Goal: Task Accomplishment & Management: Complete application form

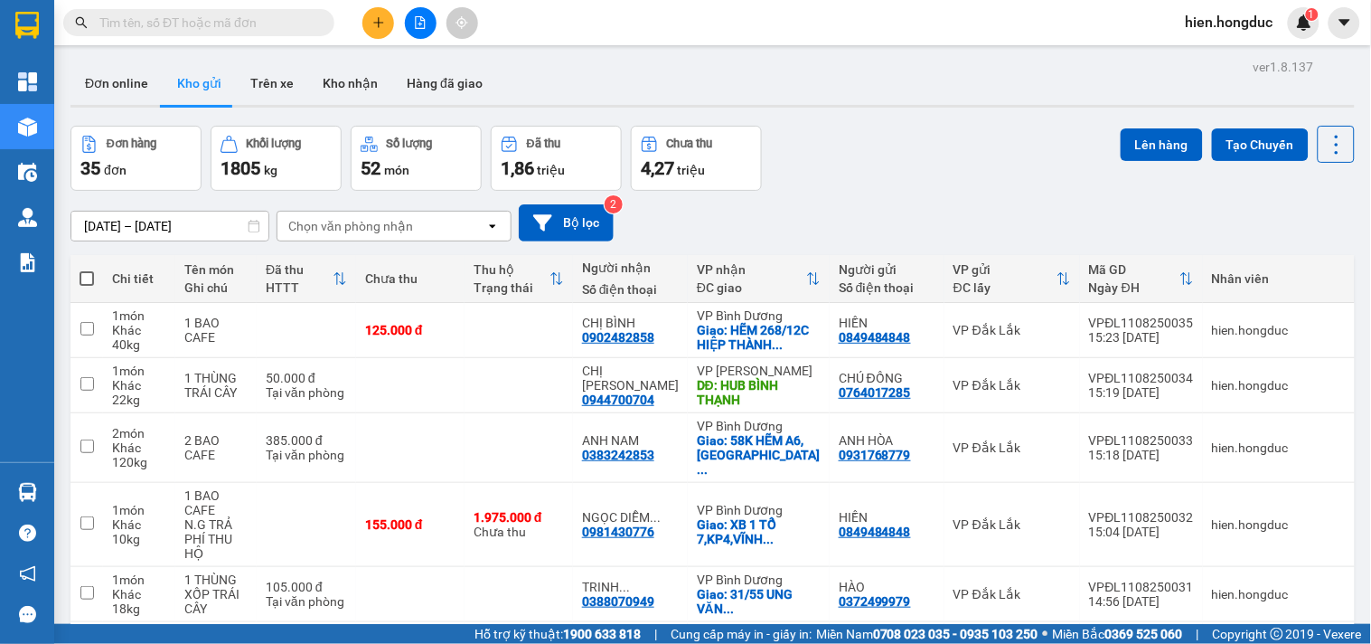
click at [196, 24] on input "text" at bounding box center [205, 23] width 213 height 20
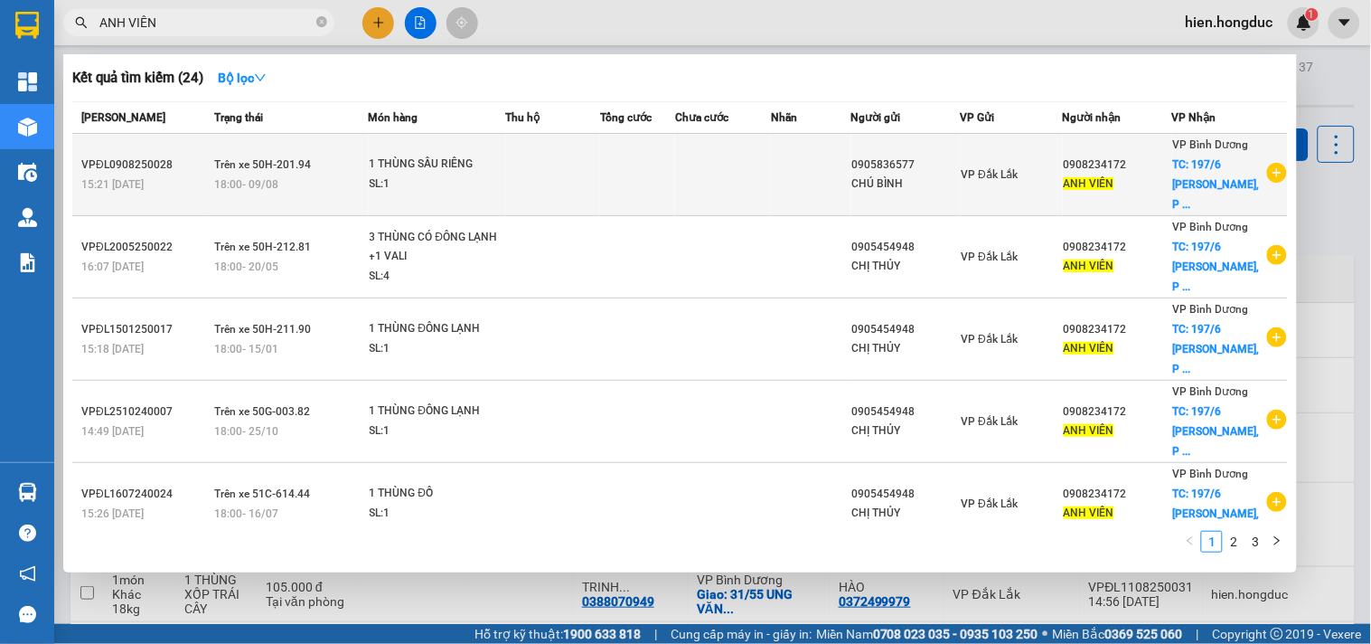
type input "ANH VIÊN"
click at [1277, 173] on icon "plus-circle" at bounding box center [1277, 173] width 20 height 20
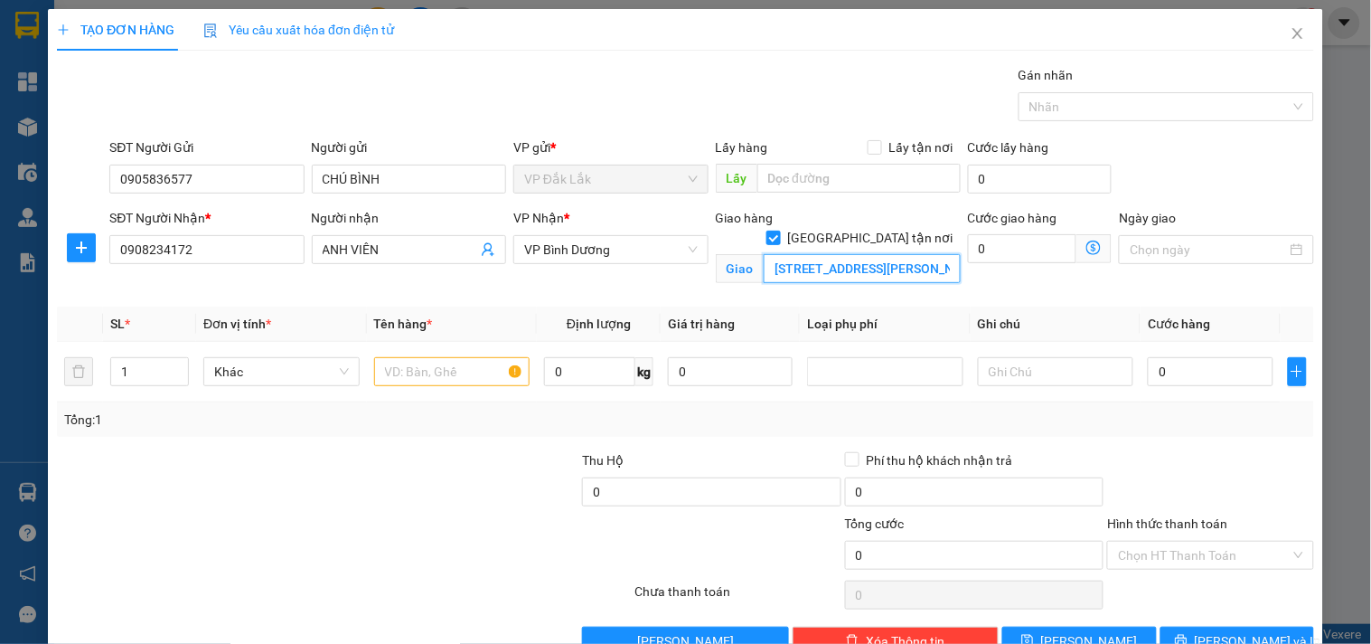
click at [910, 254] on input "[STREET_ADDRESS][PERSON_NAME]" at bounding box center [862, 268] width 197 height 29
click at [909, 254] on input "[STREET_ADDRESS][PERSON_NAME]" at bounding box center [862, 268] width 197 height 29
click at [434, 376] on input "text" at bounding box center [452, 371] width 156 height 29
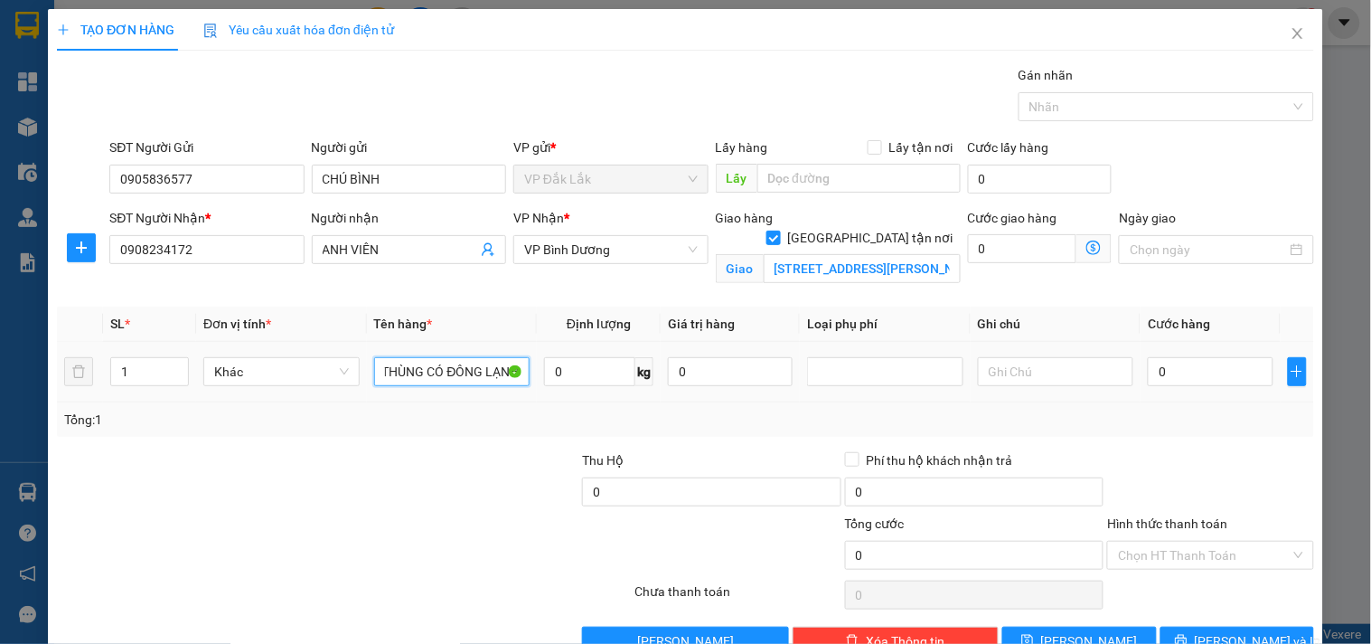
scroll to position [0, 16]
type input "1 THÙNG CÓ ĐÔNG LẠNH"
click at [592, 369] on input "0" at bounding box center [589, 371] width 91 height 29
drag, startPoint x: 563, startPoint y: 372, endPoint x: 539, endPoint y: 385, distance: 27.9
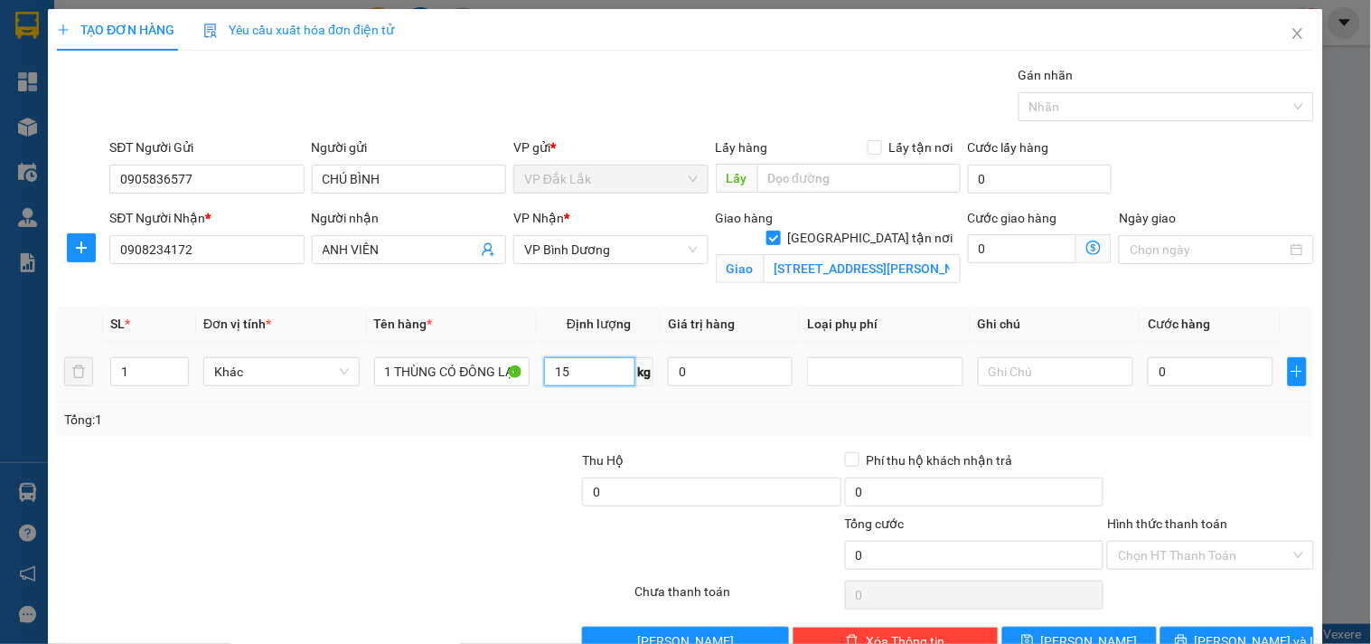
click at [544, 385] on input "15" at bounding box center [589, 371] width 91 height 29
type input "24"
click at [1214, 553] on input "Hình thức thanh toán" at bounding box center [1204, 554] width 172 height 27
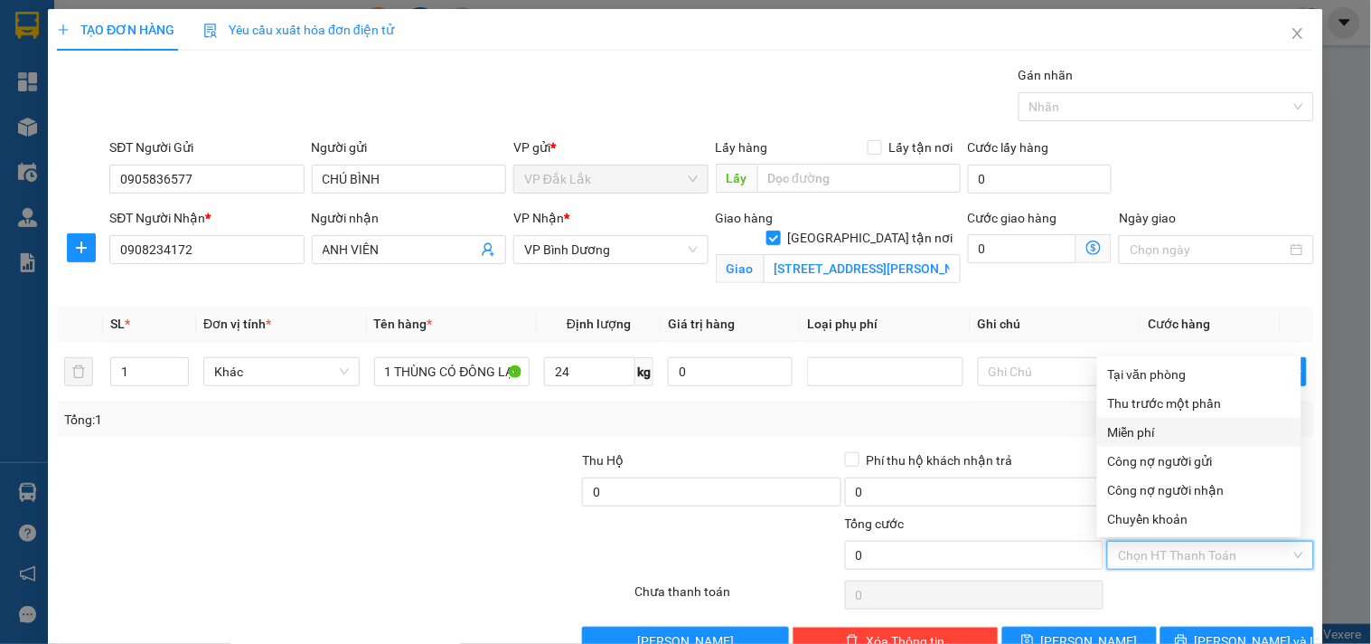
click at [1143, 426] on div "Miễn phí" at bounding box center [1199, 432] width 183 height 20
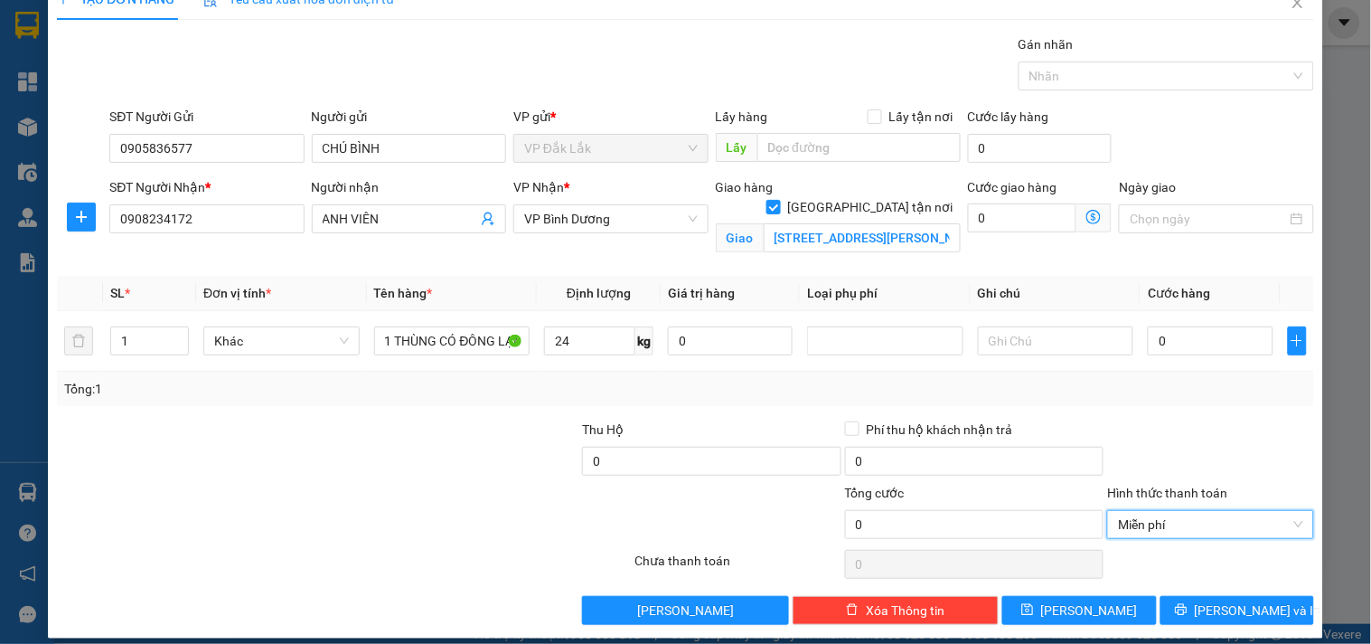
scroll to position [47, 0]
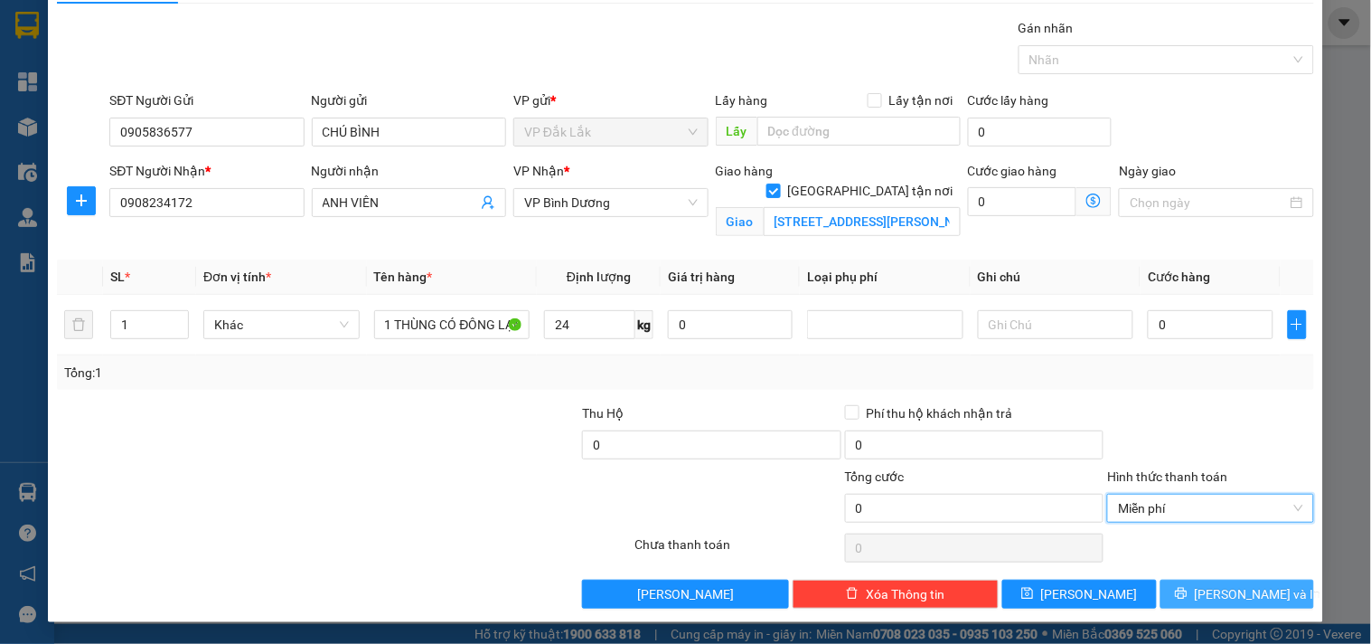
click at [1209, 601] on span "[PERSON_NAME] và In" at bounding box center [1258, 594] width 127 height 20
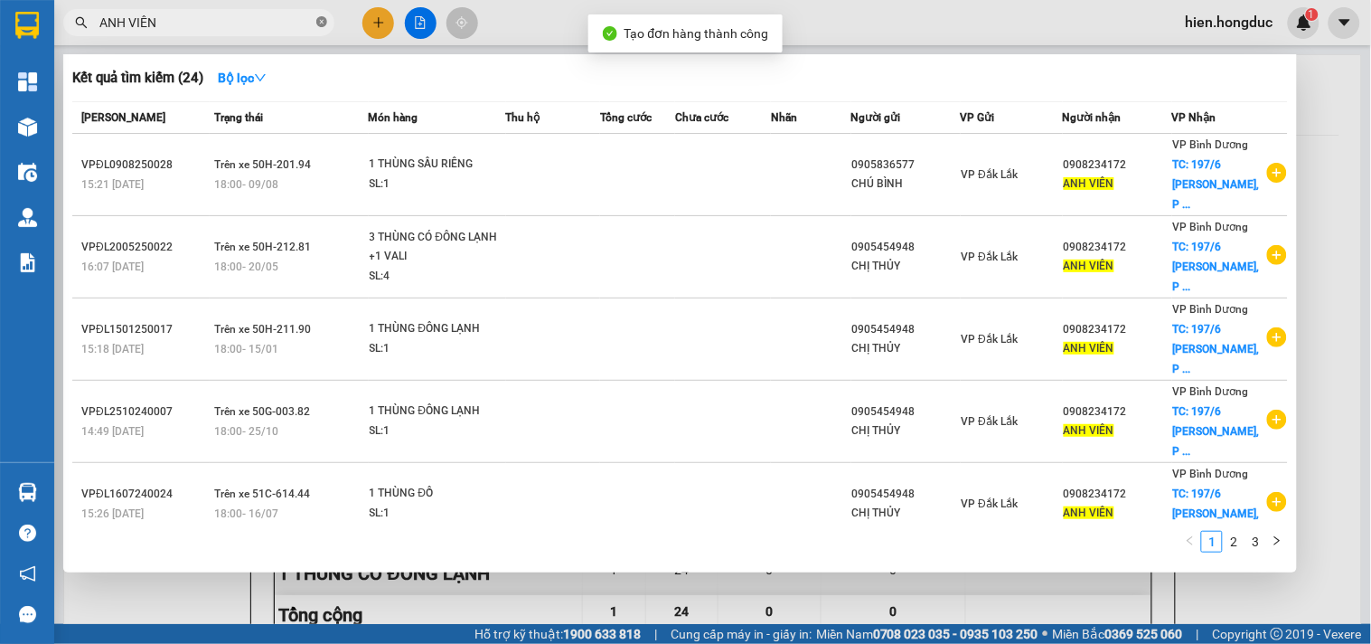
click at [321, 20] on icon "close-circle" at bounding box center [321, 21] width 11 height 11
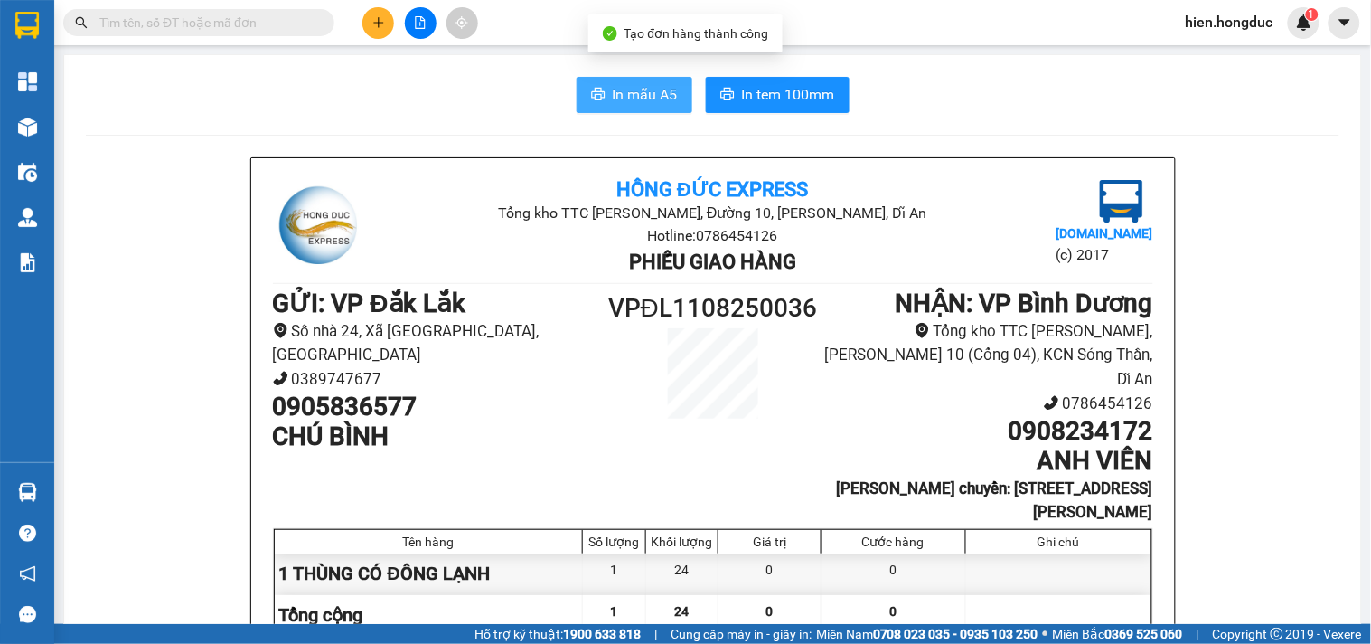
click at [627, 89] on span "In mẫu A5" at bounding box center [645, 94] width 65 height 23
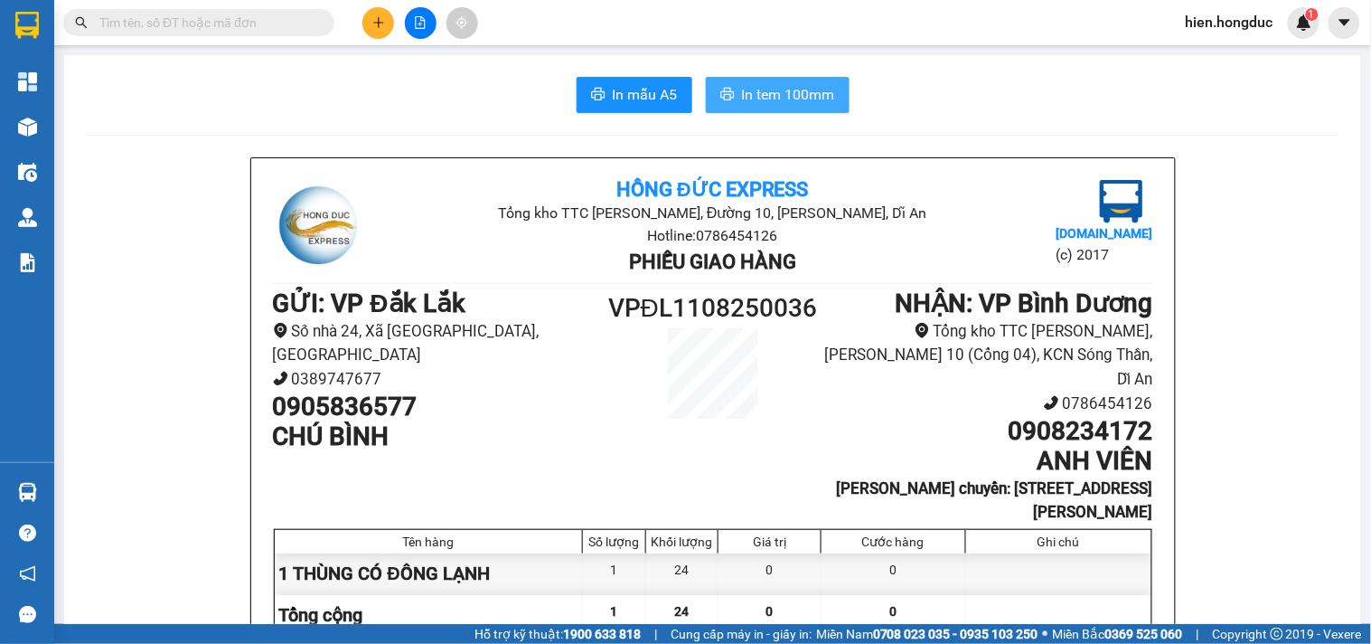
click at [787, 94] on span "In tem 100mm" at bounding box center [788, 94] width 93 height 23
click at [235, 22] on input "text" at bounding box center [205, 23] width 213 height 20
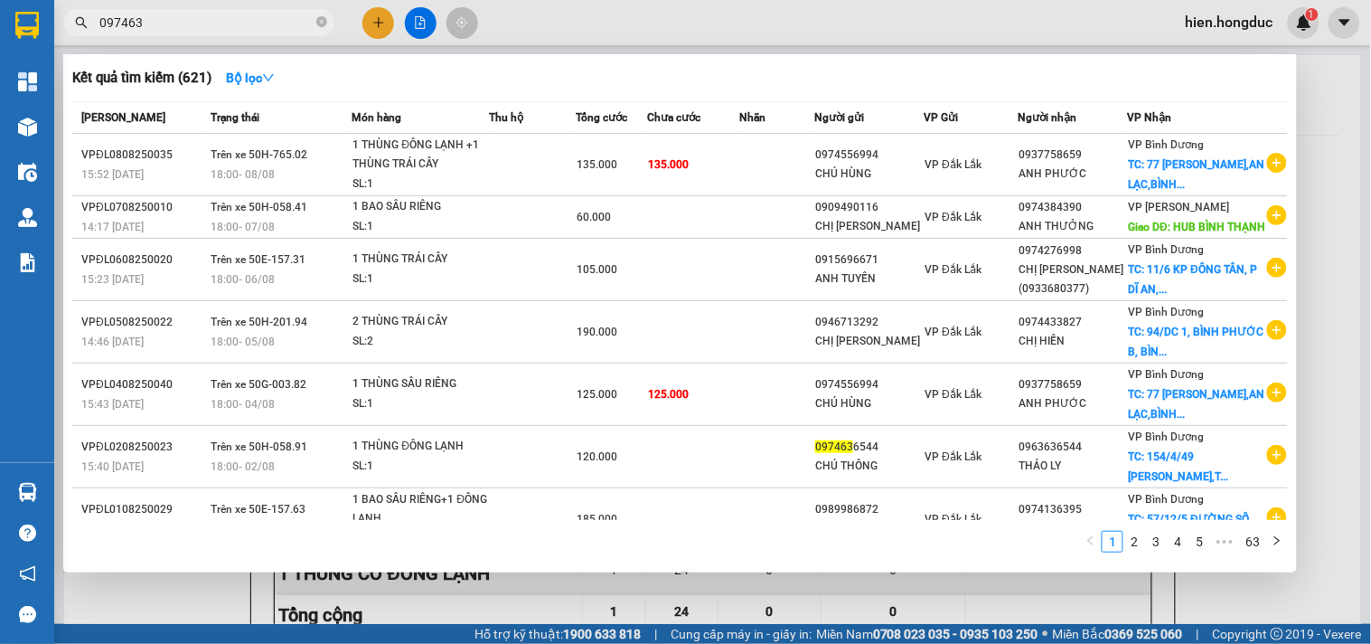
type input "0974633"
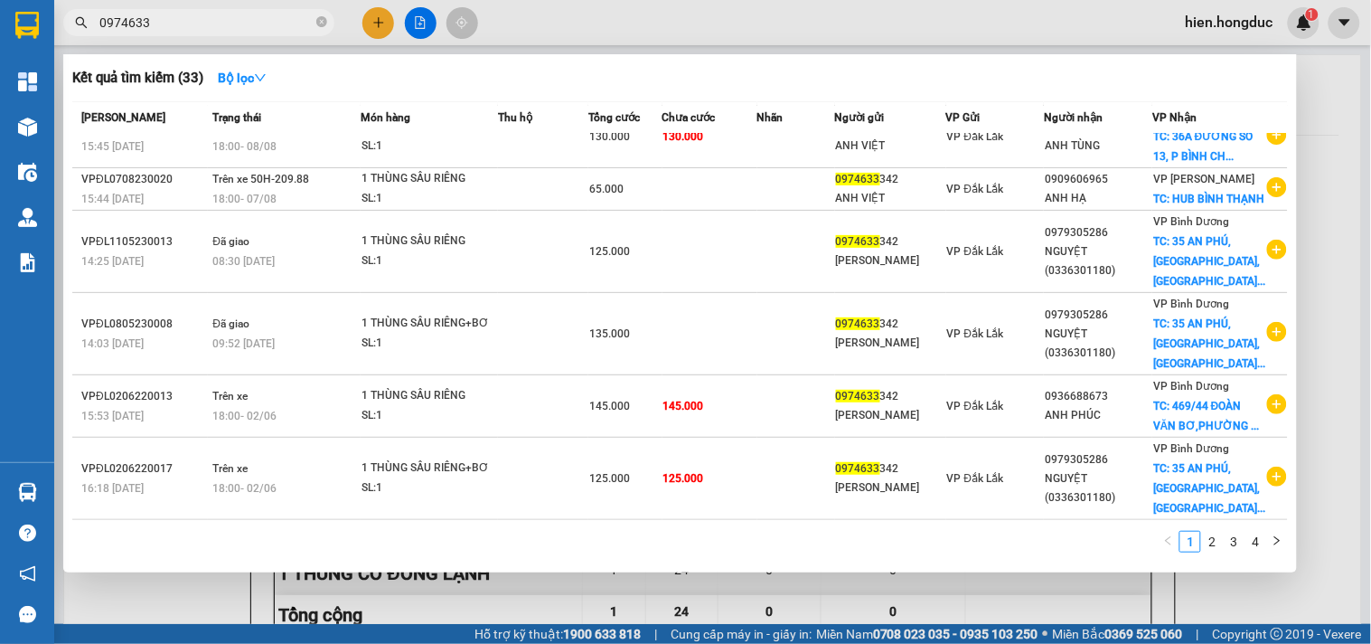
scroll to position [401, 0]
click at [325, 24] on icon "close-circle" at bounding box center [321, 21] width 11 height 11
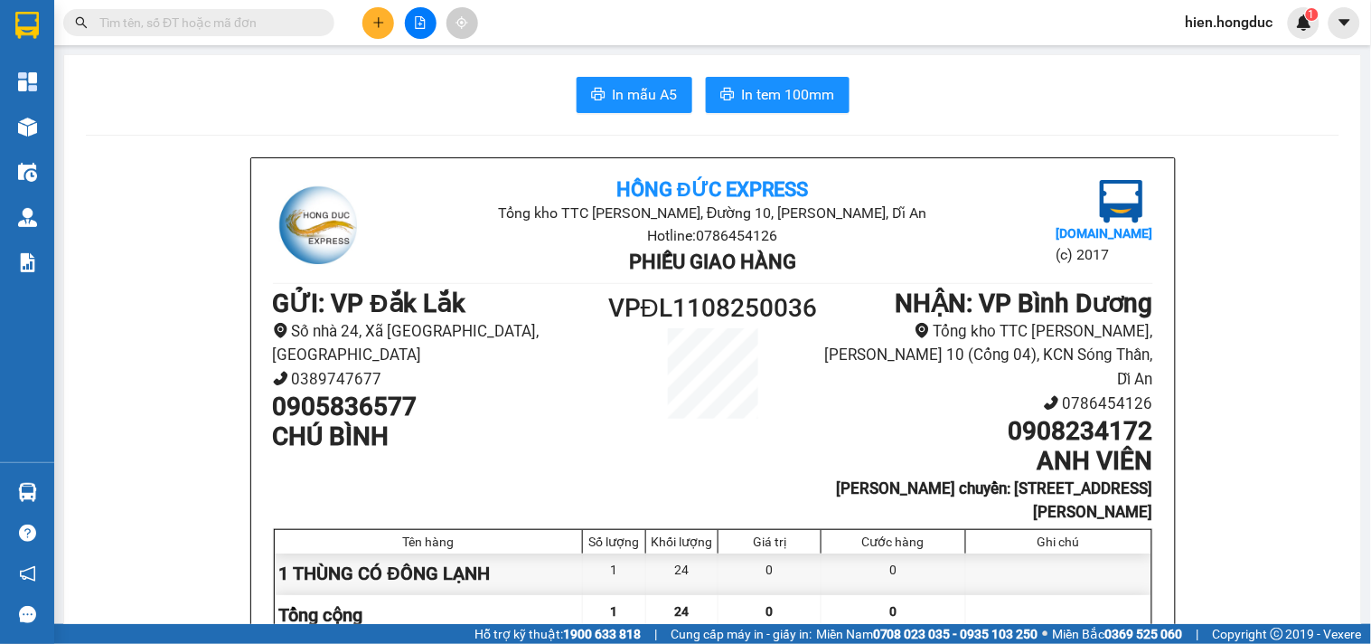
click at [229, 23] on input "text" at bounding box center [205, 23] width 213 height 20
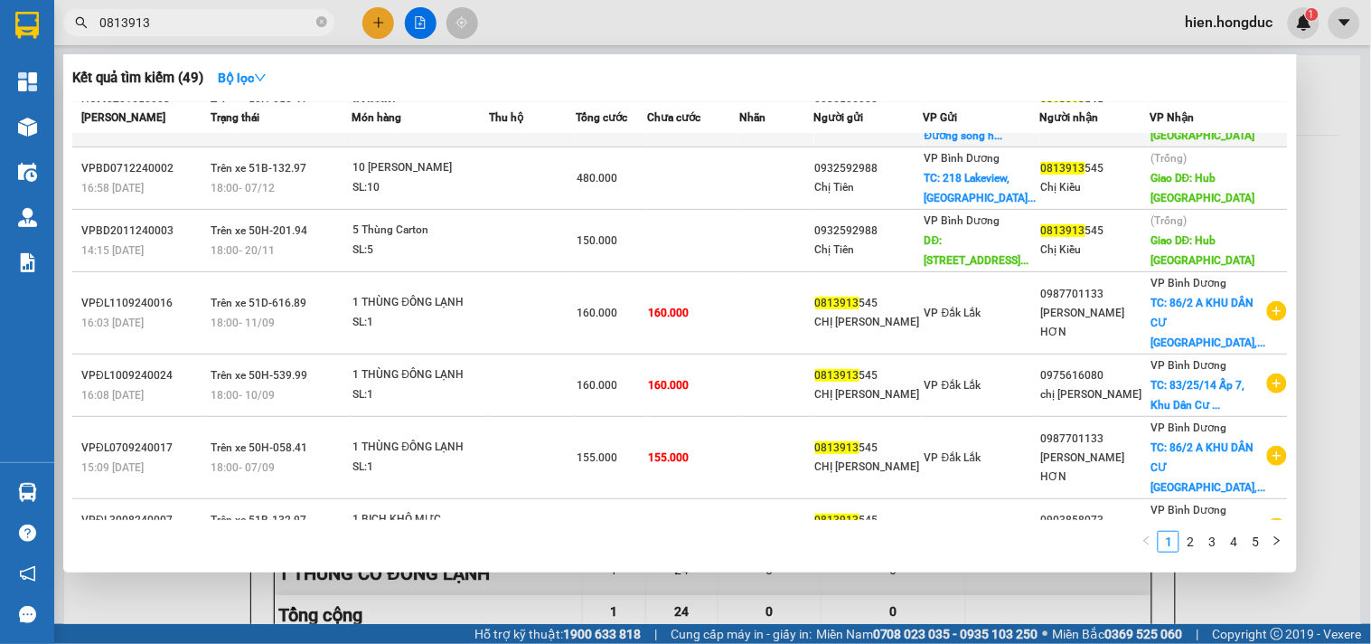
scroll to position [201, 0]
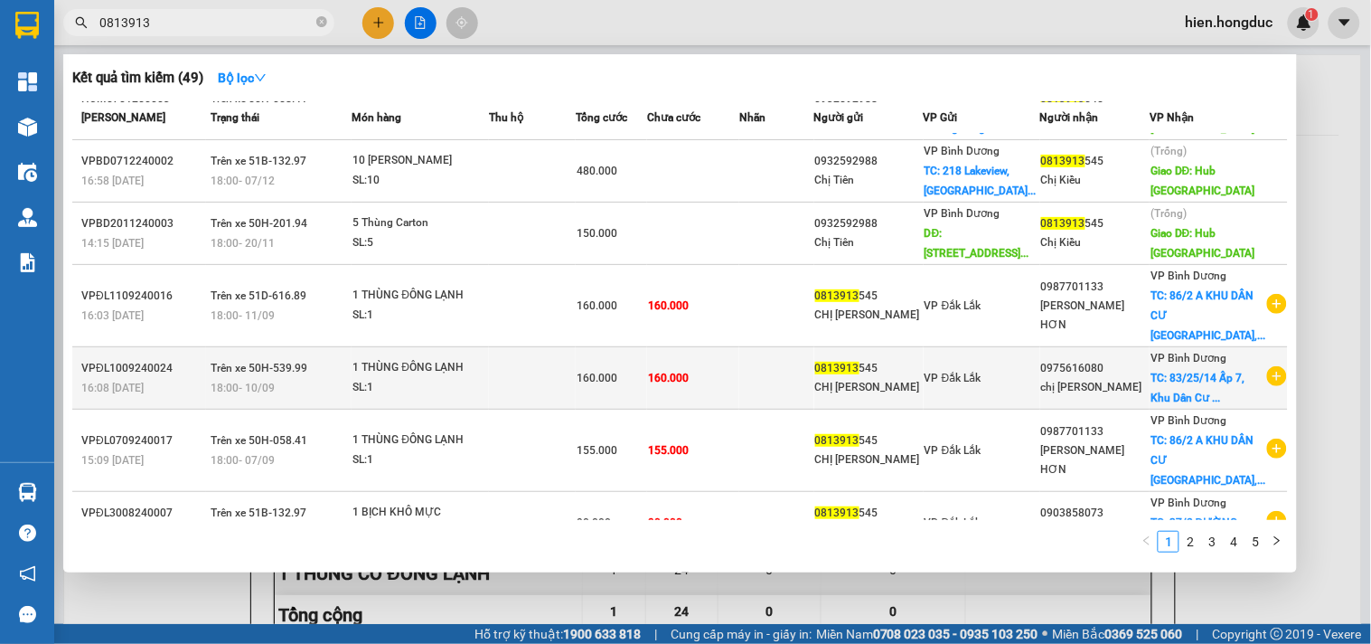
type input "0813913"
click at [1270, 386] on icon "plus-circle" at bounding box center [1277, 376] width 20 height 20
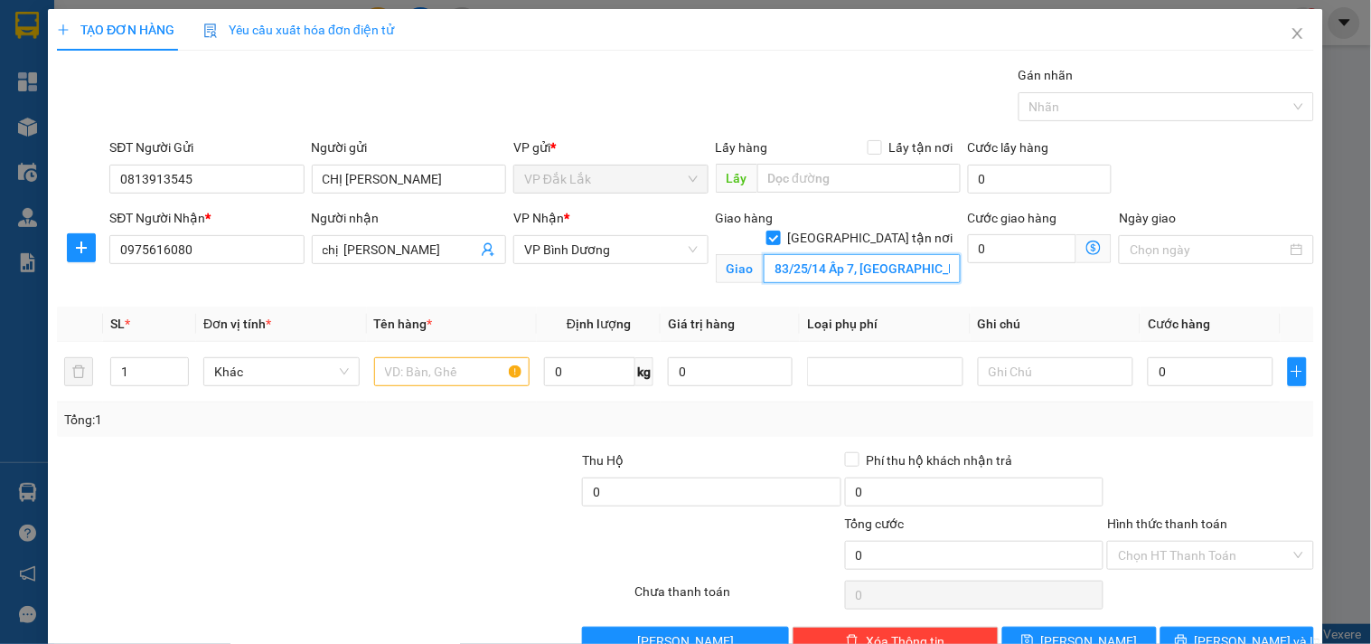
click at [820, 254] on input "83/25/14 Ấp 7, [GEOGRAPHIC_DATA], [GEOGRAPHIC_DATA], [GEOGRAPHIC_DATA], [GEOGRA…" at bounding box center [862, 268] width 197 height 29
click at [880, 254] on input "83/25/14 Ấp 7, [GEOGRAPHIC_DATA], [GEOGRAPHIC_DATA], [GEOGRAPHIC_DATA], [GEOGRA…" at bounding box center [862, 268] width 197 height 29
click at [1281, 25] on span "Close" at bounding box center [1298, 34] width 51 height 51
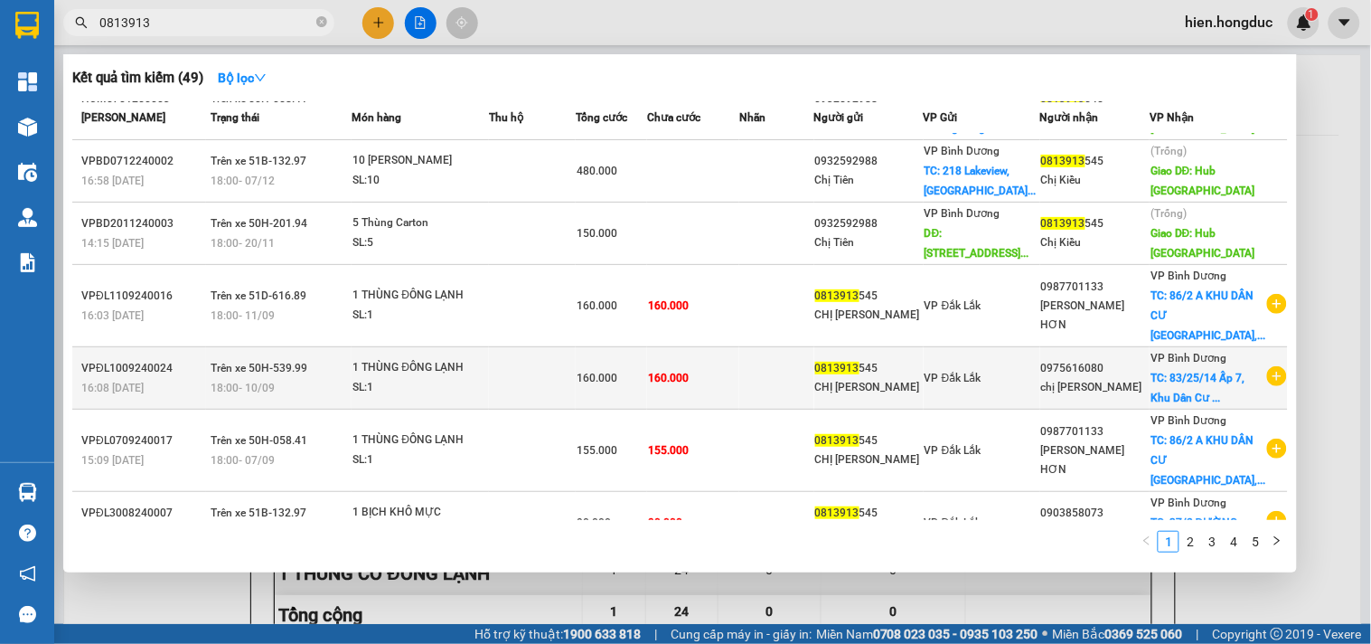
click at [1105, 397] on div "chị [PERSON_NAME]" at bounding box center [1095, 387] width 108 height 19
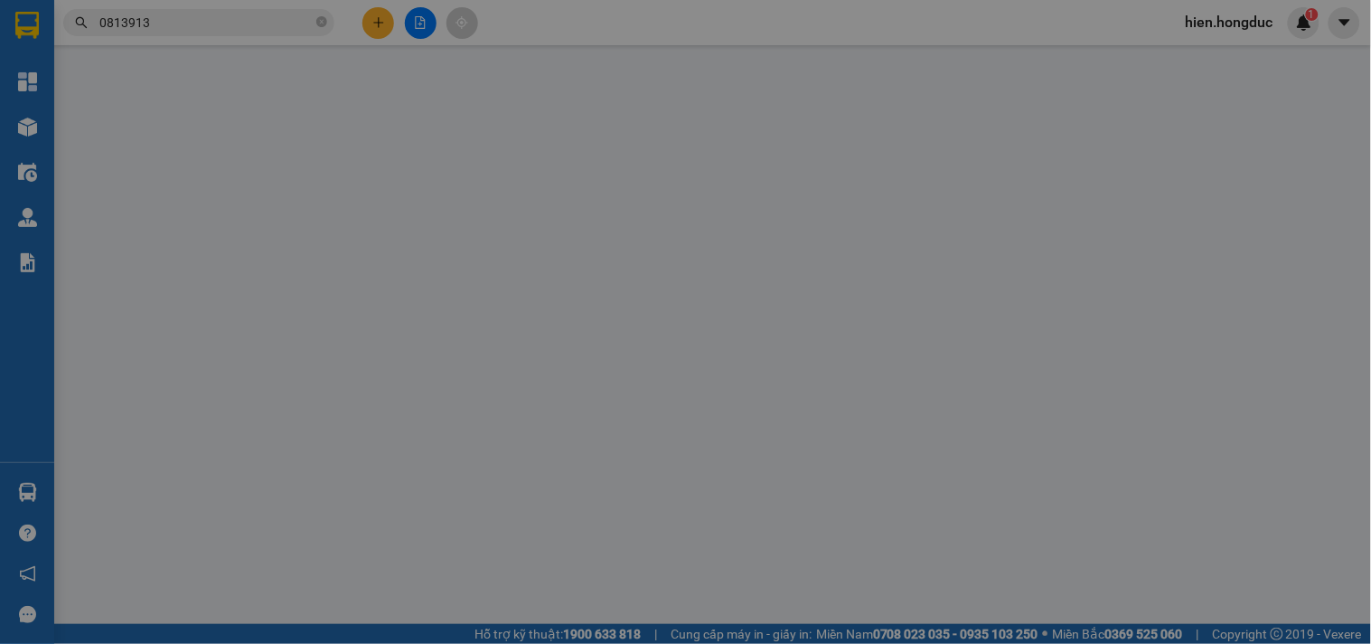
type input "0813913545"
type input "CHỊ [PERSON_NAME]"
type input "0975616080"
type input "chị [PERSON_NAME]"
checkbox input "true"
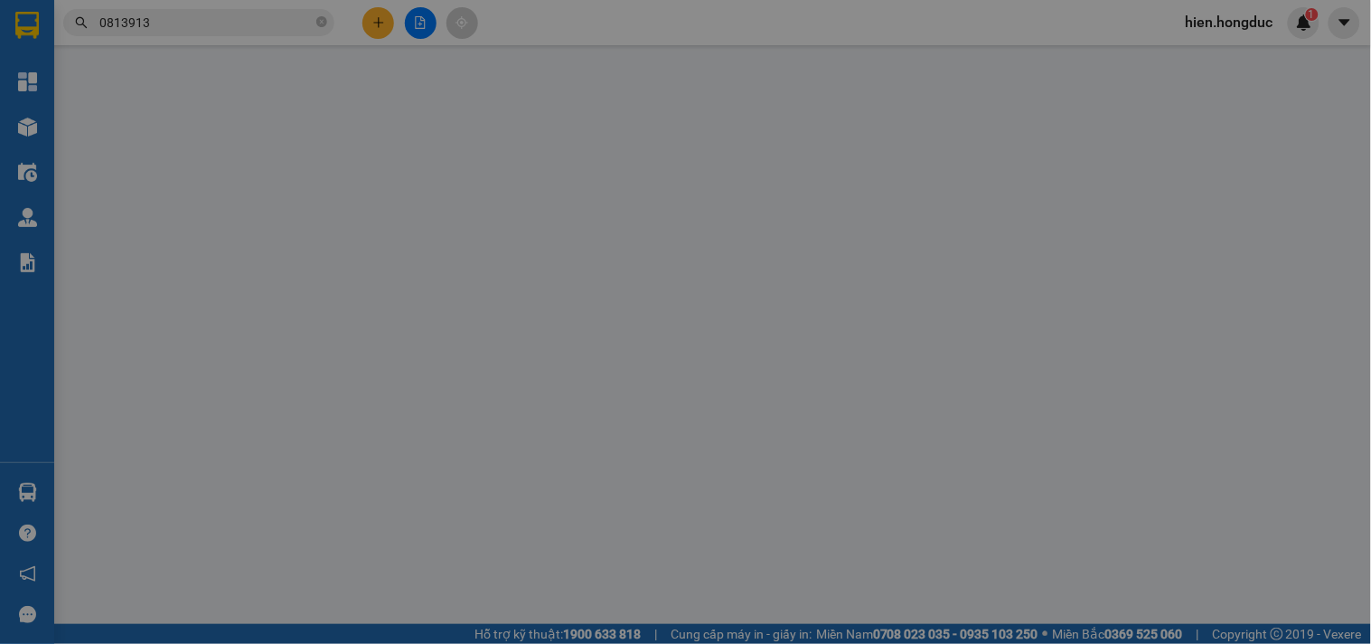
type input "83/25/14 Ấp 7, [GEOGRAPHIC_DATA], [GEOGRAPHIC_DATA], [GEOGRAPHIC_DATA], [GEOGRA…"
type input "160.000"
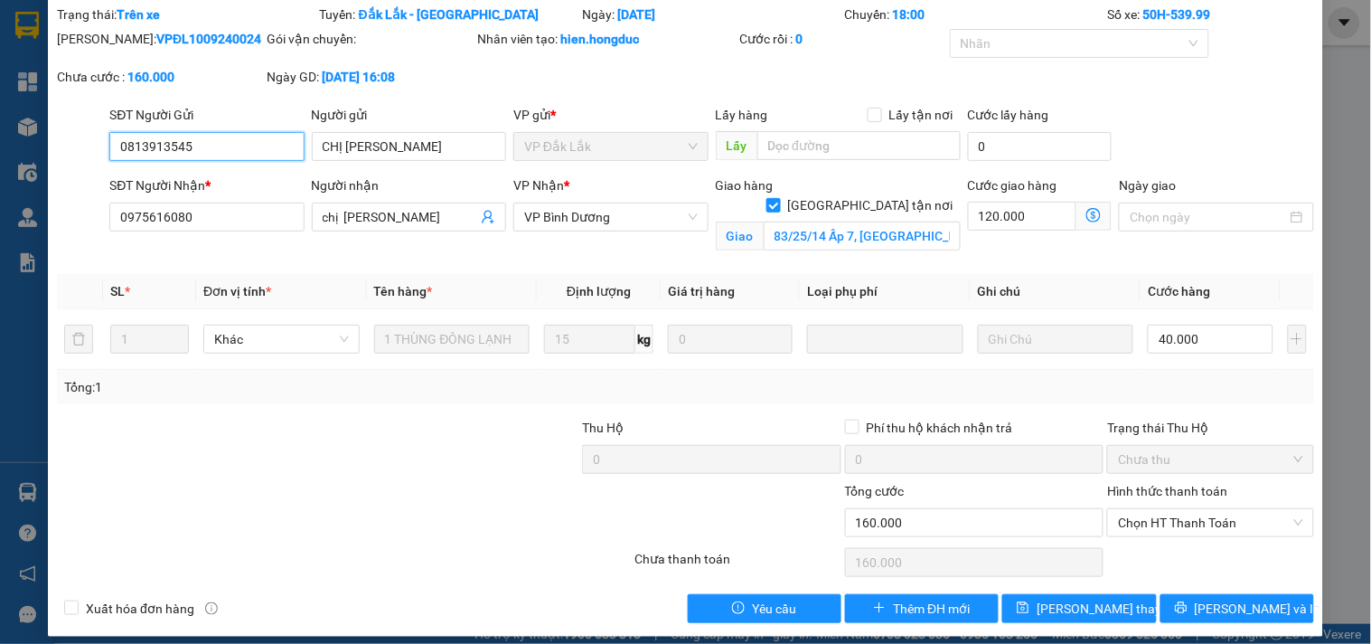
scroll to position [75, 0]
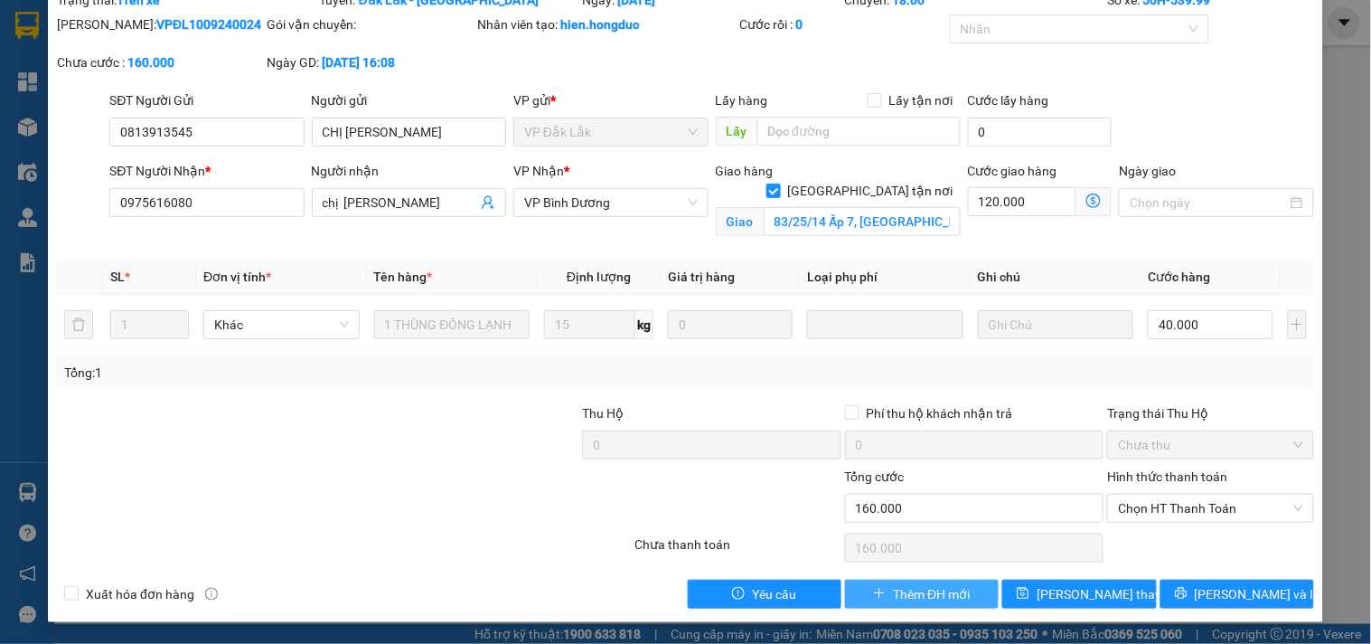
click at [908, 599] on span "Thêm ĐH mới" at bounding box center [931, 594] width 77 height 20
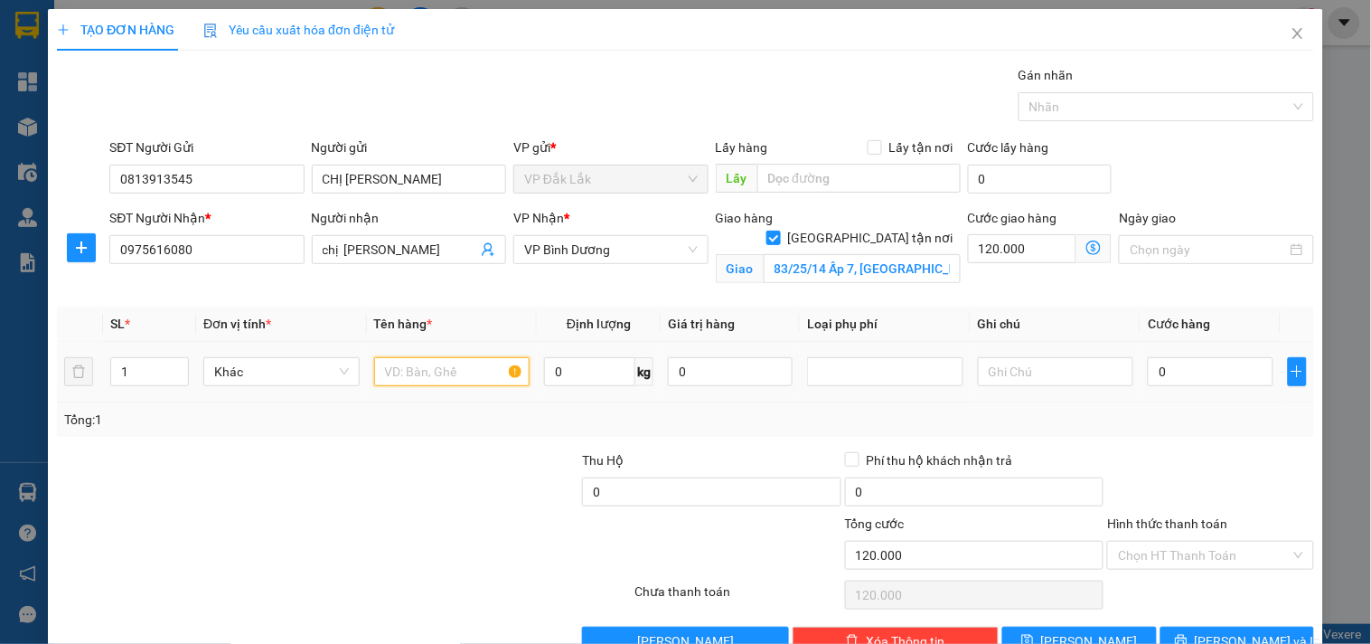
click at [434, 371] on input "text" at bounding box center [452, 371] width 156 height 29
type input "1 THÙNG TRÁI CÂY"
click at [577, 372] on input "0" at bounding box center [589, 371] width 91 height 29
type input "22"
click at [1153, 368] on input "0" at bounding box center [1210, 371] width 125 height 29
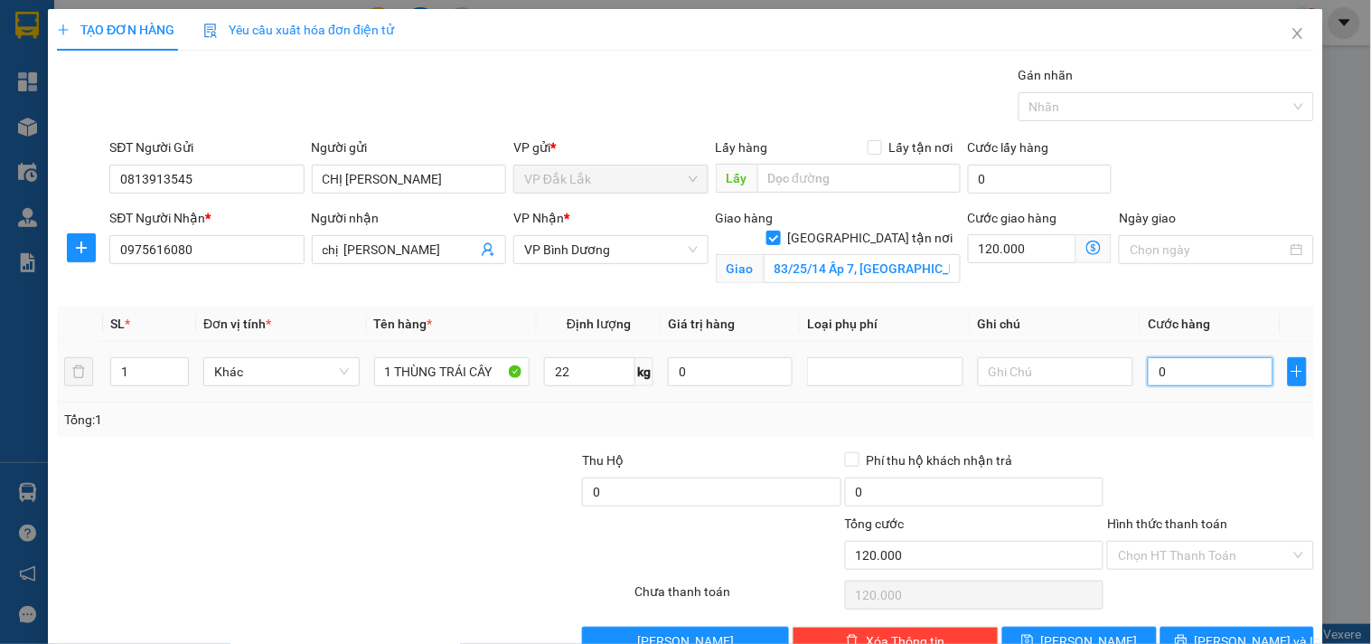
type input "5"
type input "120.005"
type input "50"
type input "120.050"
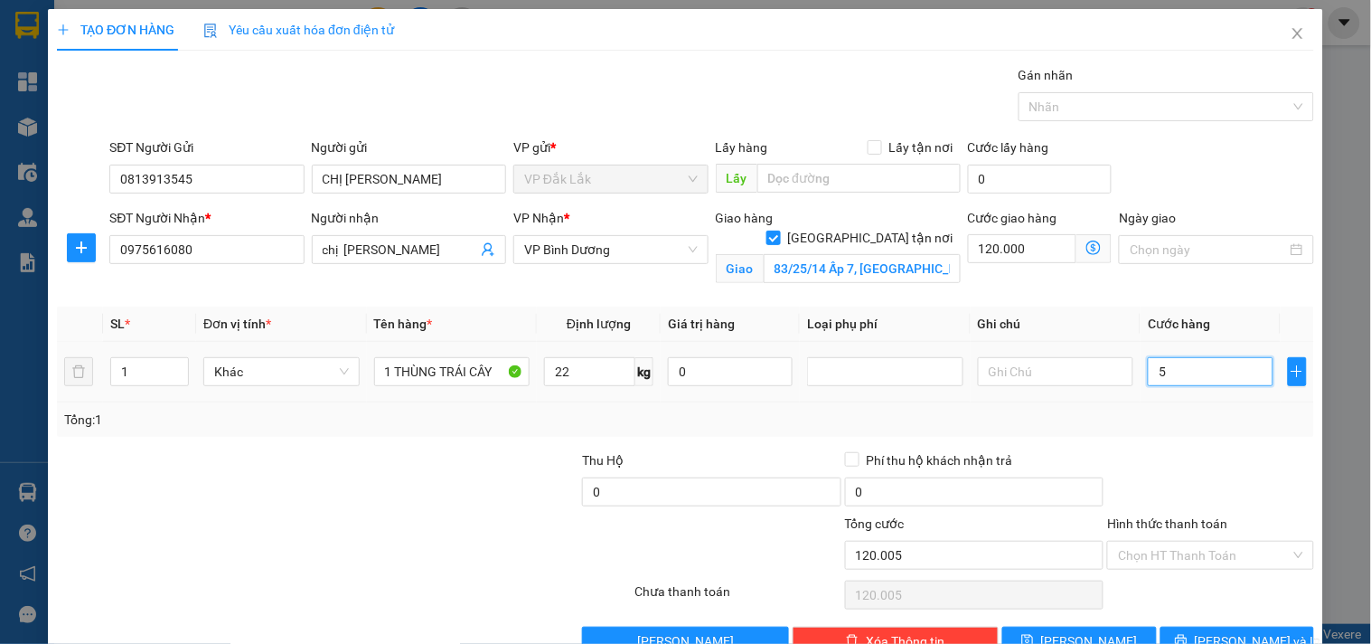
type input "120.050"
type input "500"
type input "120.500"
type input "5.000"
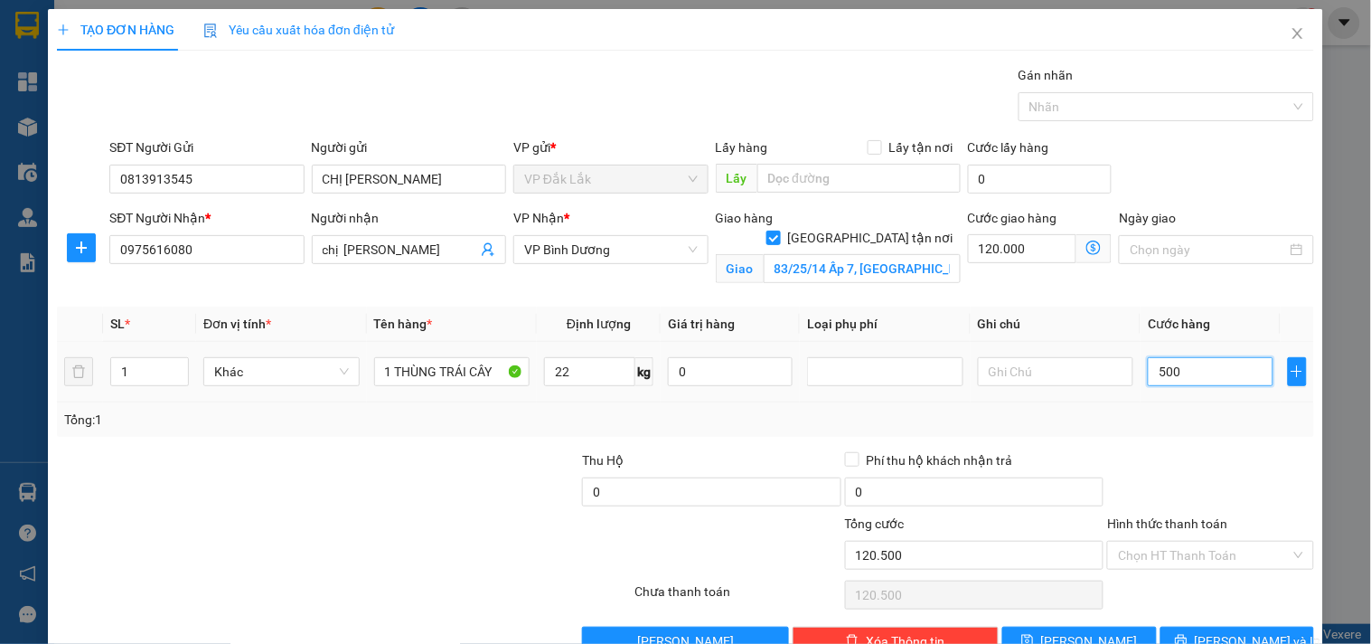
type input "125.000"
type input "50.000"
type input "170.000"
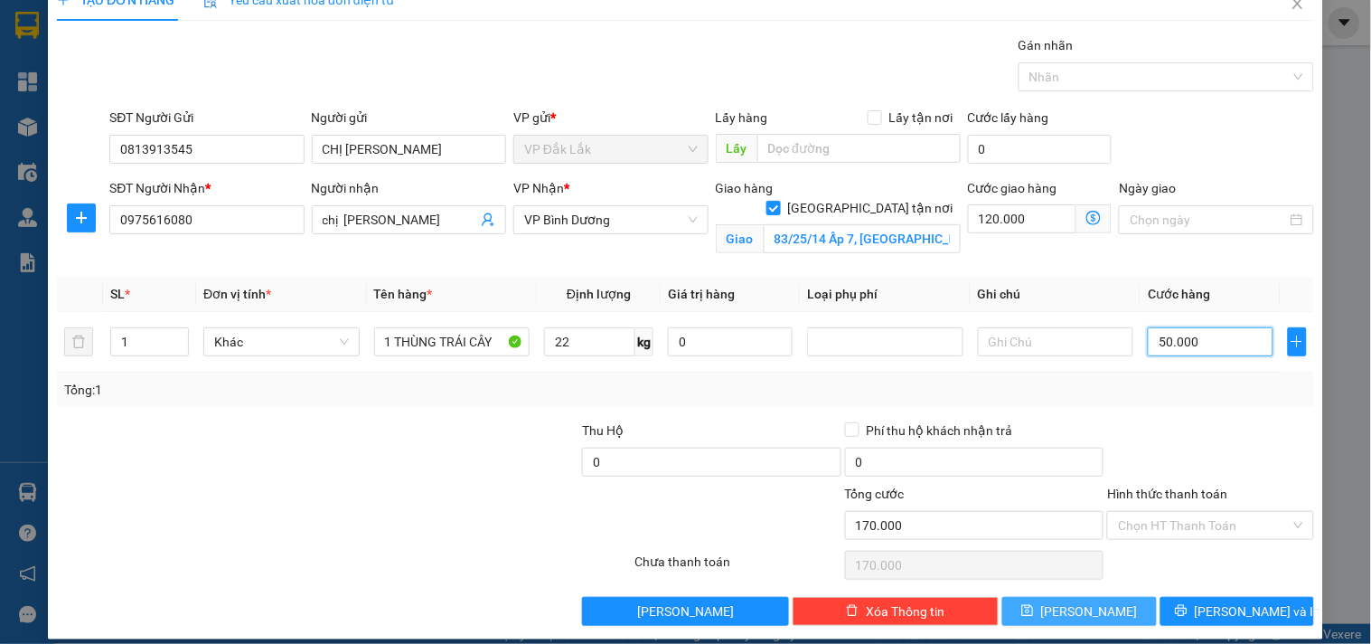
scroll to position [47, 0]
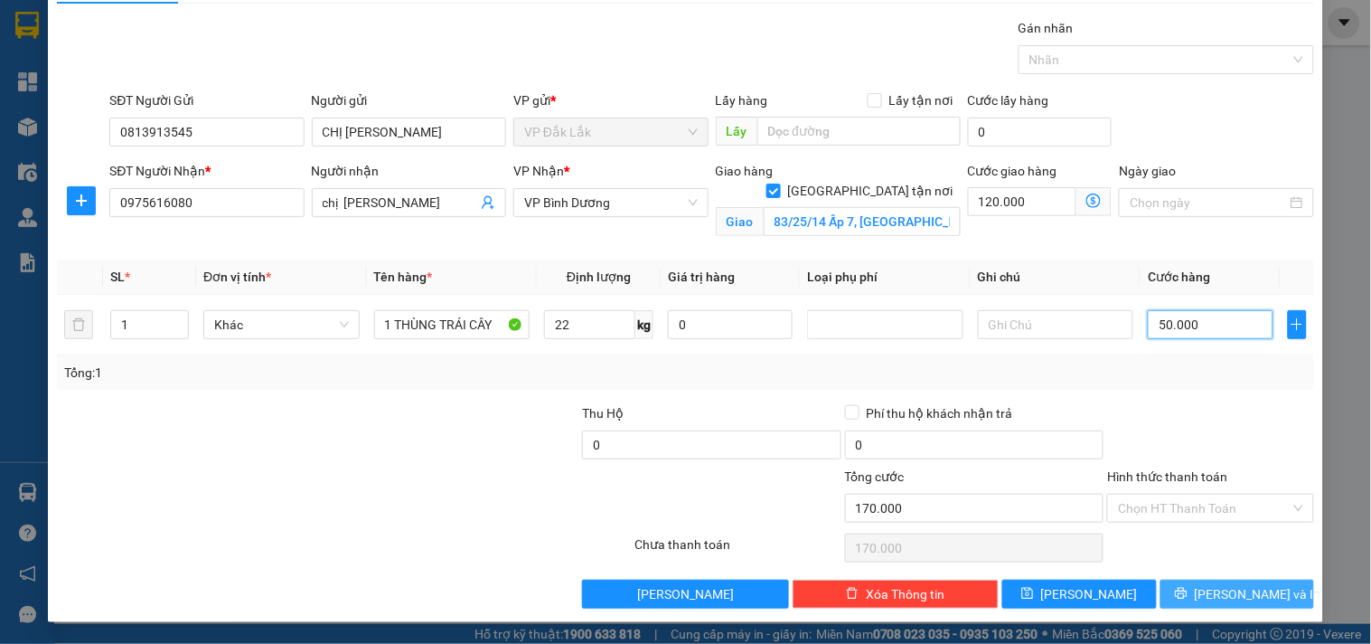
type input "50.000"
click at [1203, 593] on button "[PERSON_NAME] và In" at bounding box center [1238, 593] width 154 height 29
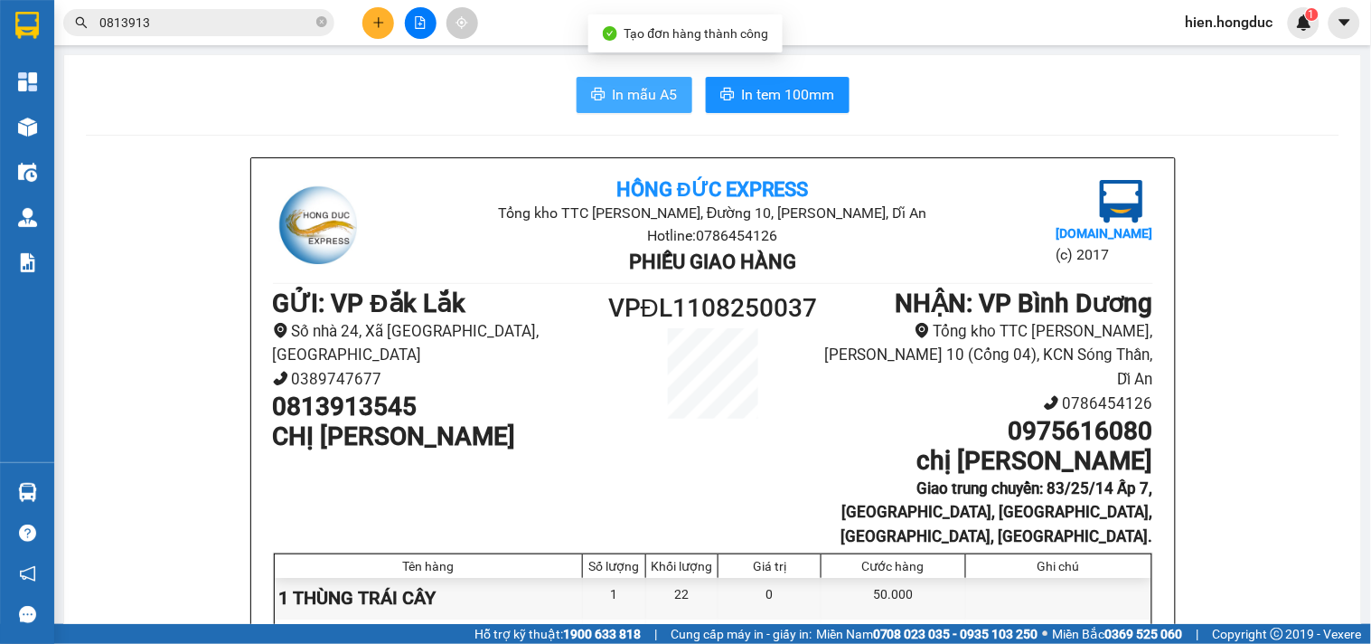
click at [613, 94] on span "In mẫu A5" at bounding box center [645, 94] width 65 height 23
click at [621, 88] on span "In mẫu A5" at bounding box center [645, 94] width 65 height 23
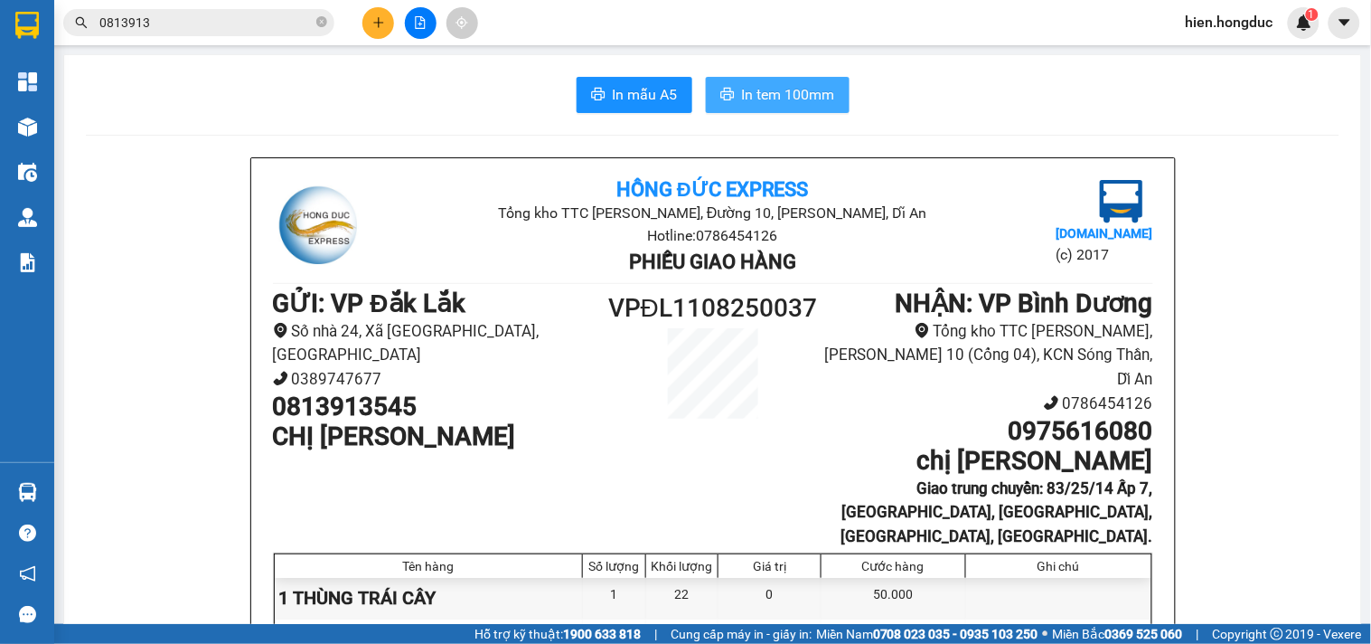
click at [809, 81] on button "In tem 100mm" at bounding box center [778, 95] width 144 height 36
click at [319, 14] on span at bounding box center [321, 22] width 11 height 17
click at [281, 27] on input "text" at bounding box center [205, 23] width 213 height 20
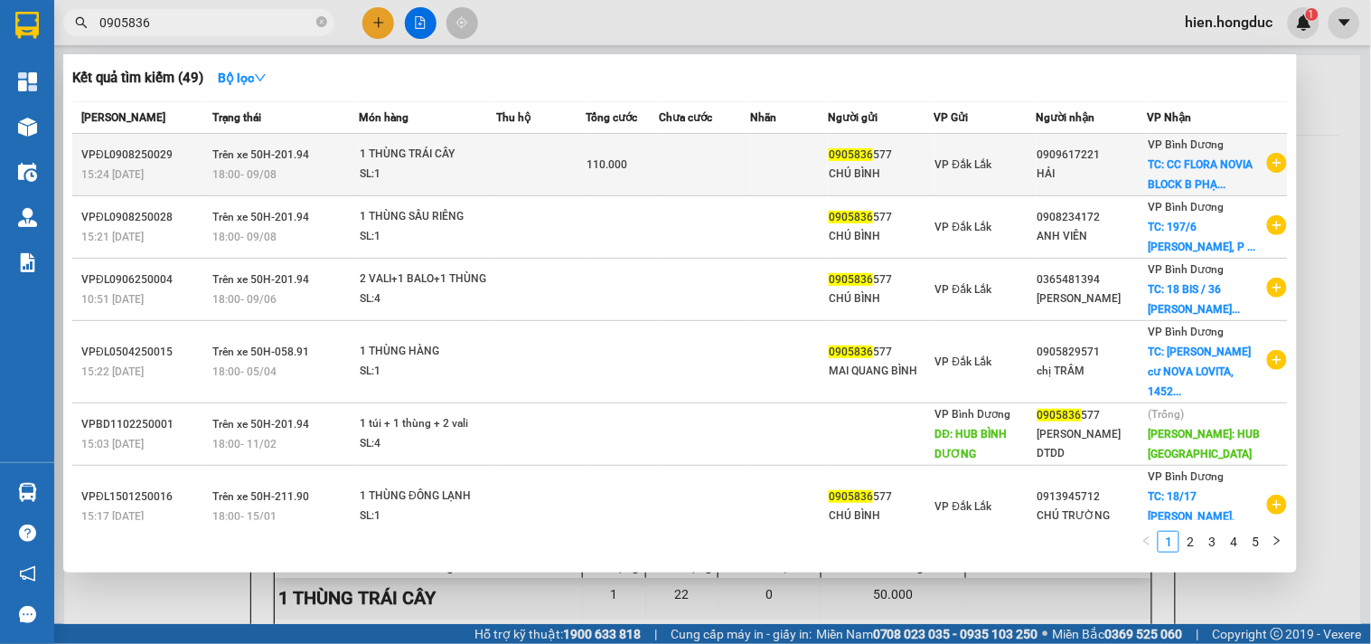
type input "0905836"
click at [1270, 168] on icon "plus-circle" at bounding box center [1277, 163] width 20 height 20
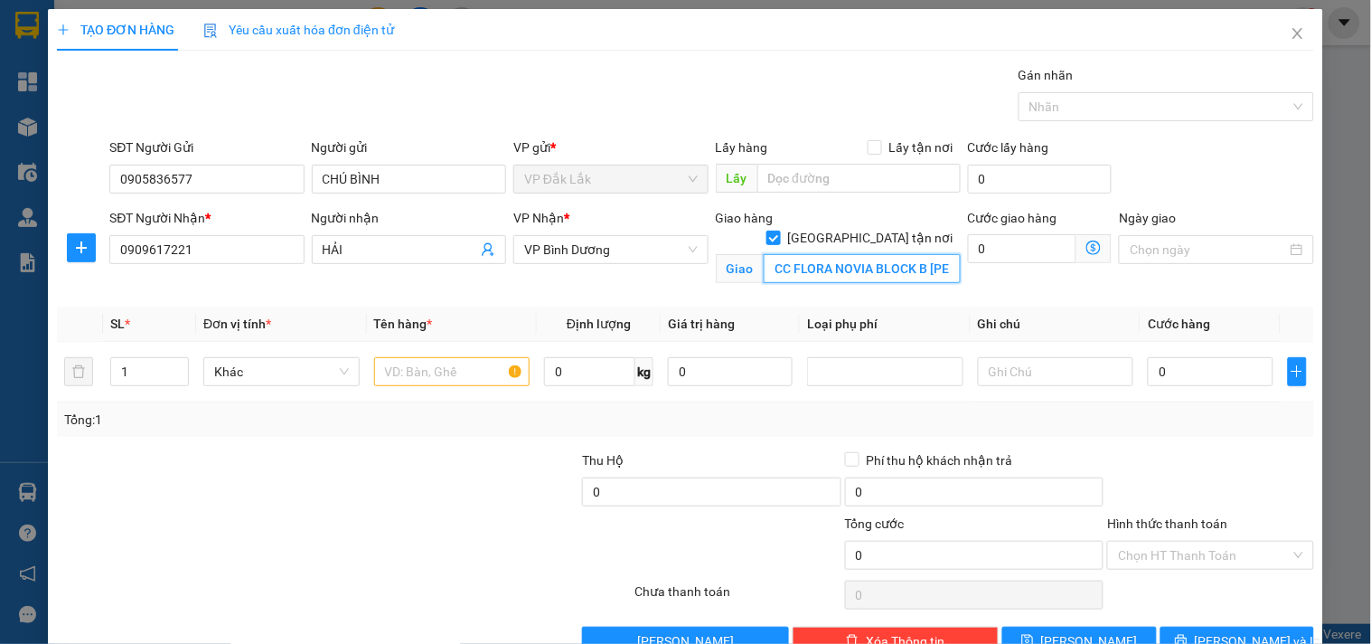
click at [841, 254] on input "CC FLORA NOVIA BLOCK B [PERSON_NAME],THỦ [GEOGRAPHIC_DATA]" at bounding box center [862, 268] width 197 height 29
click at [880, 254] on input "CC FLORA NOVIA BLOCK B [PERSON_NAME],THỦ [GEOGRAPHIC_DATA]" at bounding box center [862, 268] width 197 height 29
click at [983, 255] on input "0" at bounding box center [1022, 248] width 109 height 29
type input "6"
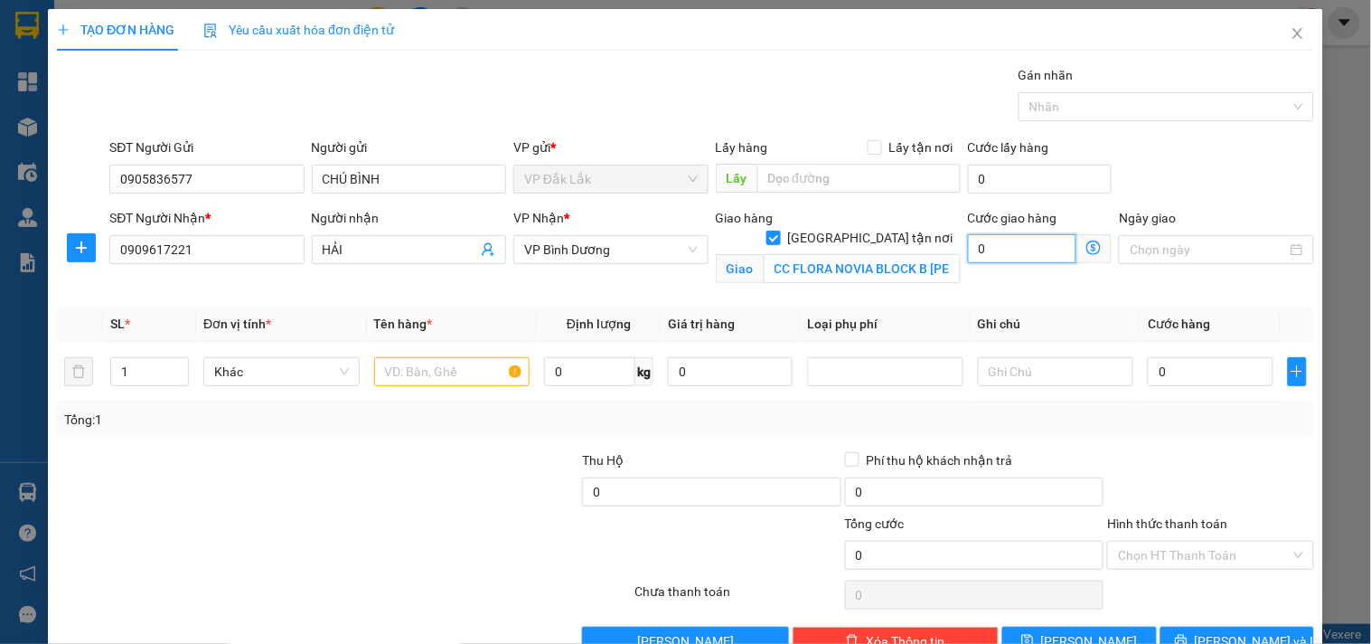
type input "6"
type input "60"
type input "600"
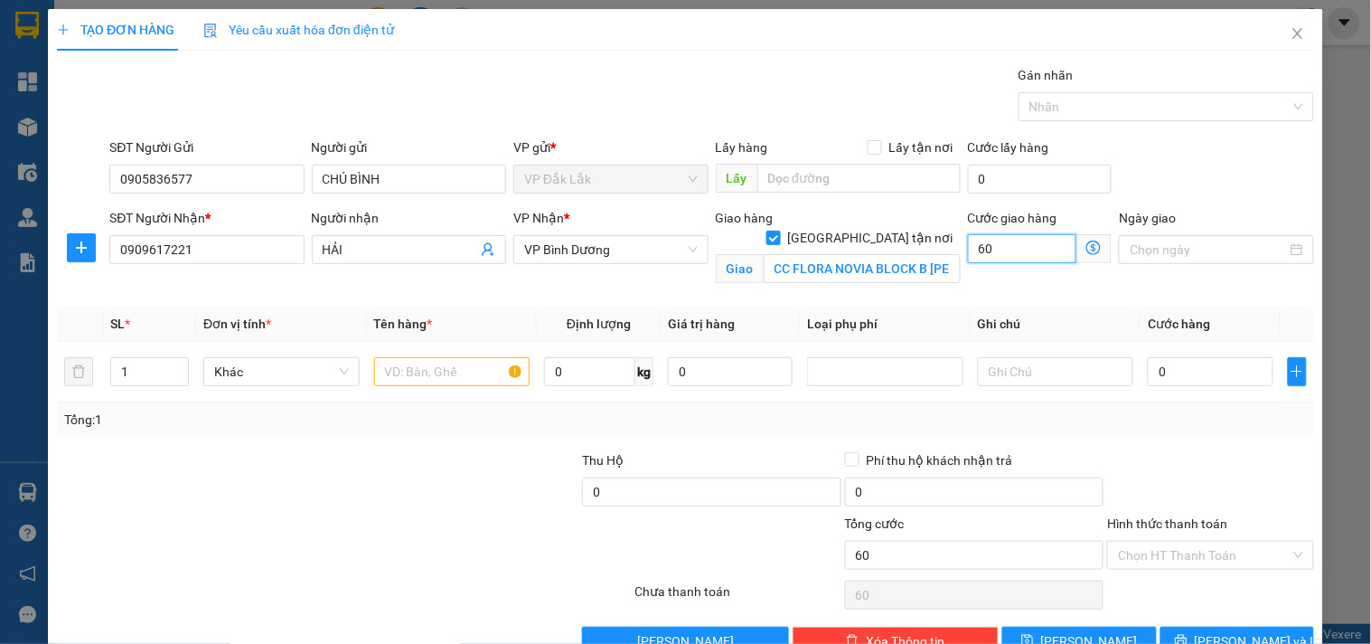
type input "600"
type input "6.000"
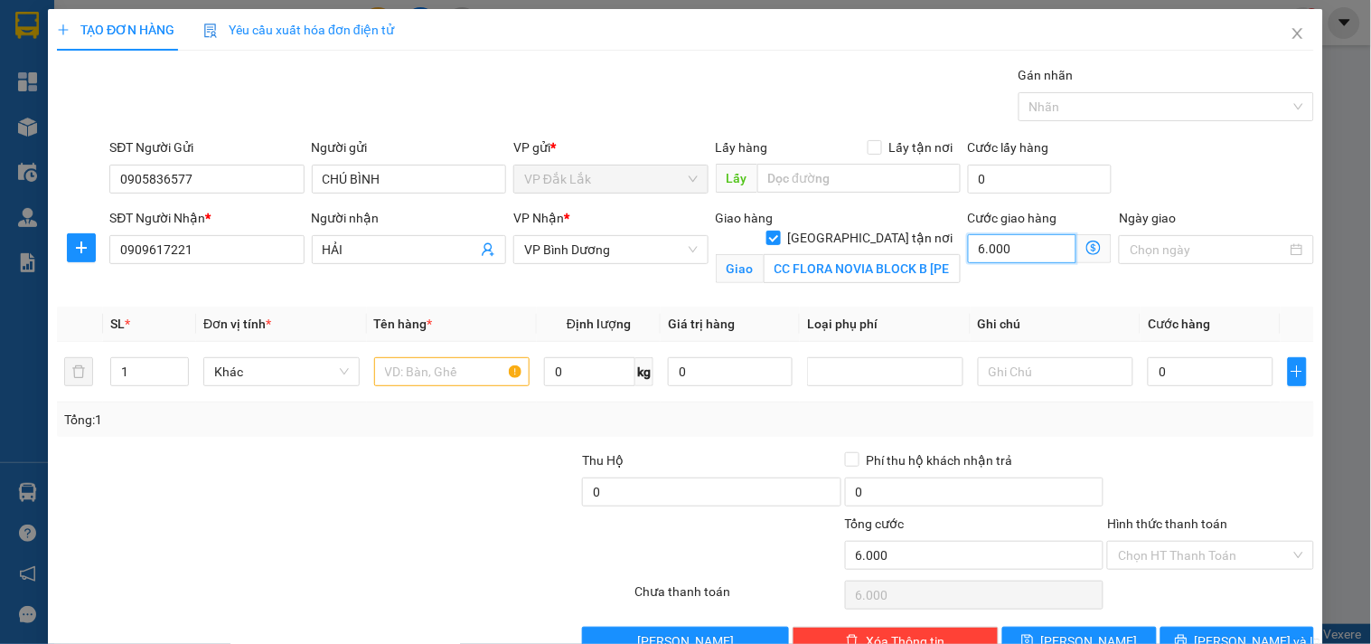
type input "60.000"
click at [400, 369] on input "text" at bounding box center [452, 371] width 156 height 29
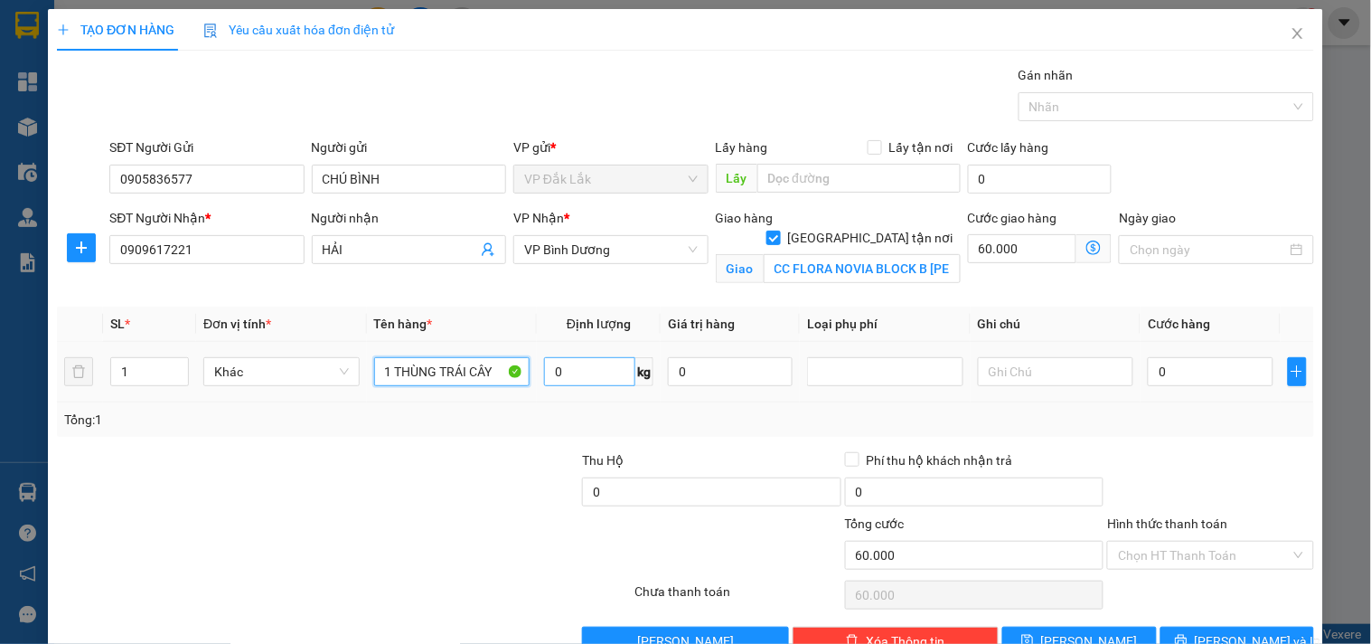
type input "1 THÙNG TRÁI CÂY"
click at [556, 381] on input "0" at bounding box center [589, 371] width 91 height 29
type input "10"
click at [1190, 375] on input "0" at bounding box center [1210, 371] width 125 height 29
type input "3"
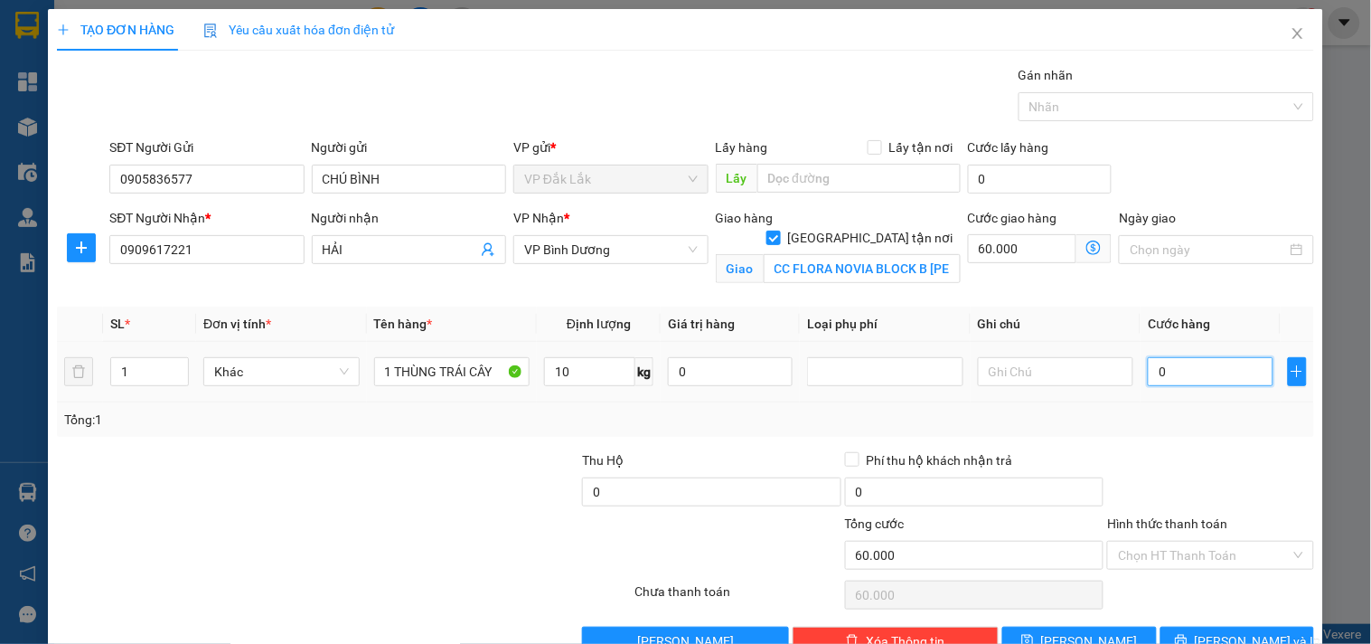
type input "60.003"
type input "35"
type input "60.035"
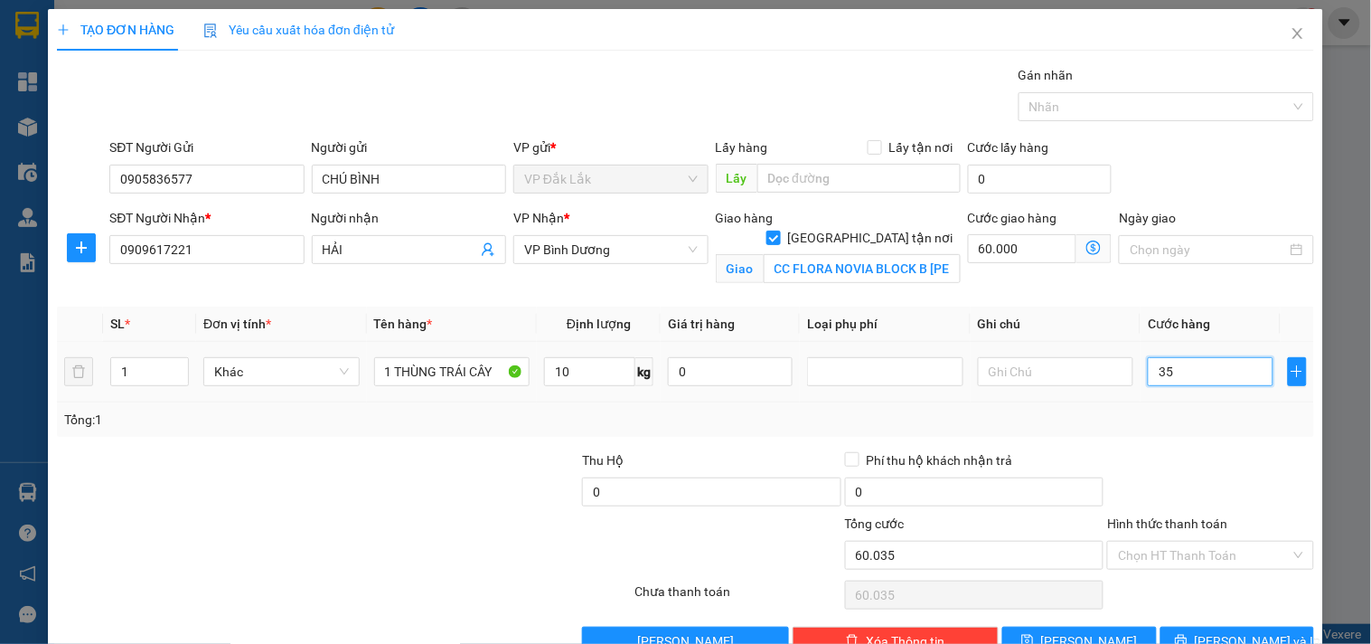
type input "350"
type input "60.350"
type input "3.500"
type input "63.500"
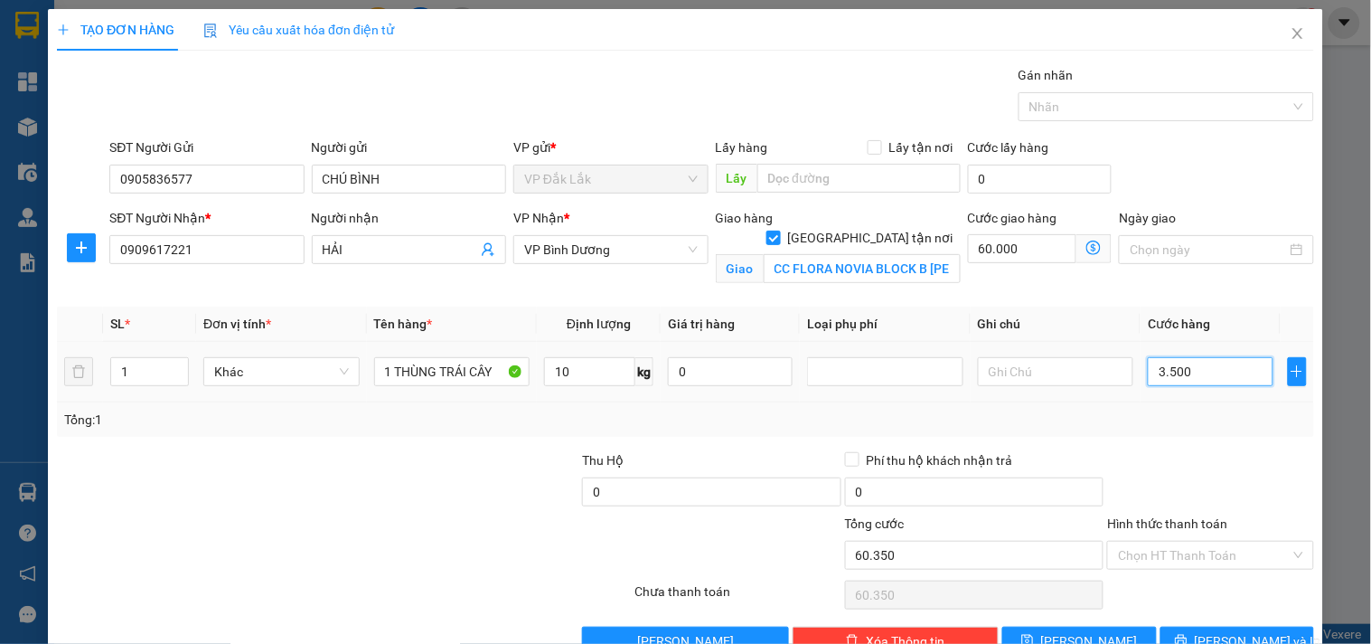
type input "63.500"
type input "35.000"
type input "95.000"
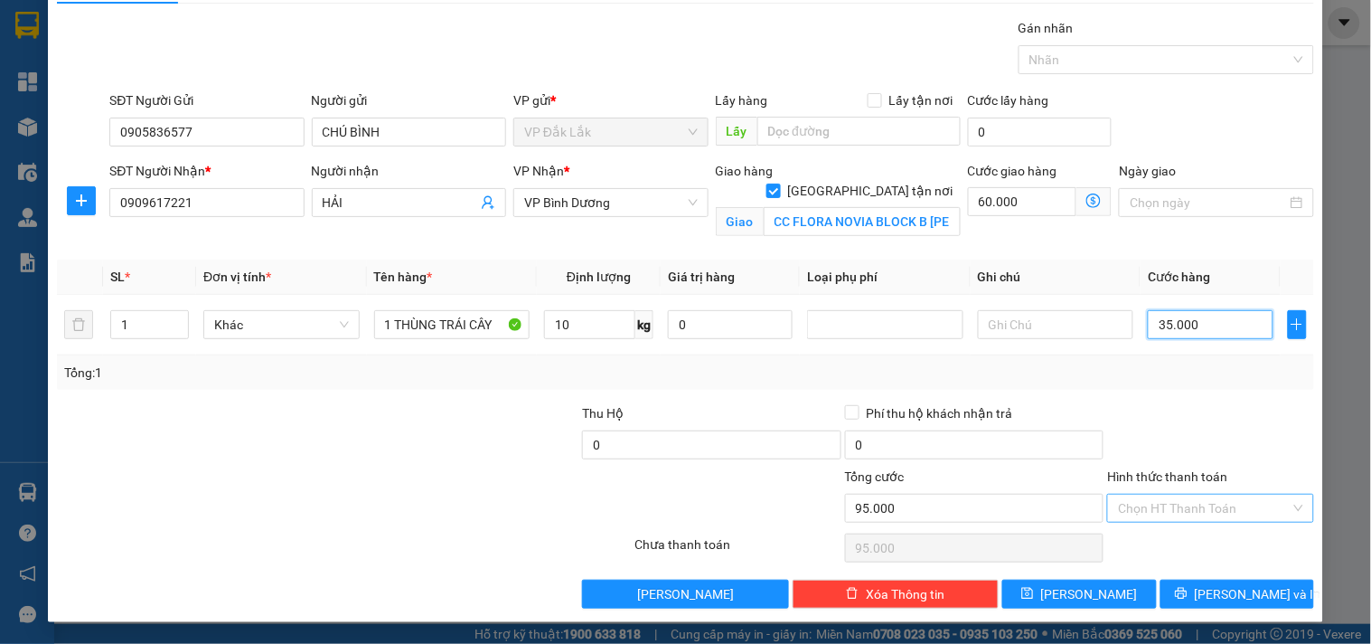
type input "35.000"
click at [1168, 503] on input "Hình thức thanh toán" at bounding box center [1204, 507] width 172 height 27
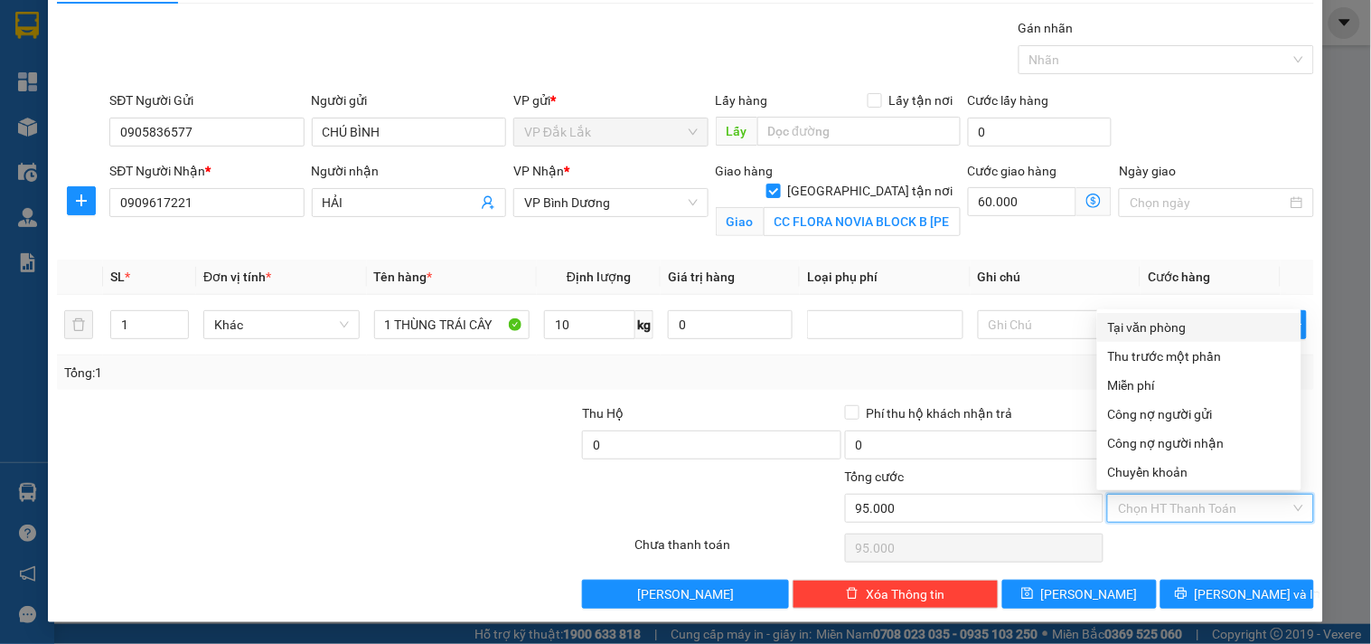
click at [1148, 327] on div "Tại văn phòng" at bounding box center [1199, 327] width 183 height 20
type input "0"
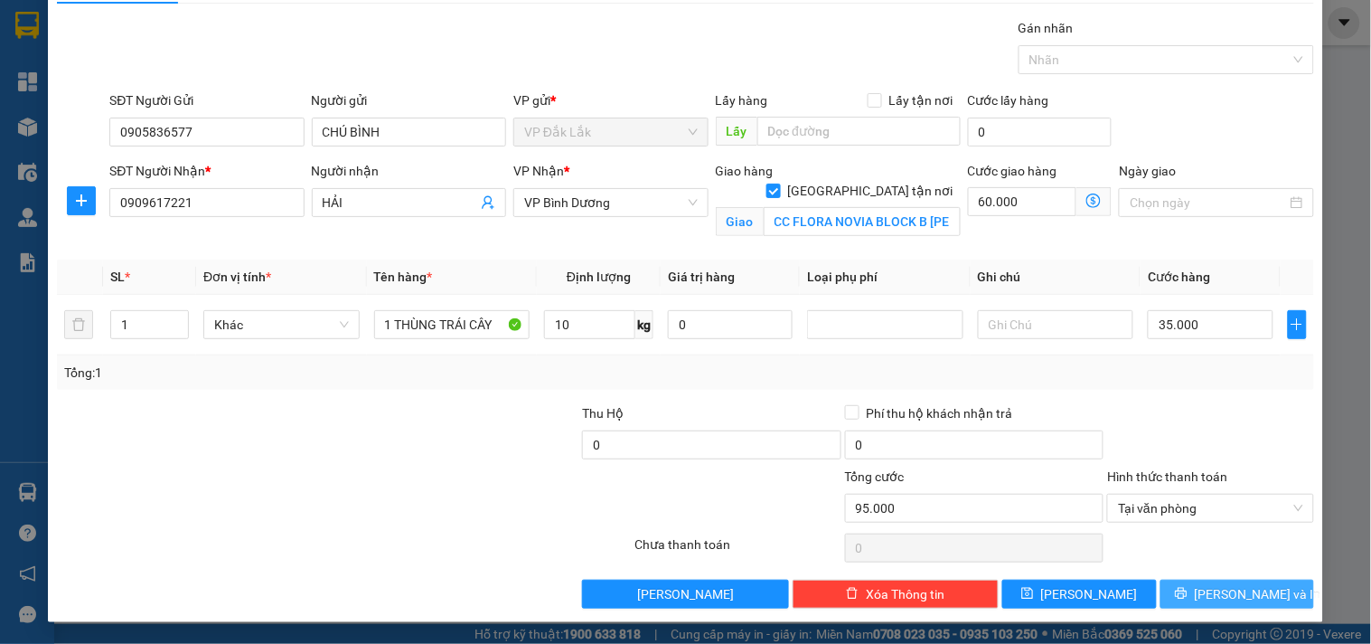
click at [1214, 597] on span "[PERSON_NAME] và In" at bounding box center [1258, 594] width 127 height 20
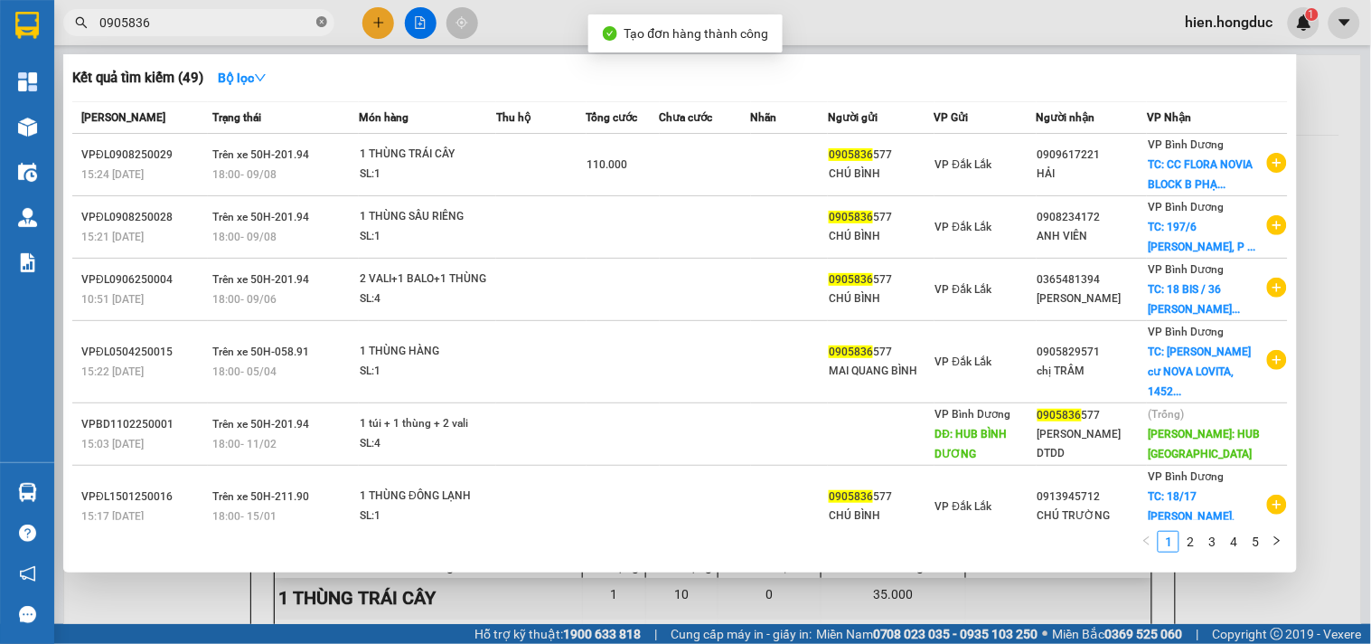
click at [320, 22] on icon "close-circle" at bounding box center [321, 21] width 11 height 11
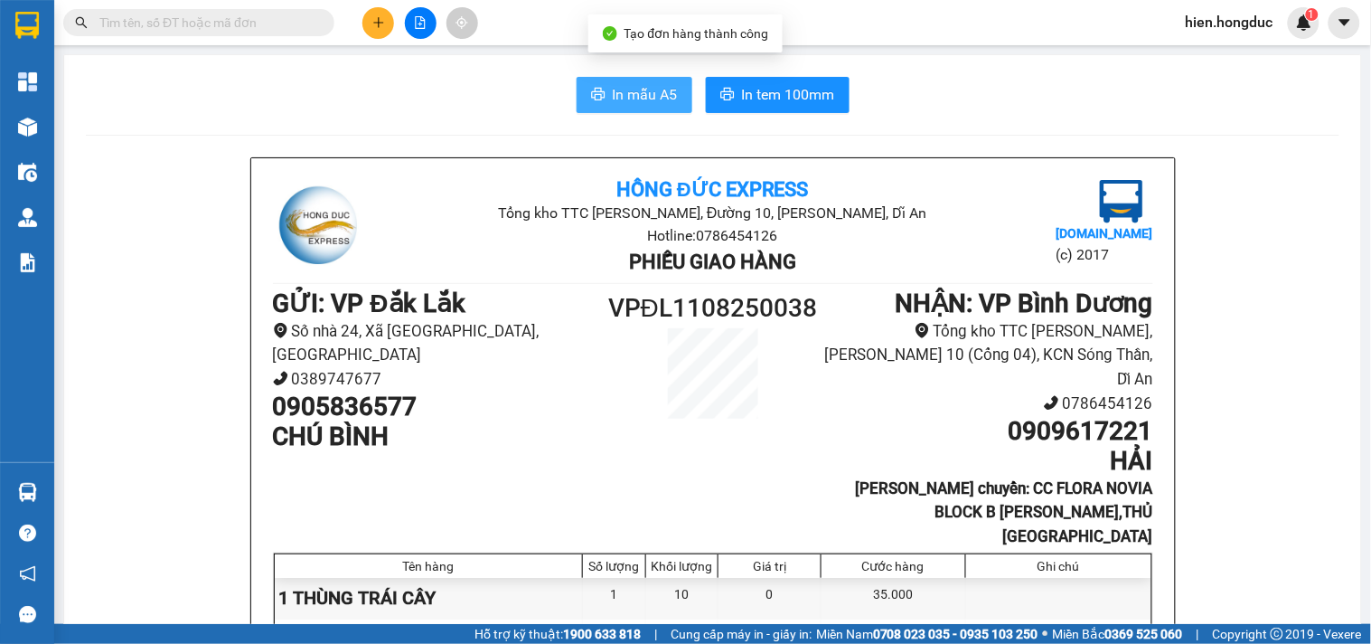
click at [627, 111] on button "In mẫu A5" at bounding box center [635, 95] width 116 height 36
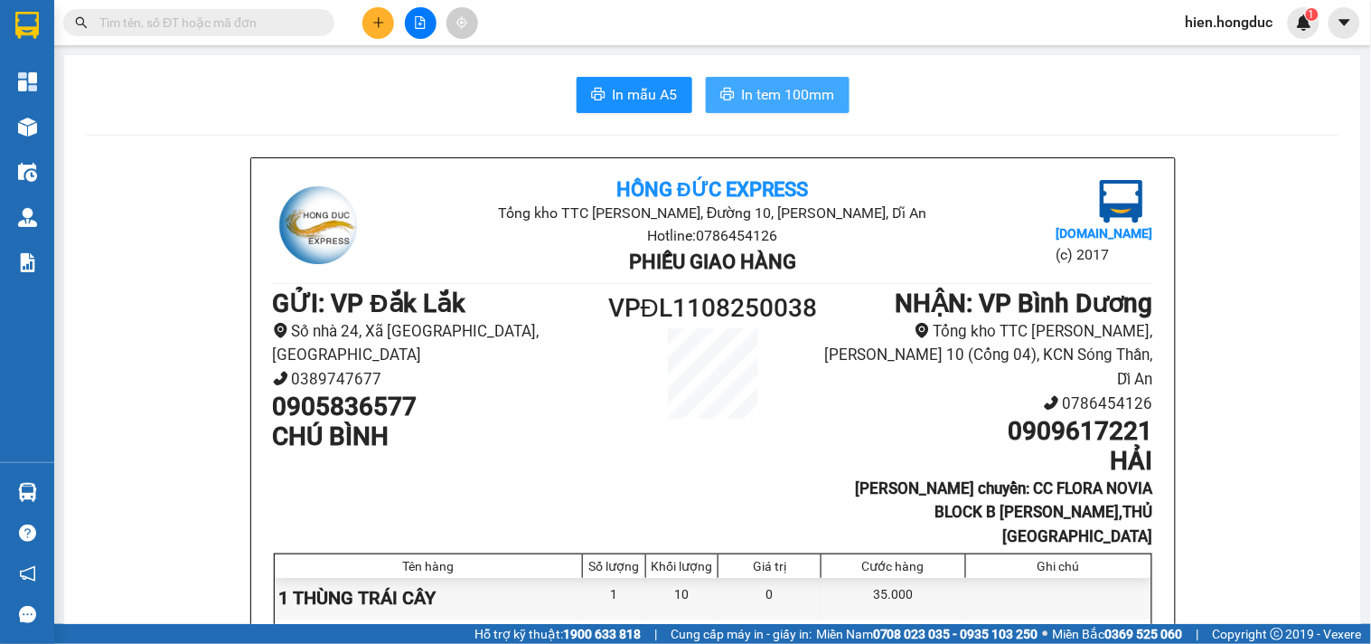
click at [782, 104] on span "In tem 100mm" at bounding box center [788, 94] width 93 height 23
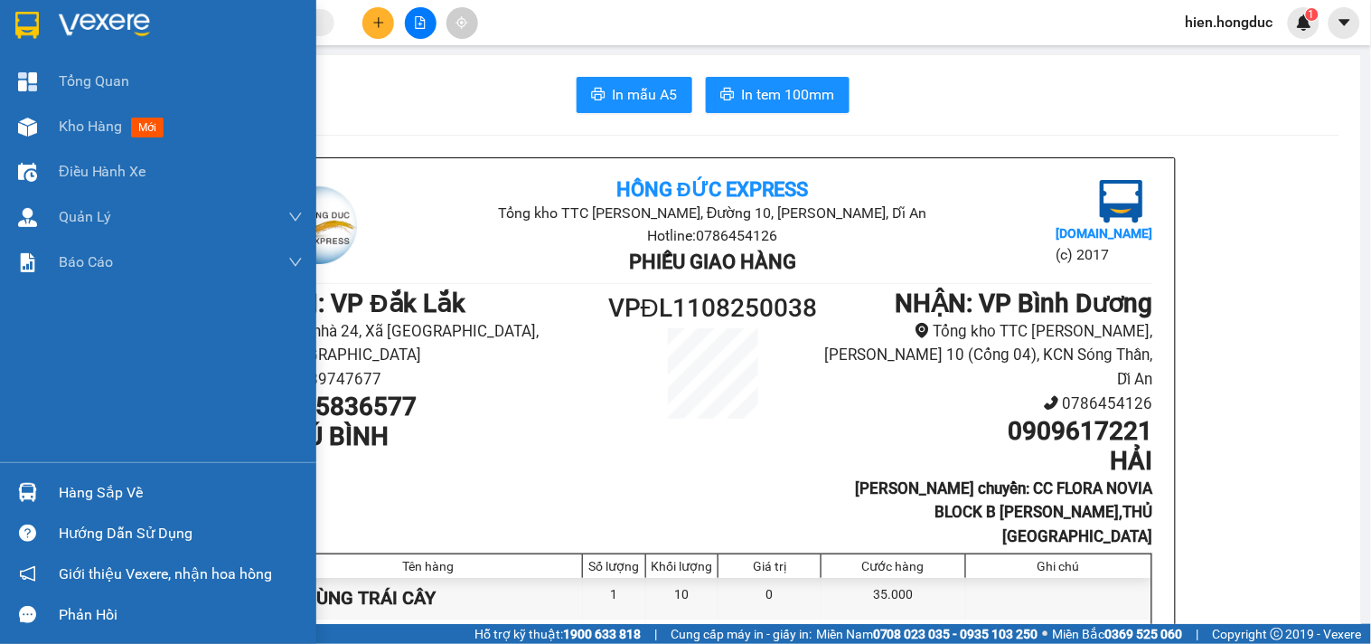
click at [129, 24] on img at bounding box center [104, 25] width 91 height 27
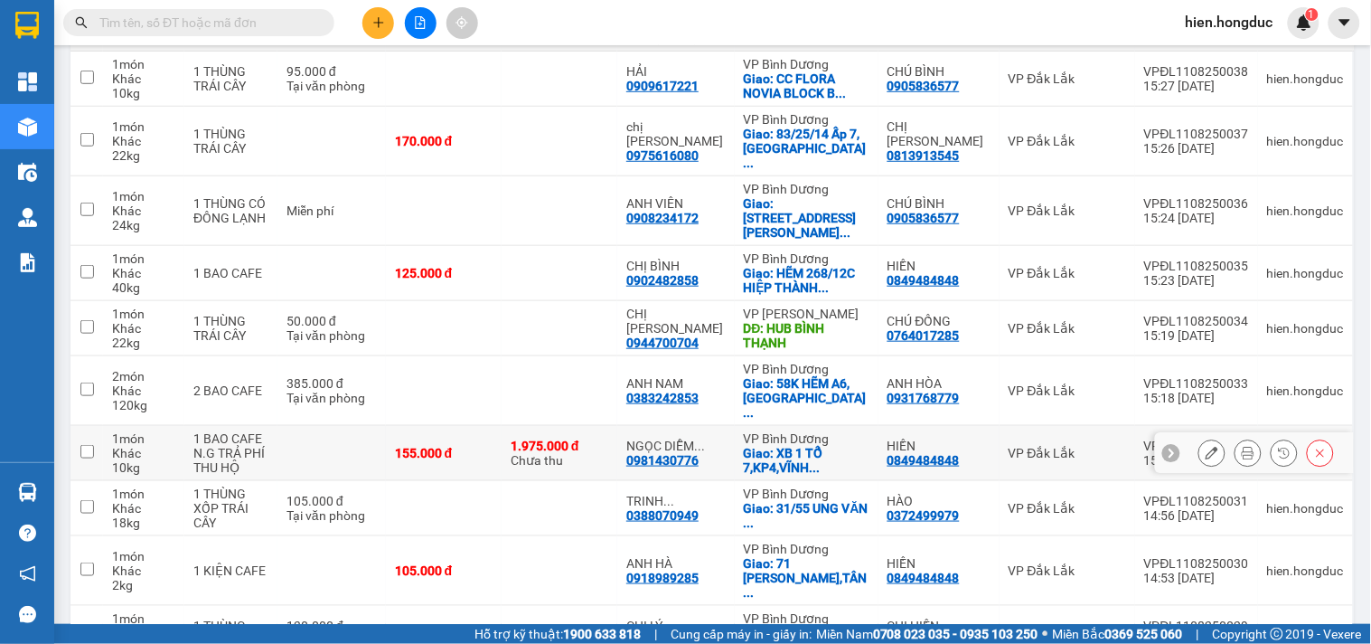
scroll to position [306, 0]
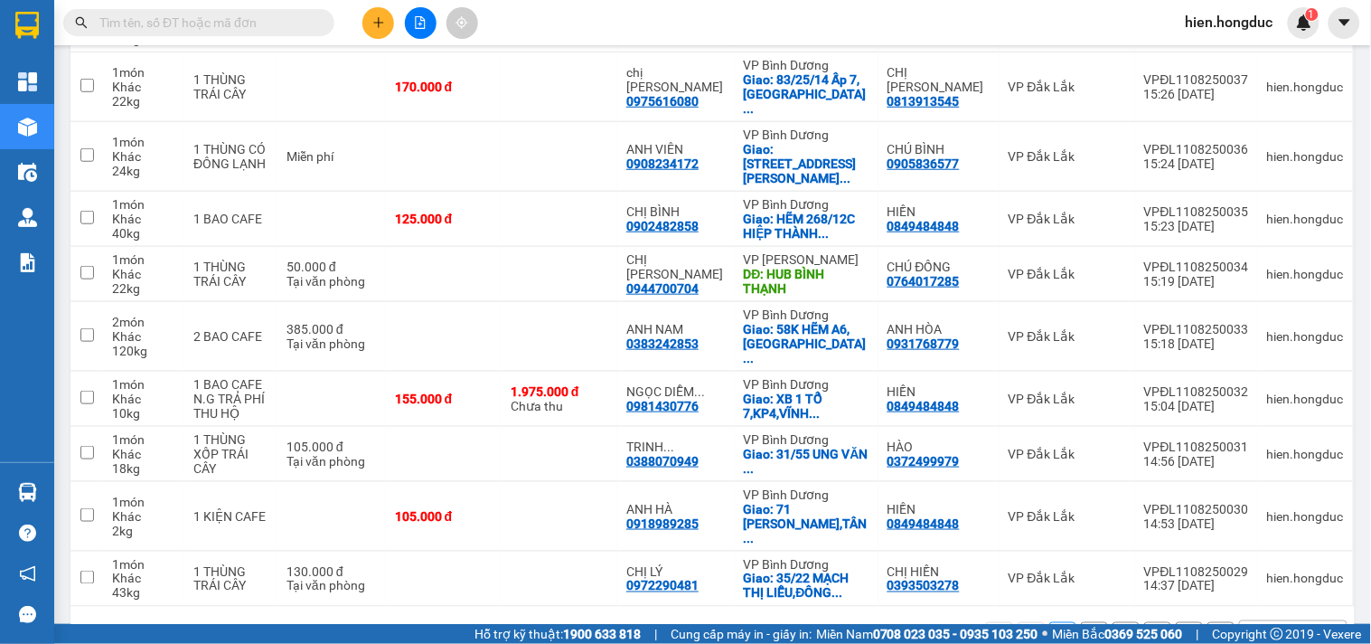
click at [1122, 622] on button "3" at bounding box center [1126, 635] width 27 height 27
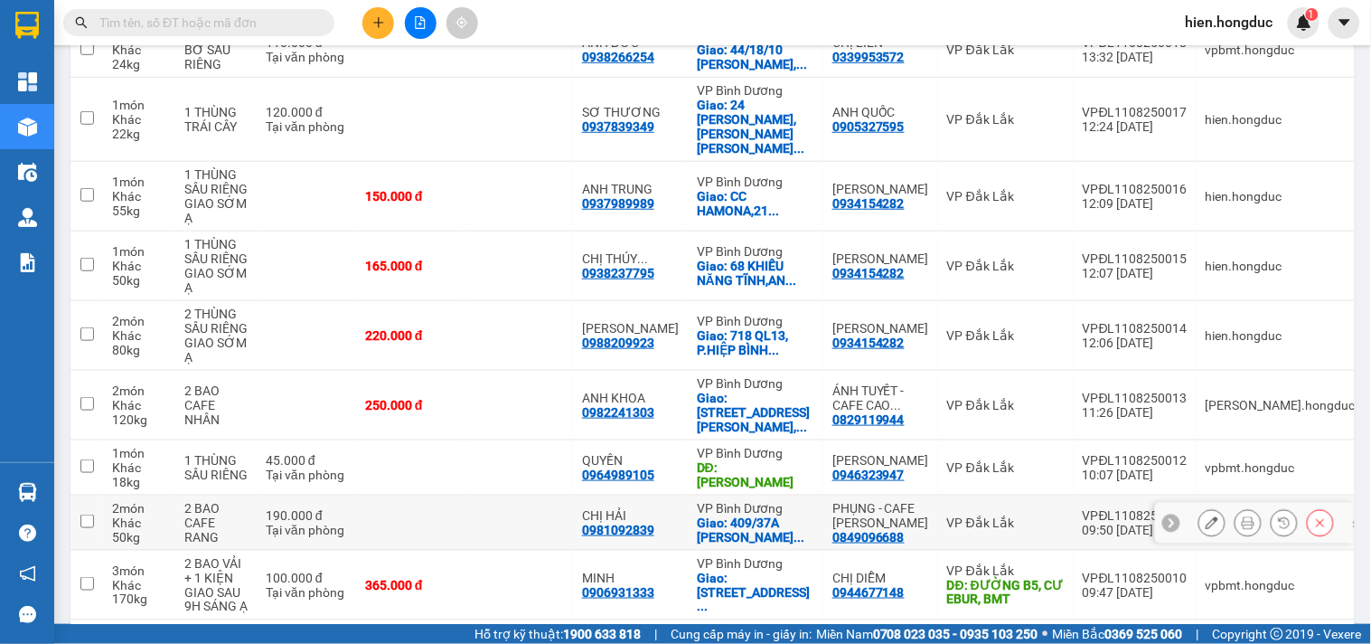
scroll to position [320, 0]
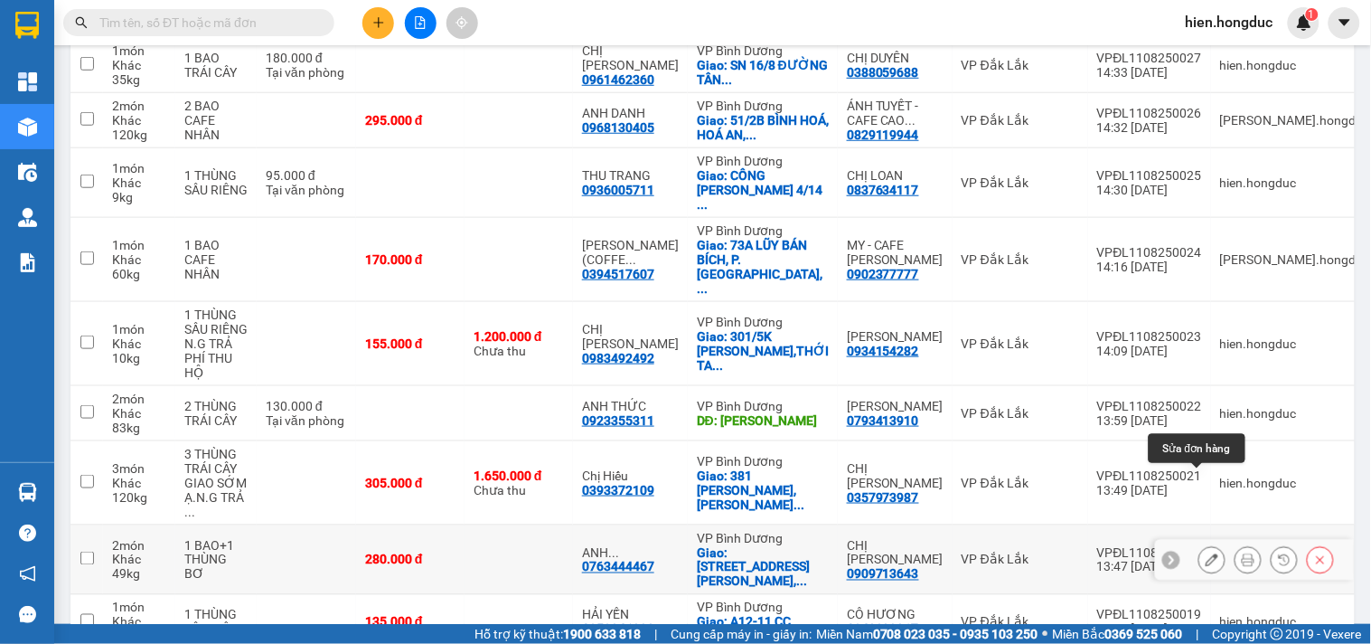
click at [1209, 544] on button at bounding box center [1212, 560] width 25 height 32
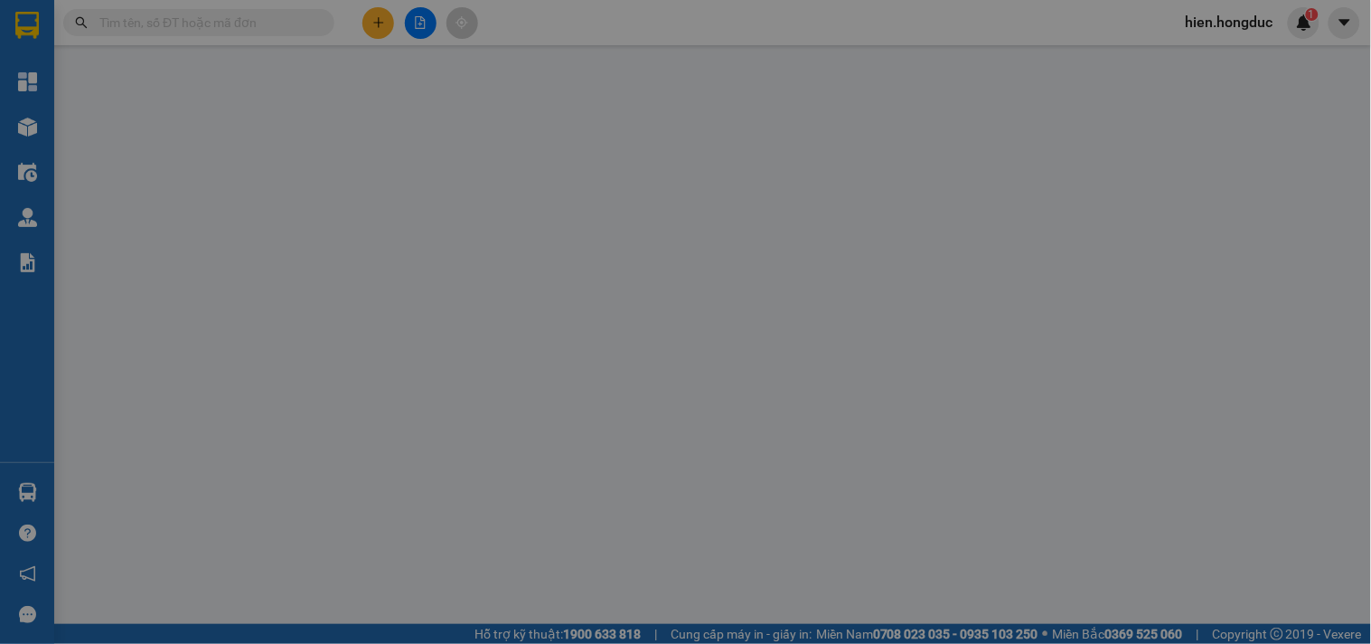
type input "0909713643"
type input "CHỊ [PERSON_NAME]"
type input "0763444467"
type input "ANH TỰ(0896680467)"
checkbox input "true"
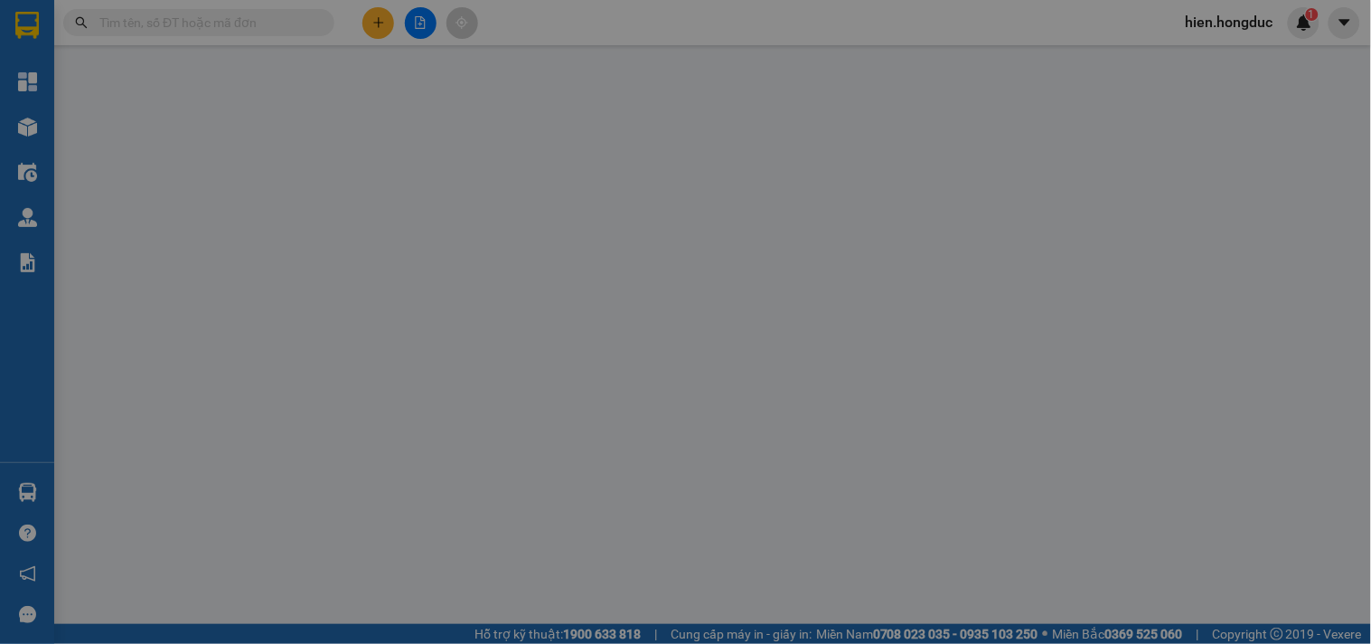
type input "774 [PERSON_NAME], ẤP 1, HIỆP PHƯỚC, NHÀ BÈ, HCM"
type input "280.000"
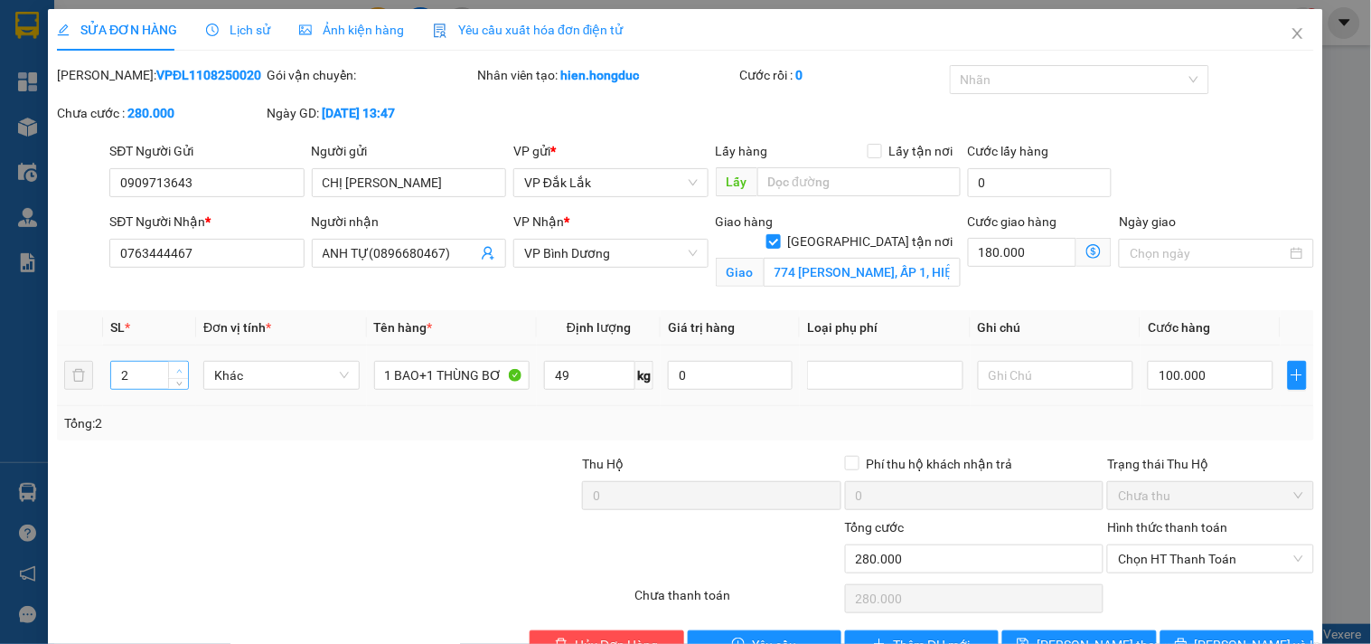
type input "3"
click at [173, 362] on span "Increase Value" at bounding box center [178, 370] width 20 height 16
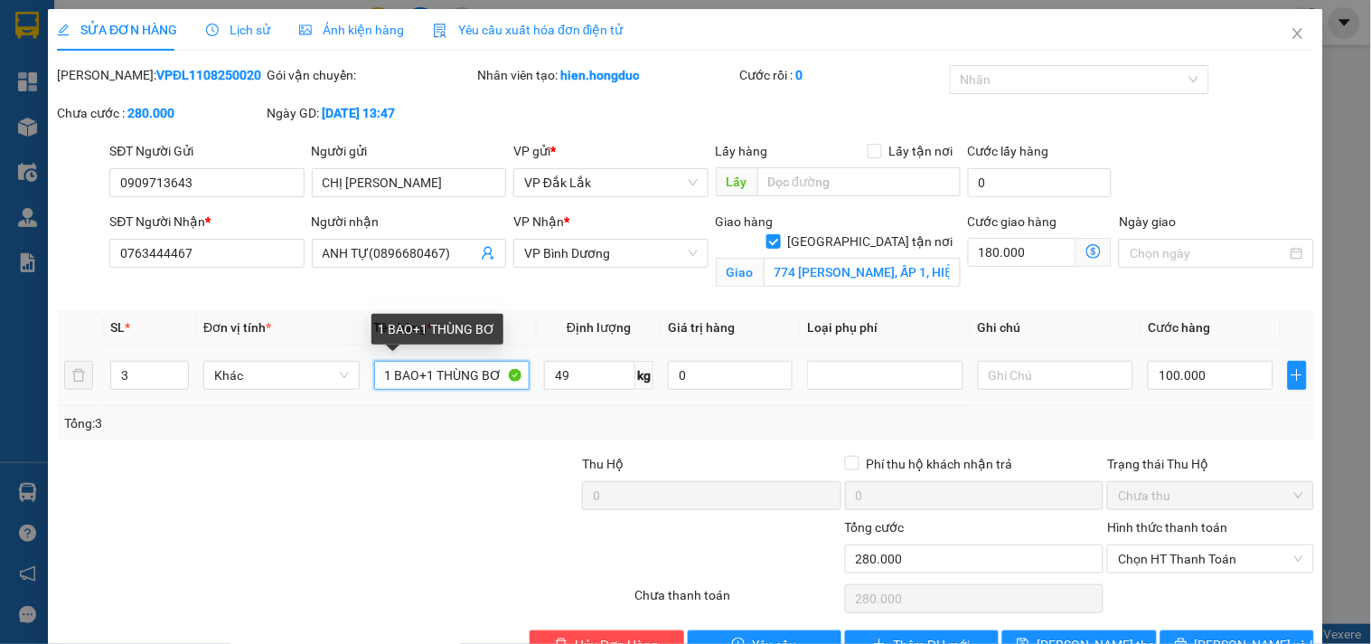
click at [428, 377] on input "1 BAO+1 THÙNG BƠ" at bounding box center [452, 375] width 156 height 29
type input "1 BAO+2 THÙNG BƠ"
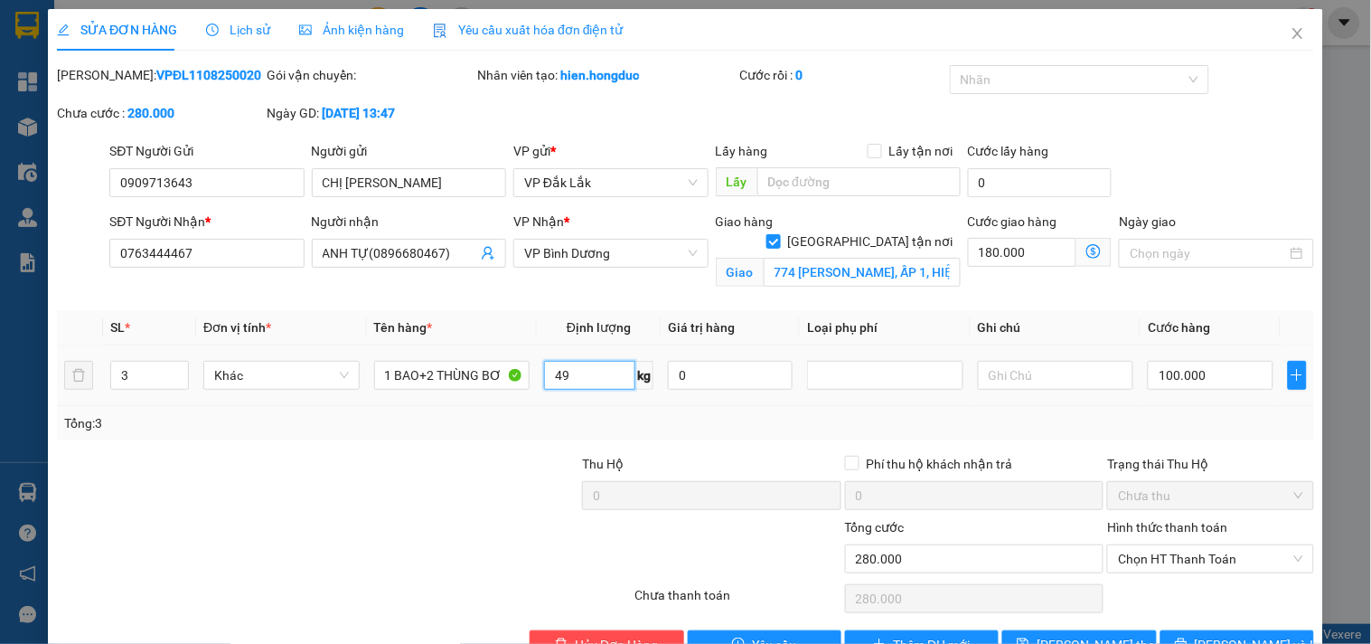
click at [570, 380] on input "49" at bounding box center [589, 375] width 91 height 29
type input "61"
click at [1202, 371] on input "100.000" at bounding box center [1210, 375] width 125 height 29
type input "1"
type input "180.001"
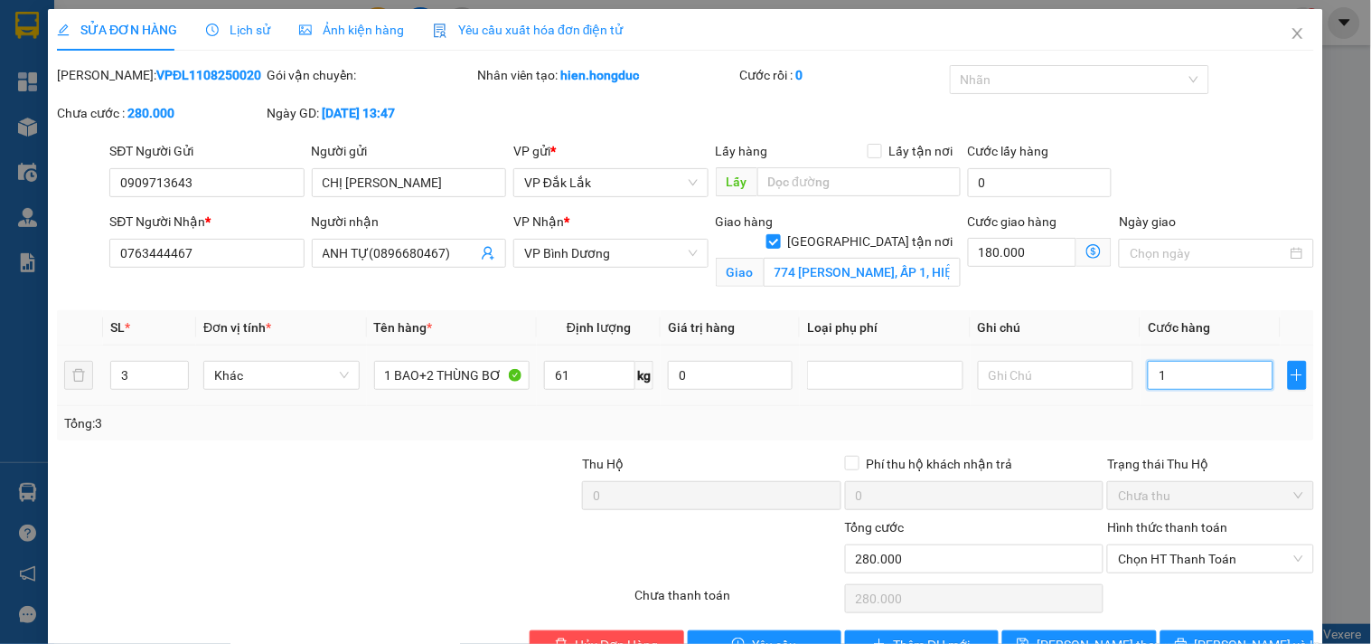
type input "180.001"
type input "12"
type input "180.012"
type input "120"
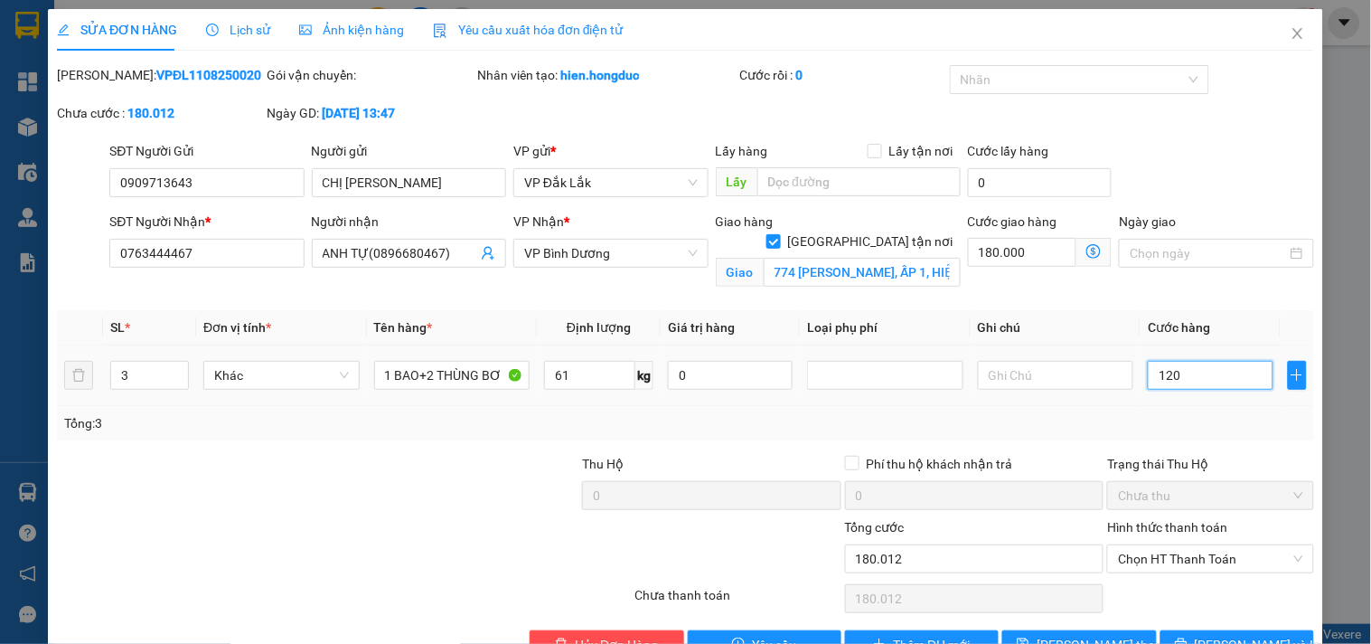
type input "180.120"
type input "181.200"
type input "1.200"
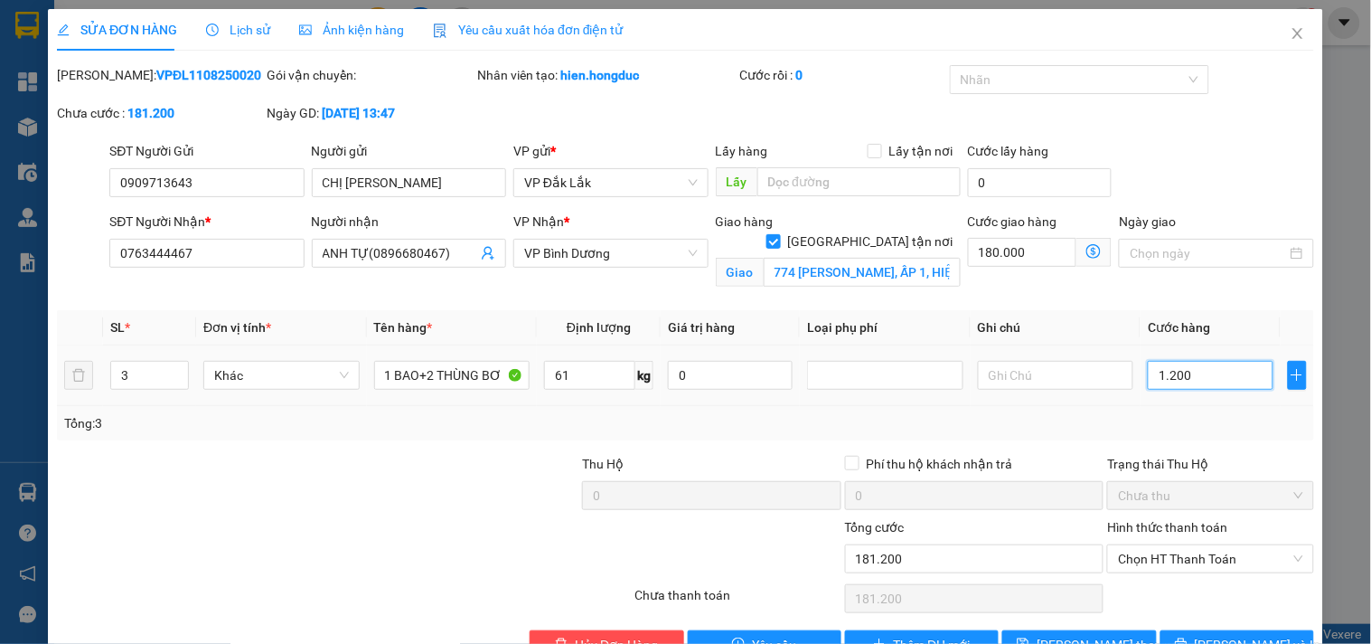
type input "192.000"
type input "12.000"
type input "300.000"
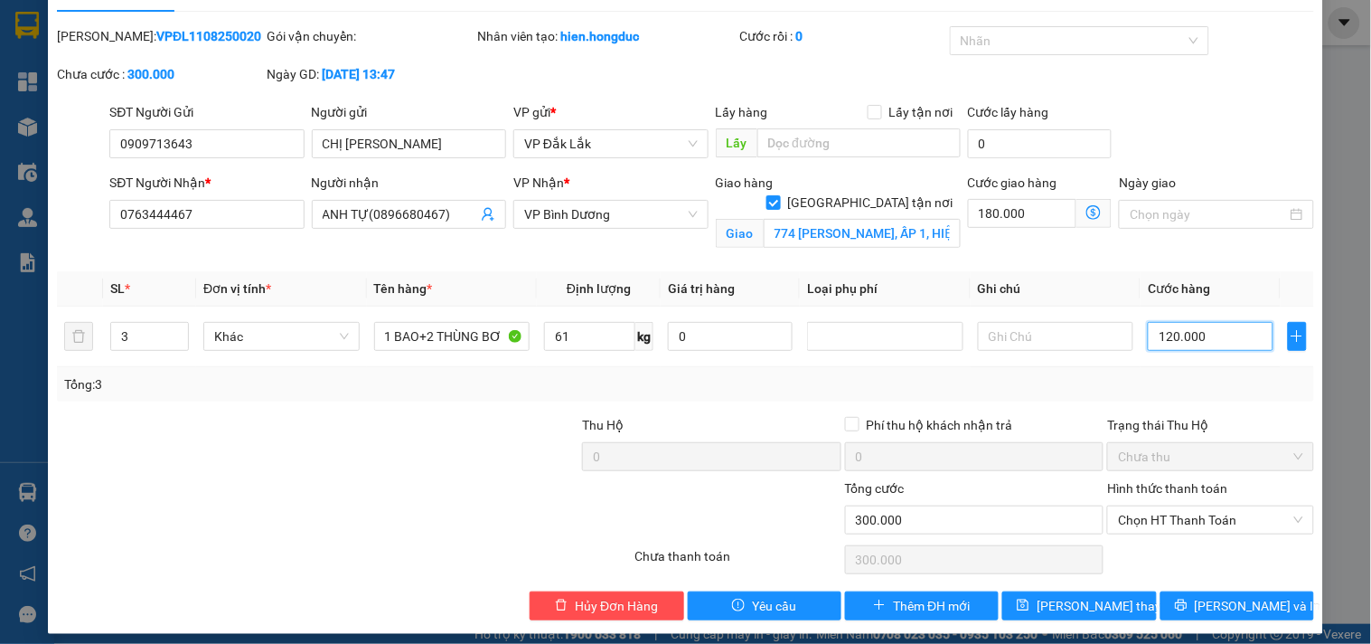
scroll to position [50, 0]
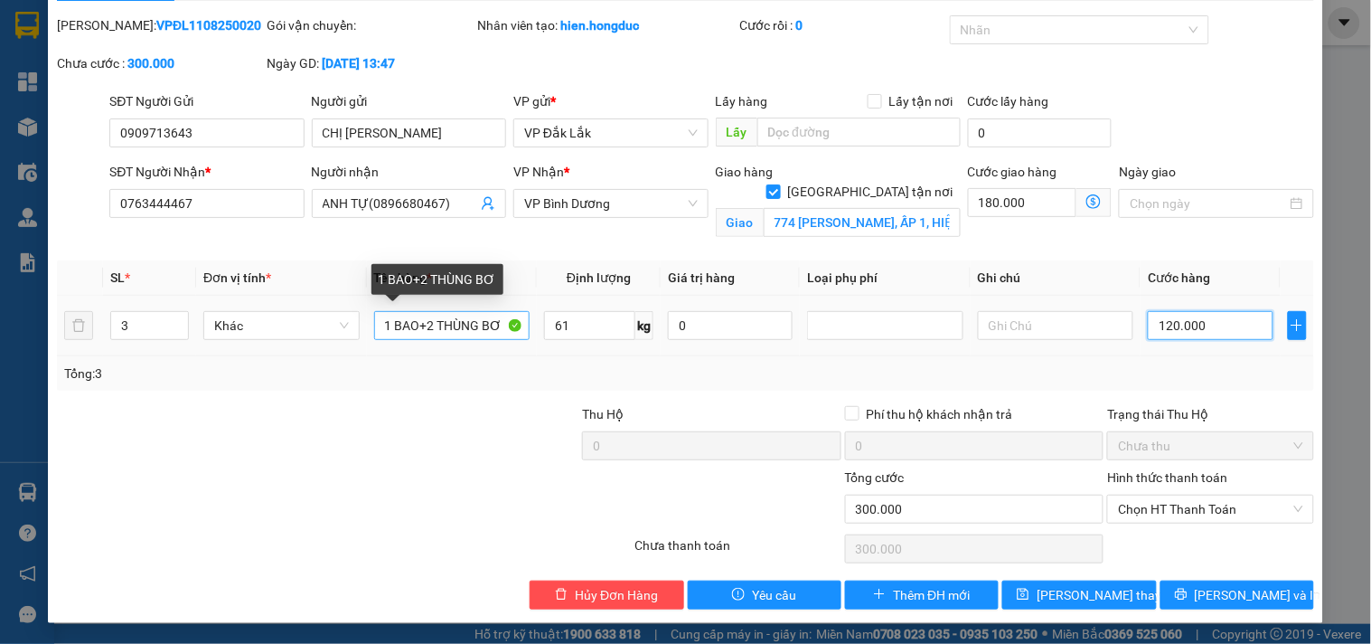
type input "120.000"
click at [429, 325] on input "1 BAO+2 THÙNG BƠ" at bounding box center [452, 325] width 156 height 29
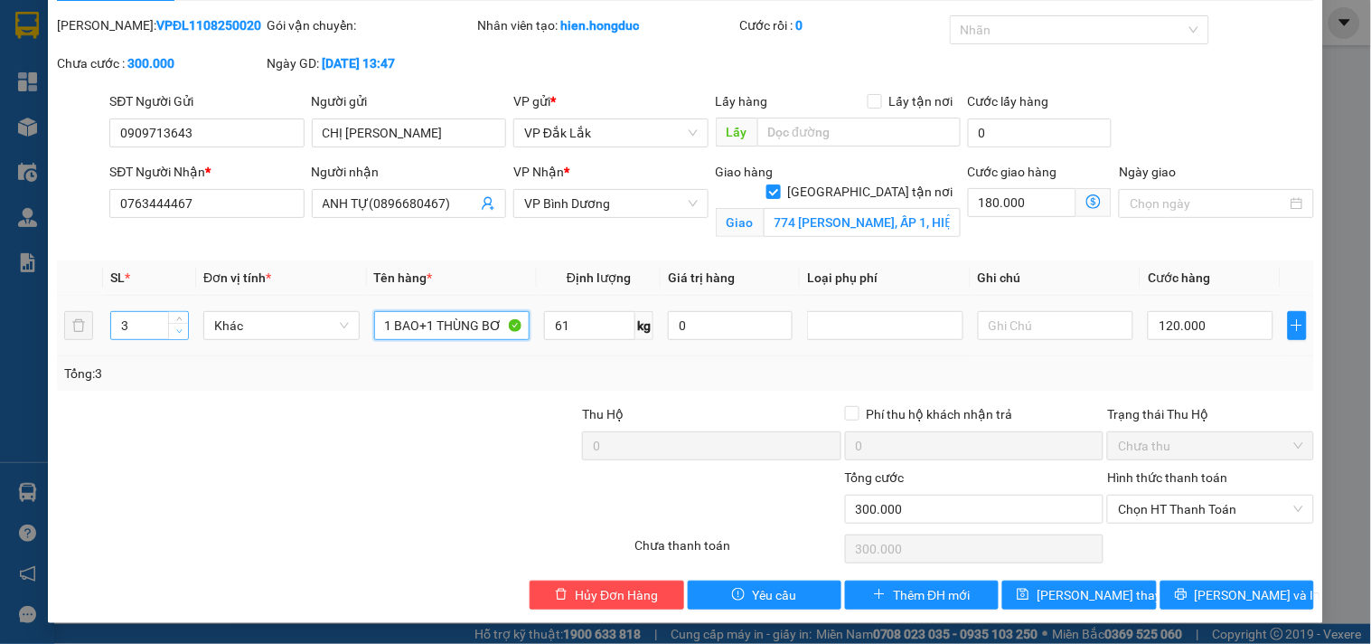
type input "1 BAO+1 THÙNG BƠ"
type input "2"
click at [178, 334] on span "down" at bounding box center [179, 331] width 11 height 11
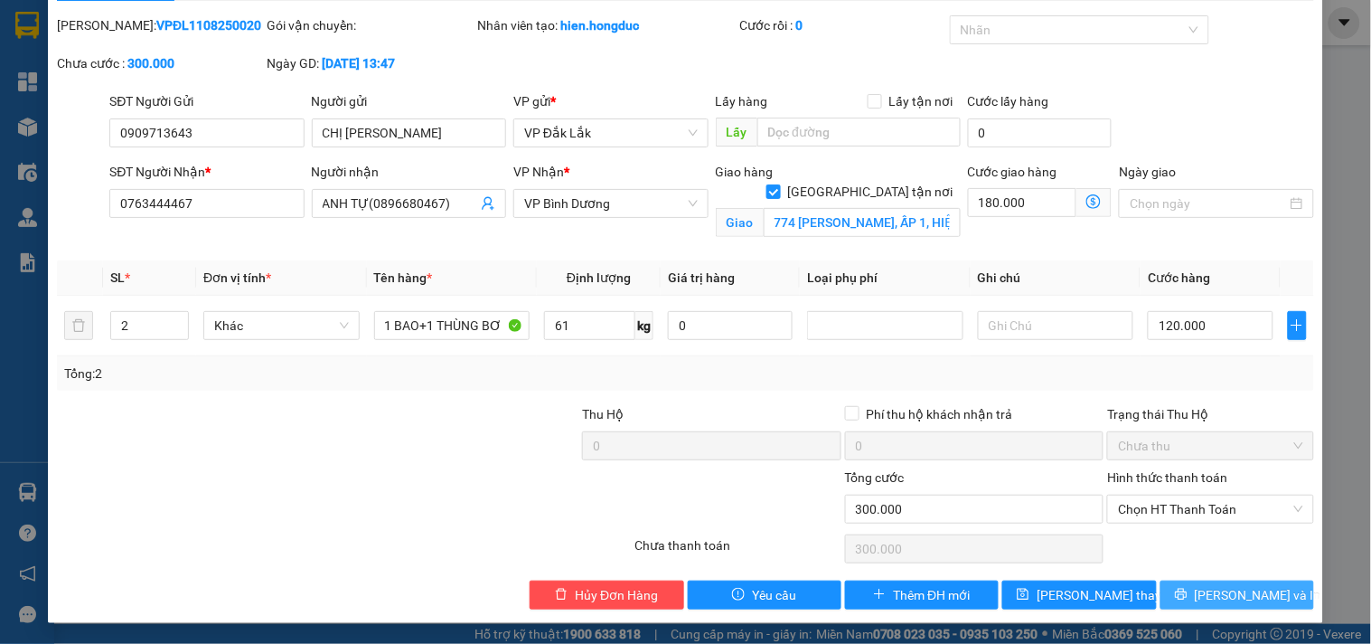
click at [1241, 595] on span "[PERSON_NAME] và In" at bounding box center [1258, 595] width 127 height 20
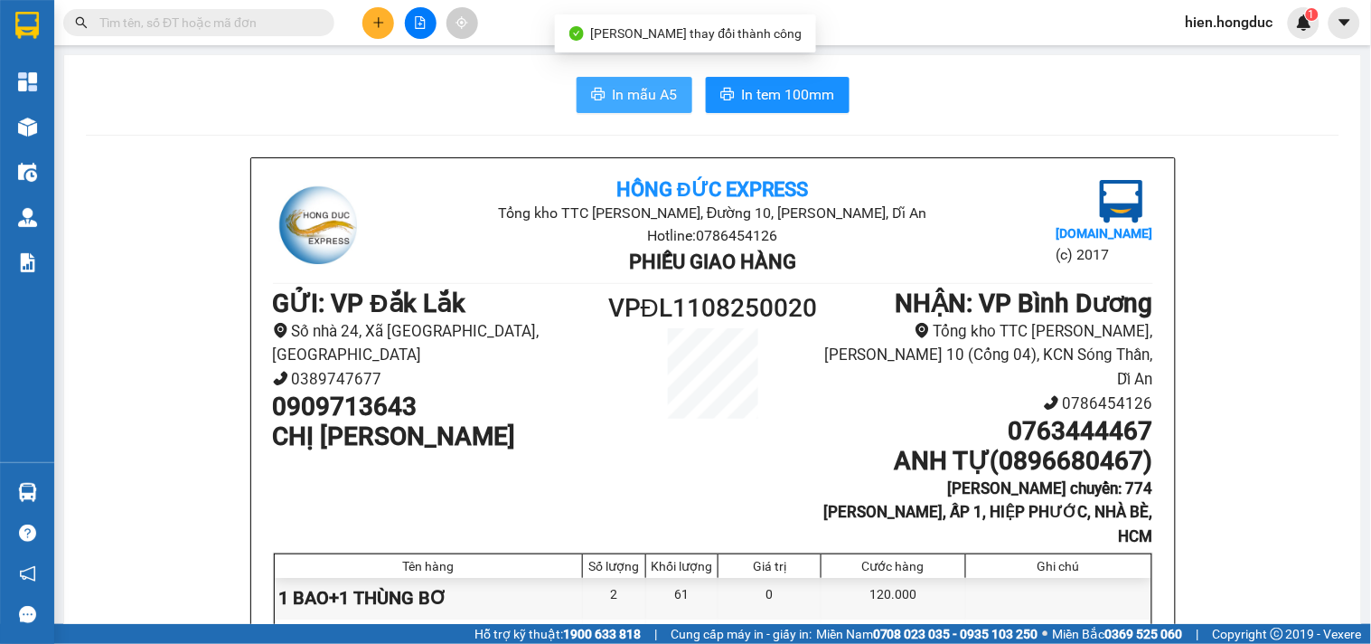
click at [639, 109] on button "In mẫu A5" at bounding box center [635, 95] width 116 height 36
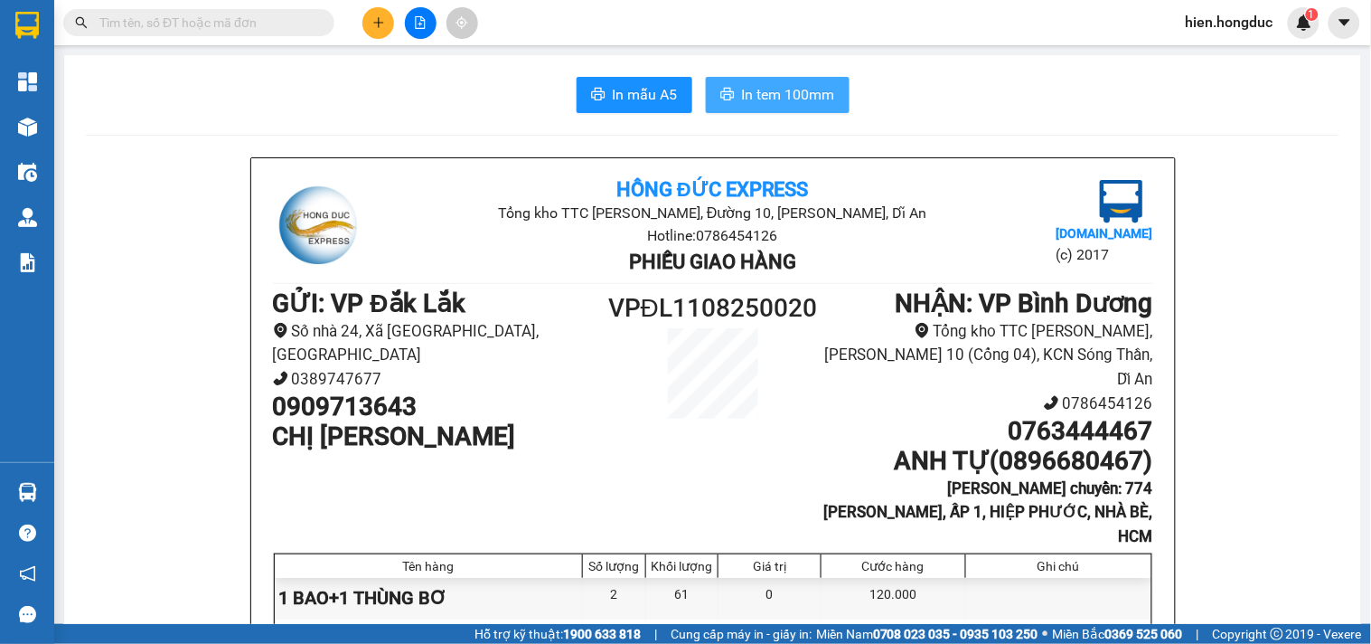
click at [747, 96] on span "In tem 100mm" at bounding box center [788, 94] width 93 height 23
click at [801, 87] on span "In tem 100mm" at bounding box center [788, 94] width 93 height 23
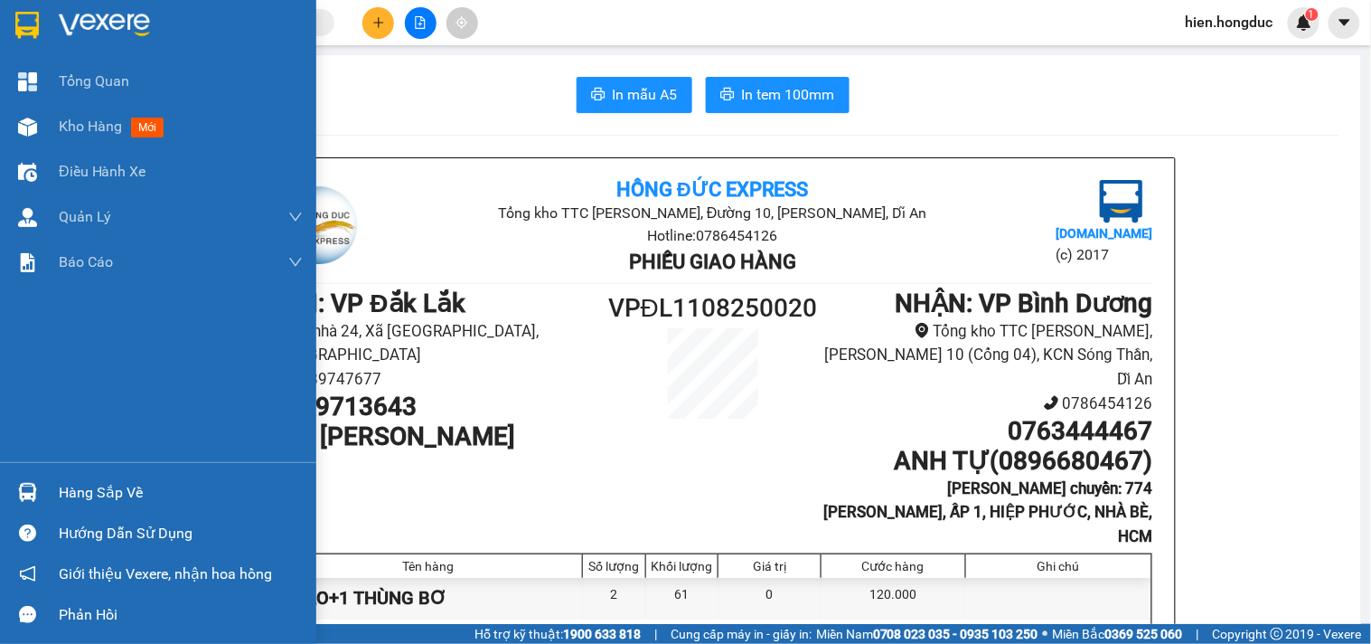
click at [69, 27] on img at bounding box center [104, 25] width 91 height 27
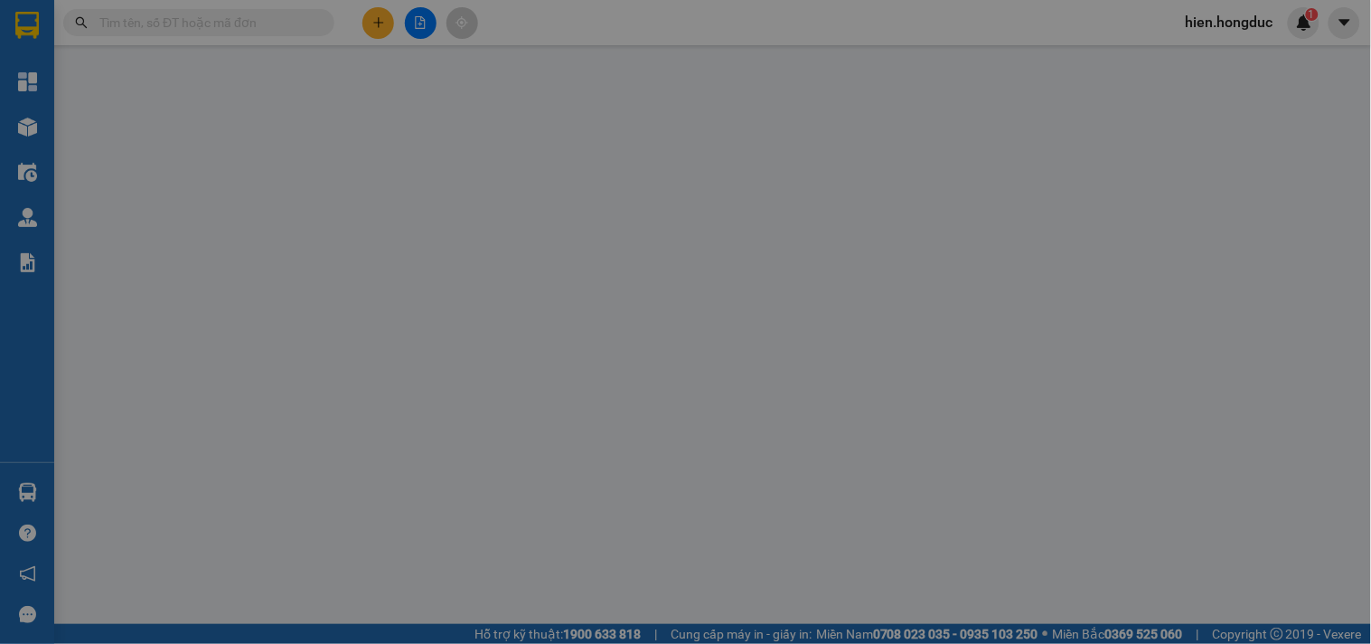
type input "0849484848"
type input "HIỀN"
type input "0918989285"
type input "ANH HÀ"
checkbox input "true"
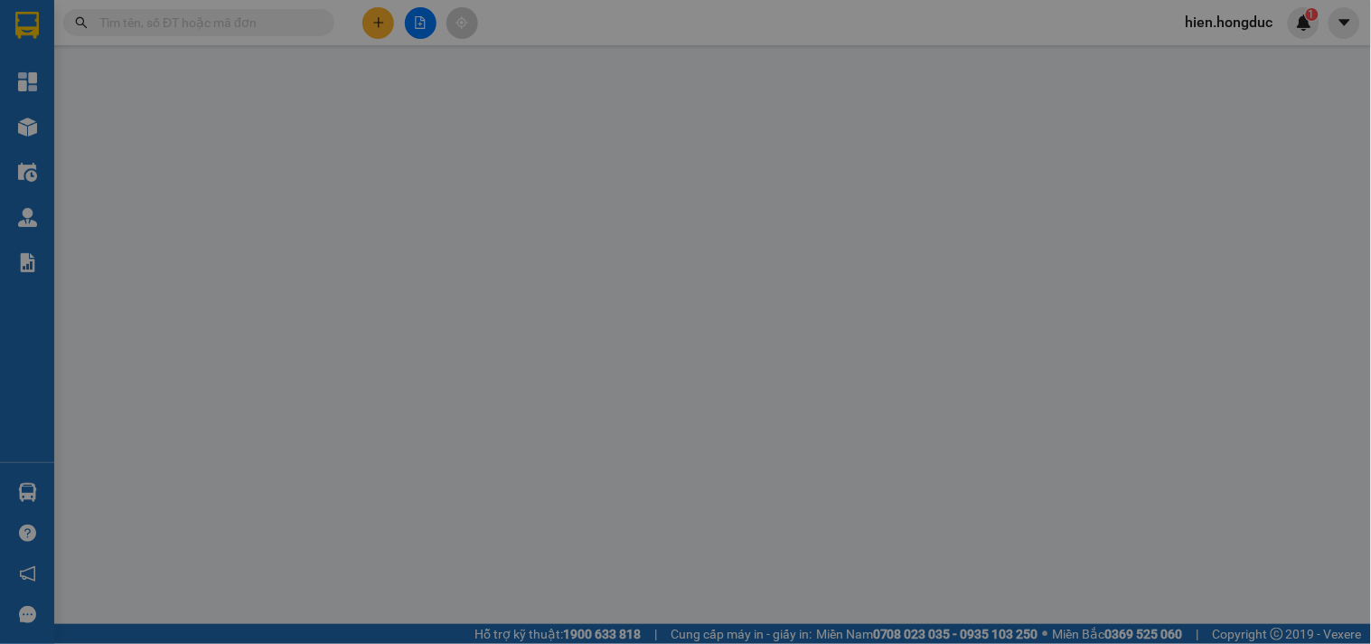
type input "71 [PERSON_NAME],[GEOGRAPHIC_DATA]"
type input "105.000"
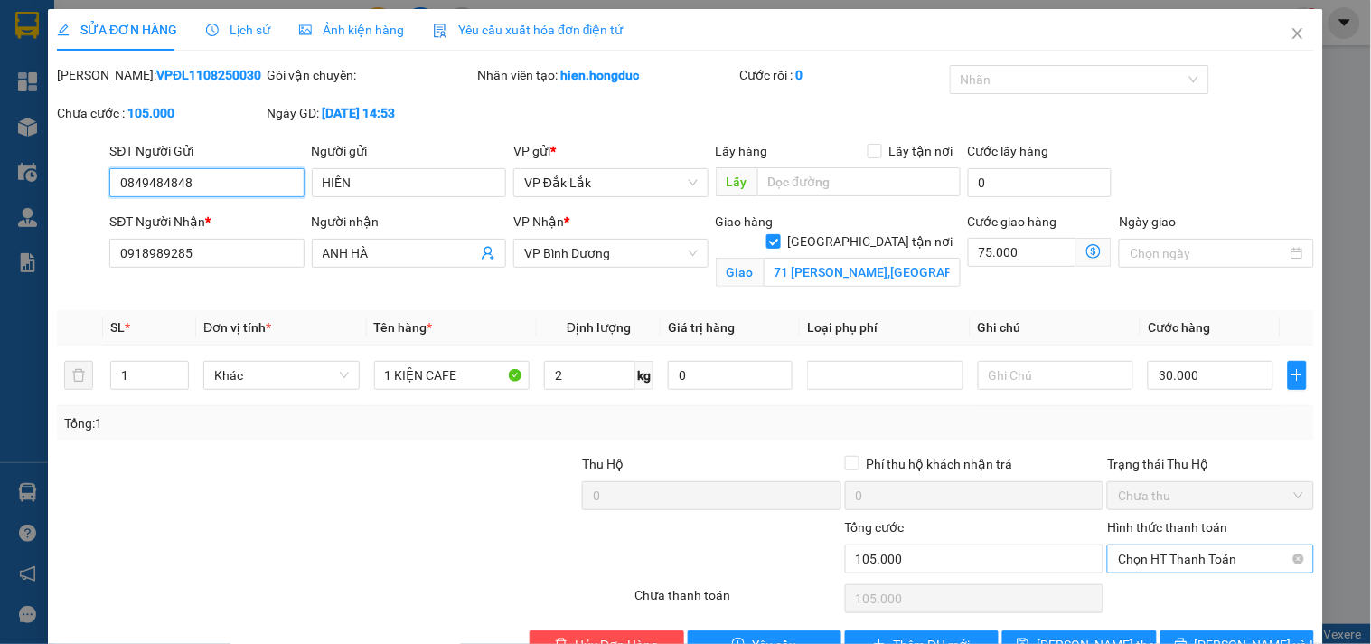
click at [1199, 562] on span "Chọn HT Thanh Toán" at bounding box center [1210, 558] width 184 height 27
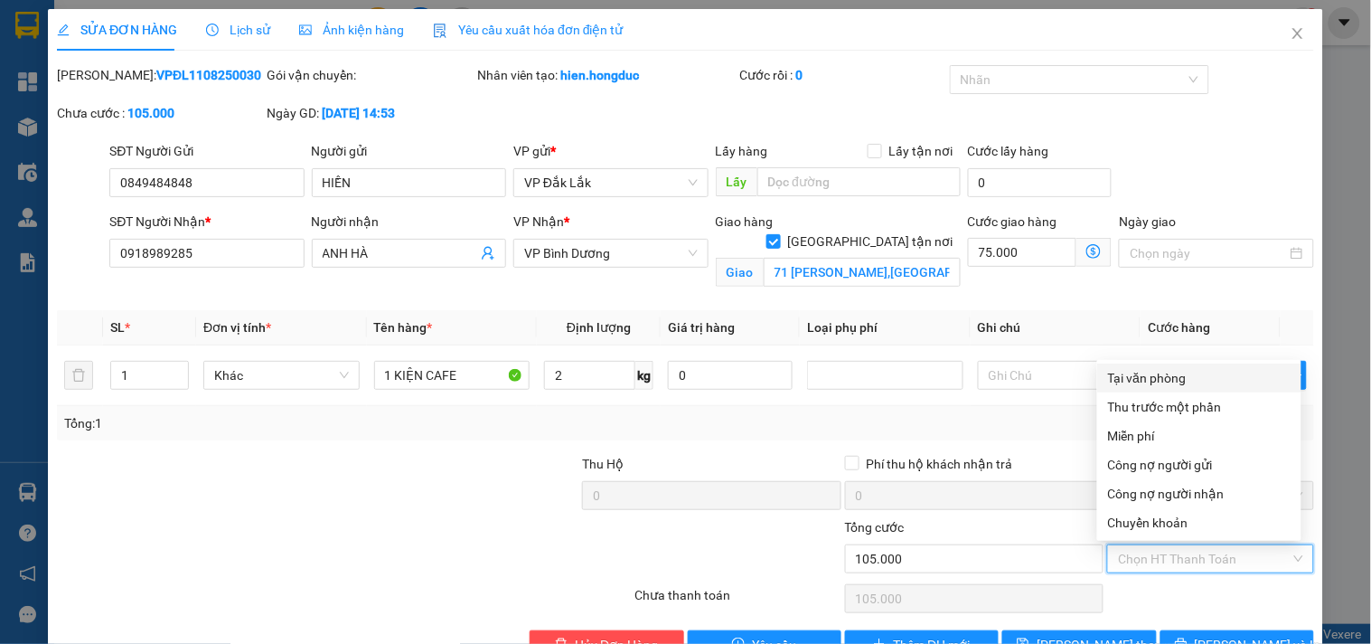
click at [1153, 377] on div "Tại văn phòng" at bounding box center [1199, 378] width 183 height 20
type input "0"
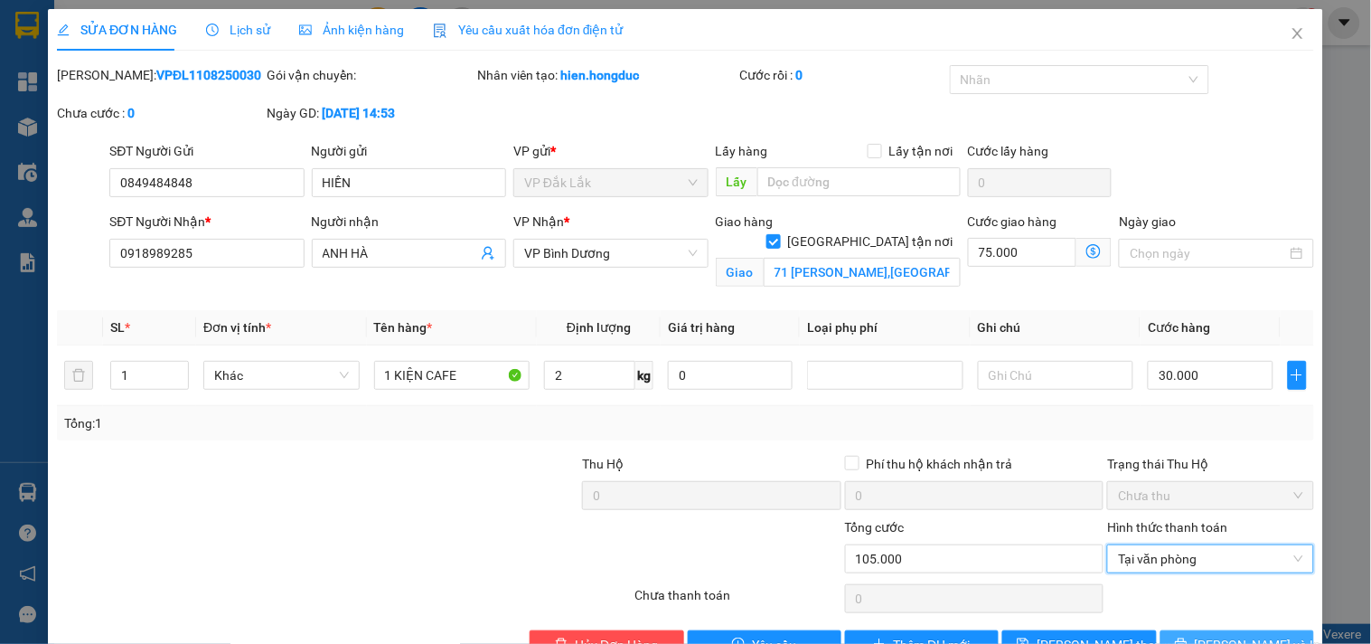
click at [1187, 638] on icon "printer" at bounding box center [1181, 644] width 12 height 12
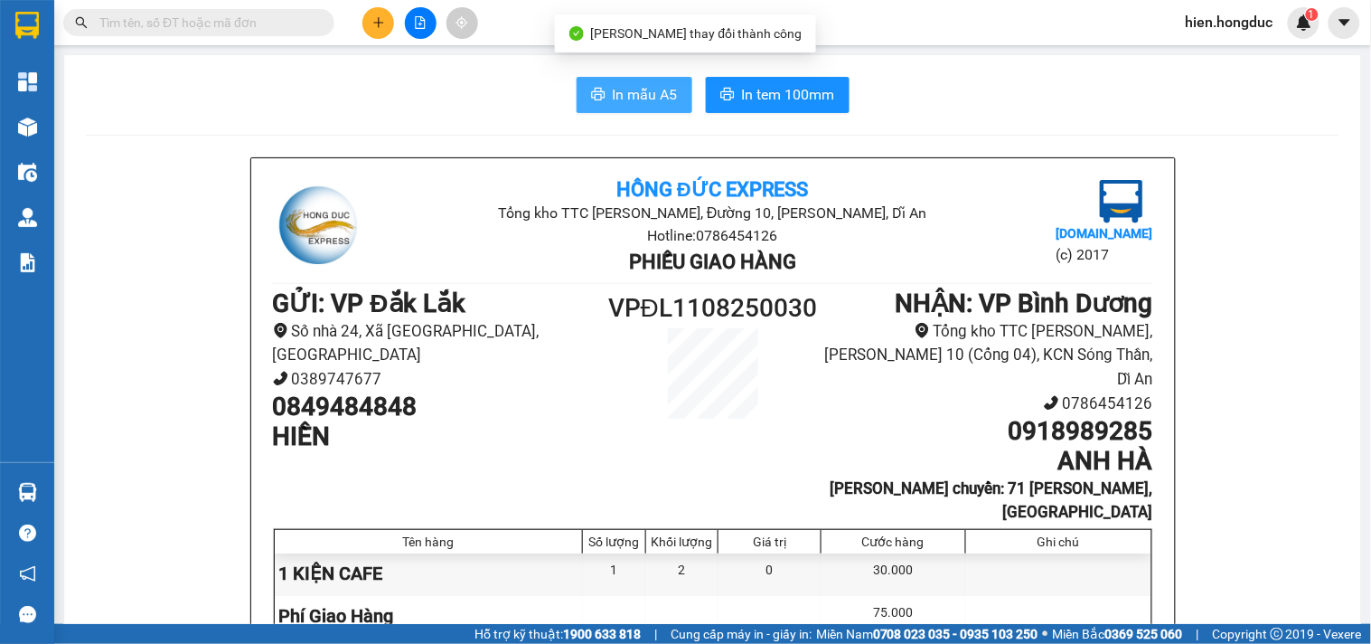
click at [616, 98] on span "In mẫu A5" at bounding box center [645, 94] width 65 height 23
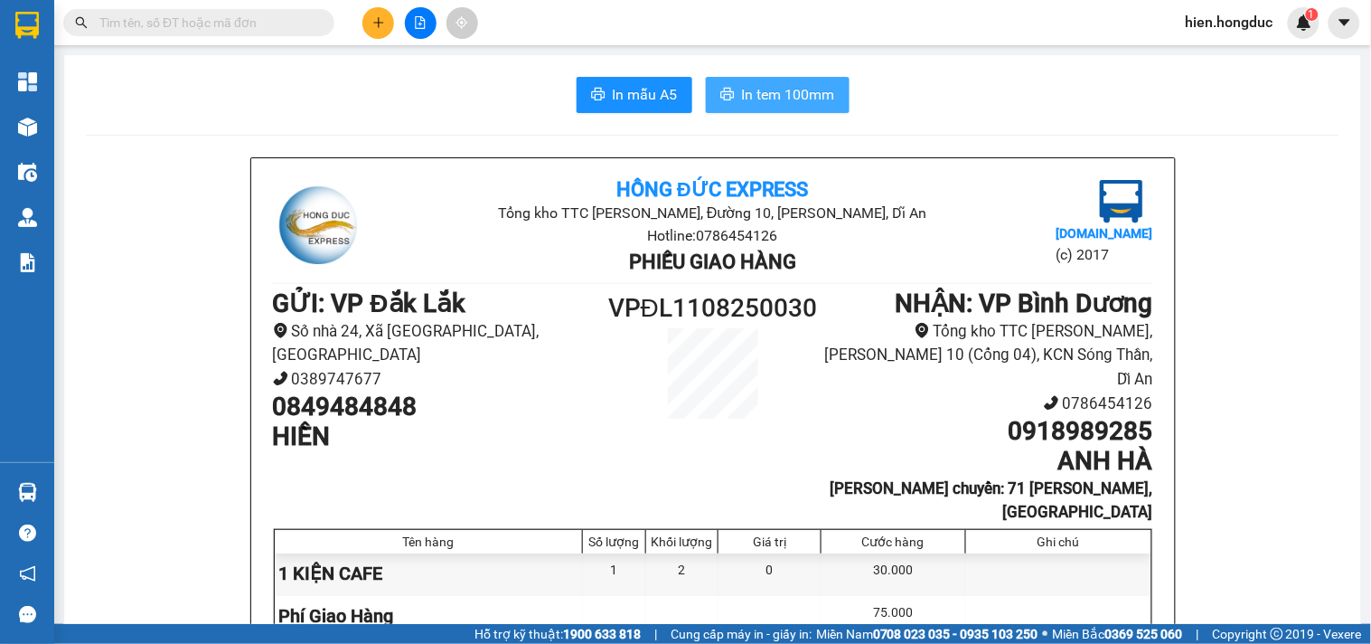
click at [789, 94] on span "In tem 100mm" at bounding box center [788, 94] width 93 height 23
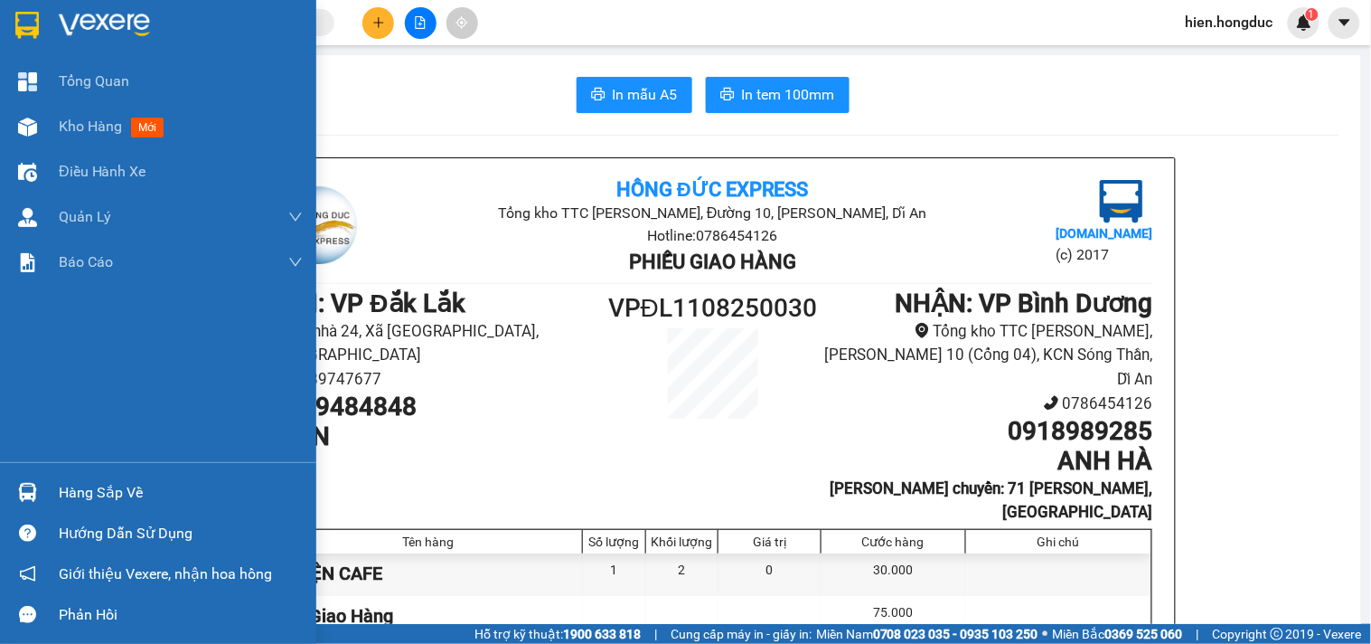
click at [84, 19] on img at bounding box center [104, 25] width 91 height 27
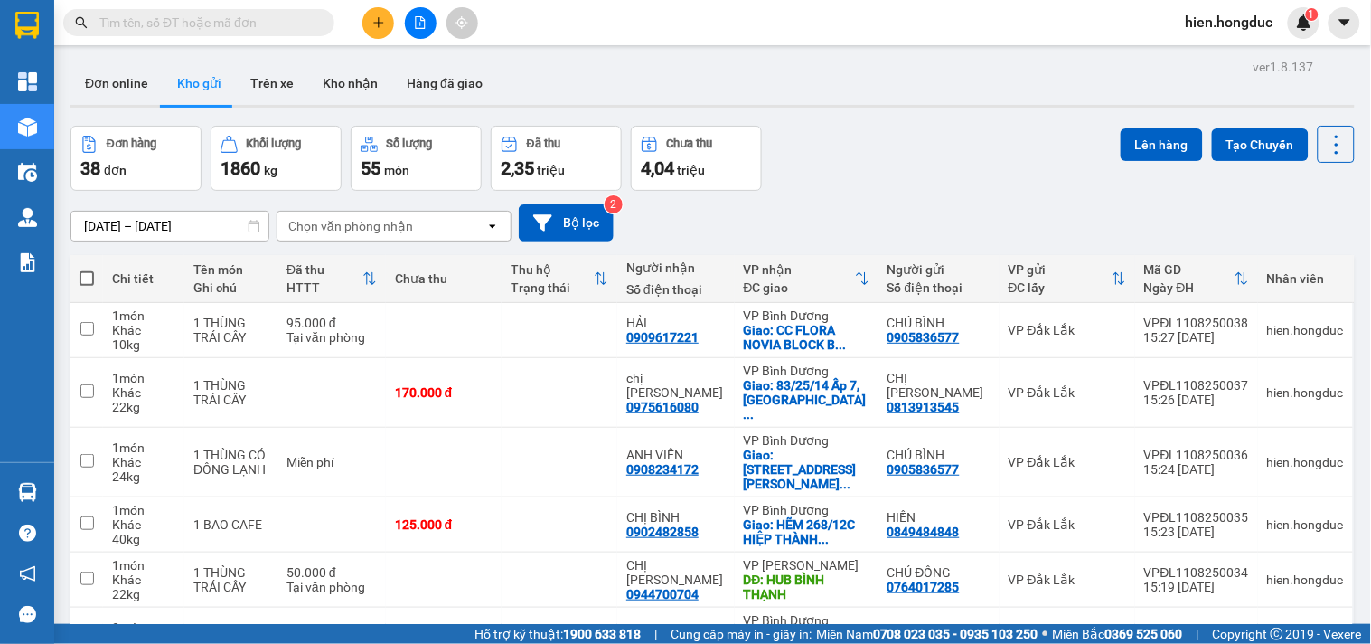
click at [160, 14] on input "text" at bounding box center [205, 23] width 213 height 20
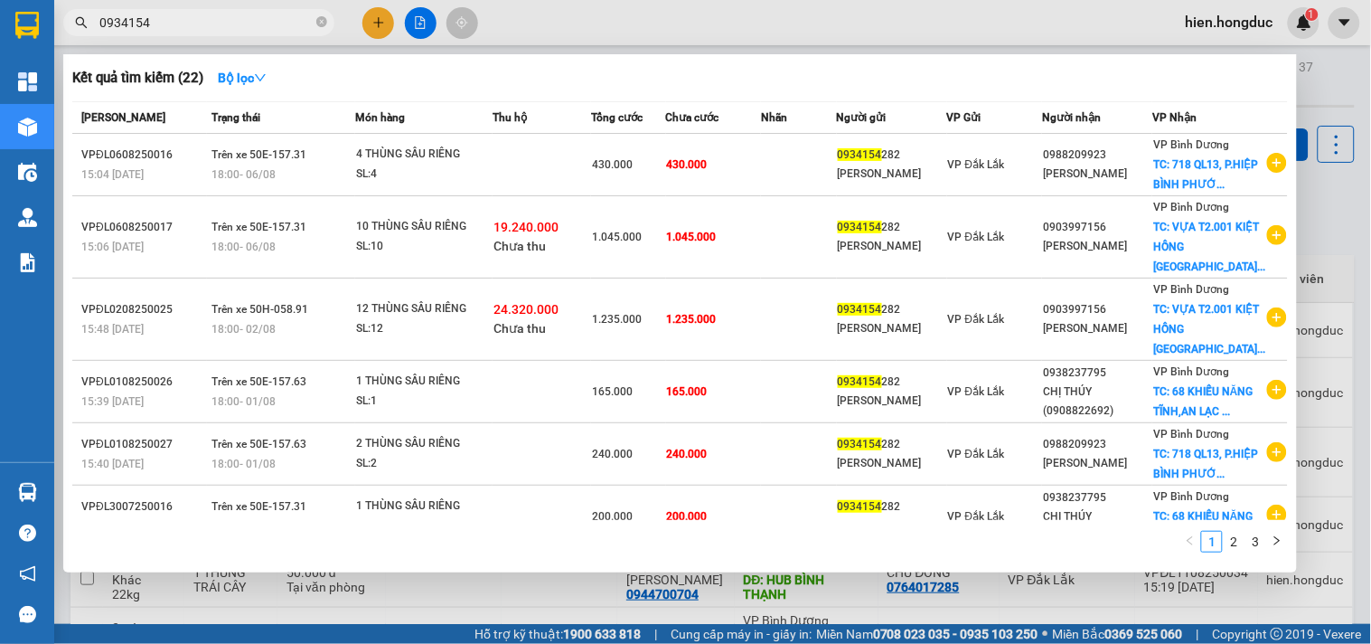
type input "0934154"
click at [1267, 639] on icon "plus-circle" at bounding box center [1277, 649] width 20 height 20
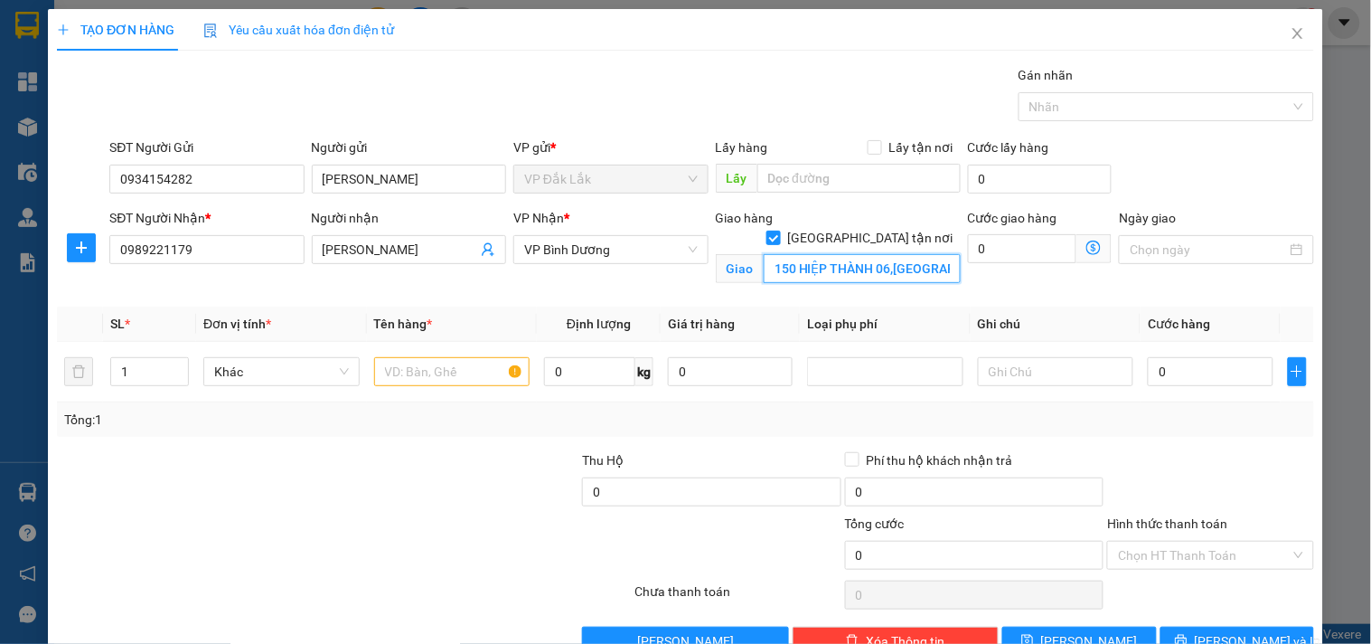
click at [905, 255] on input "150 HIỆP THÀNH 06,[GEOGRAPHIC_DATA],Q12" at bounding box center [862, 268] width 197 height 29
click at [917, 254] on input "150 HIỆP THÀNH 06,[GEOGRAPHIC_DATA],Q12" at bounding box center [862, 268] width 197 height 29
click at [994, 247] on input "0" at bounding box center [1022, 248] width 109 height 29
type input "6"
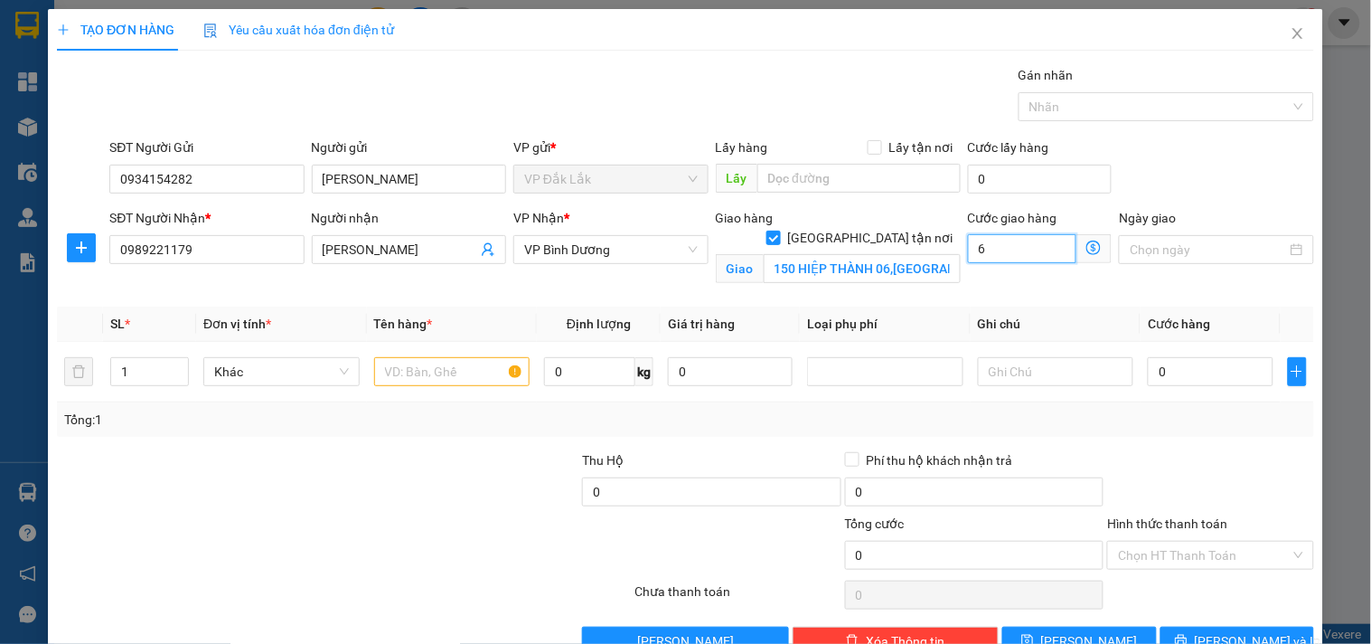
type input "6"
type input "60"
type input "600"
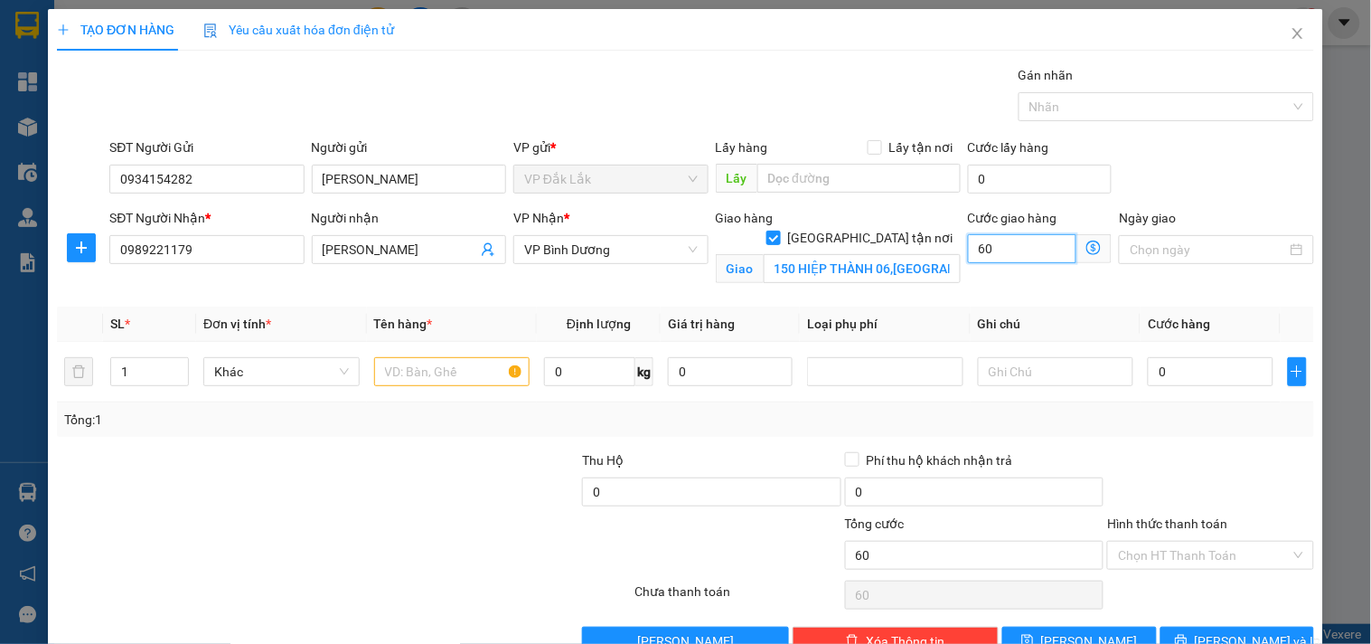
type input "600"
type input "6.000"
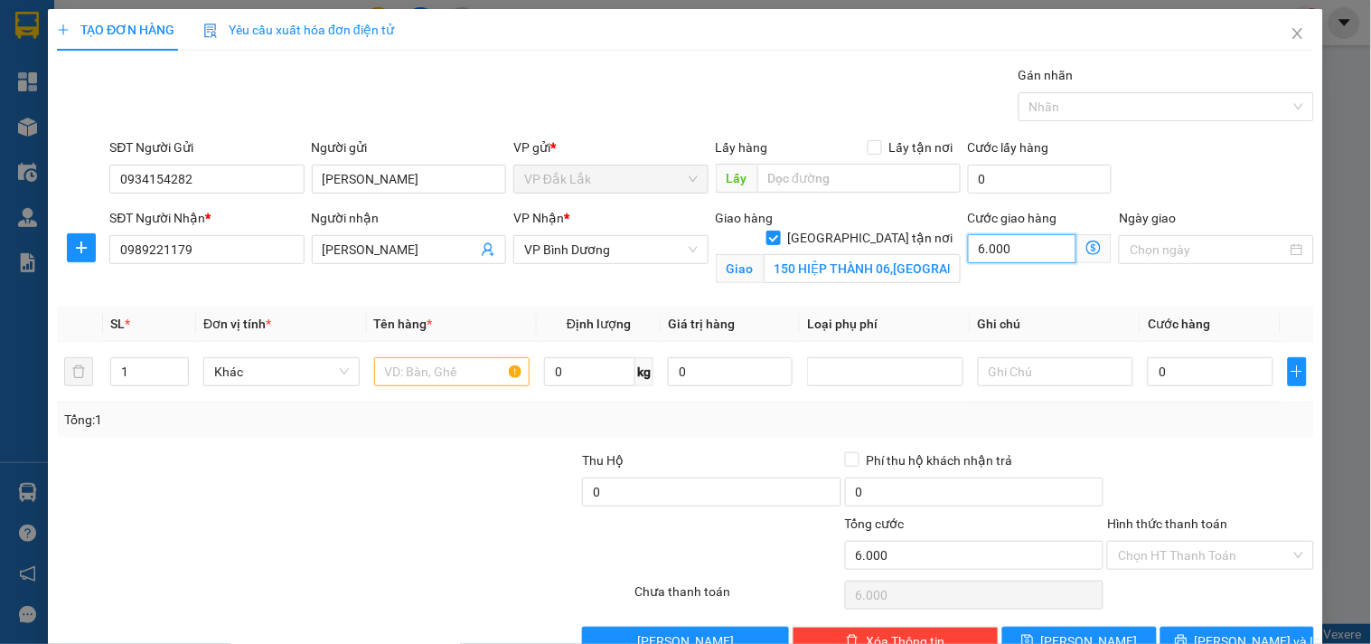
type input "60.000"
click at [418, 372] on input "text" at bounding box center [452, 371] width 156 height 29
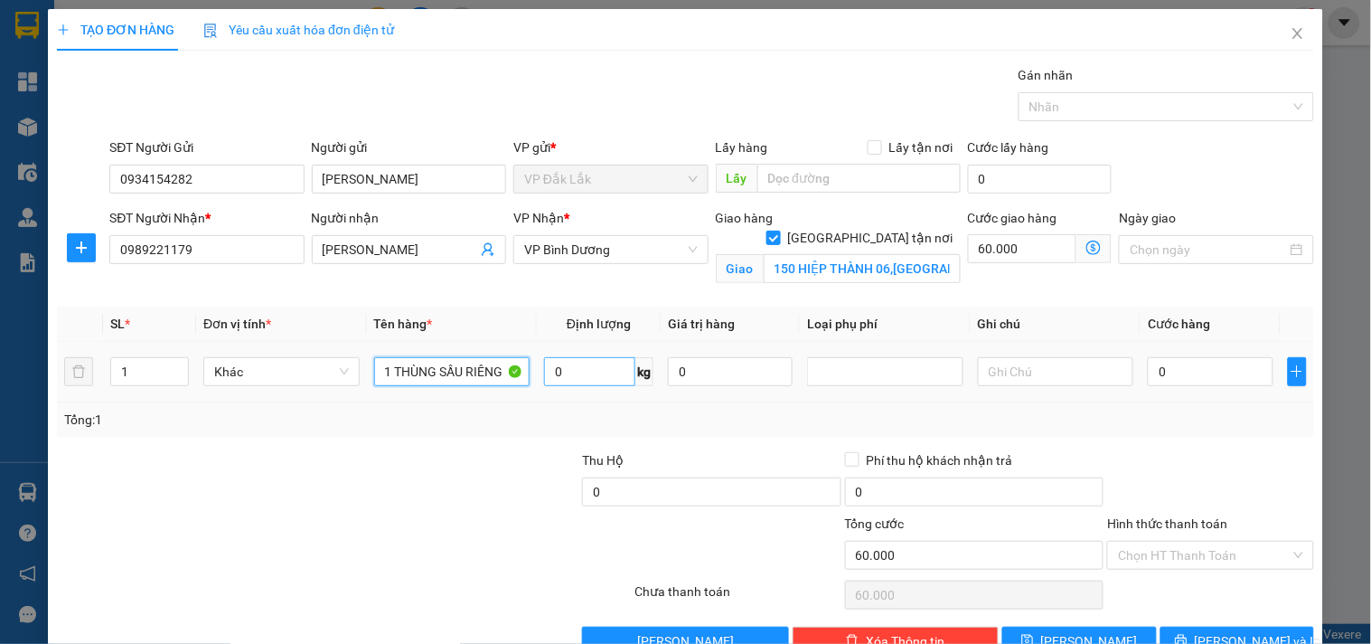
type input "1 THÙNG SẦU RIÊNG"
click at [592, 368] on input "0" at bounding box center [589, 371] width 91 height 29
type input "40"
click at [1205, 372] on input "0" at bounding box center [1210, 371] width 125 height 29
type input "6"
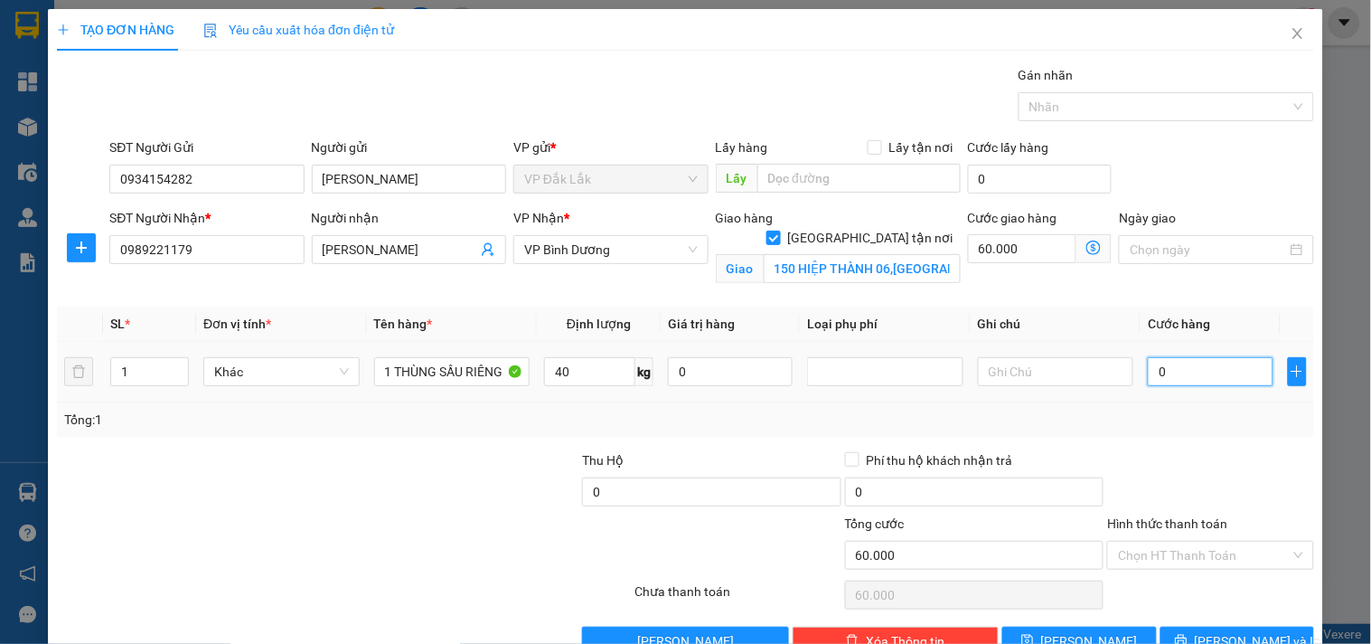
type input "60.006"
type input "65"
type input "60.065"
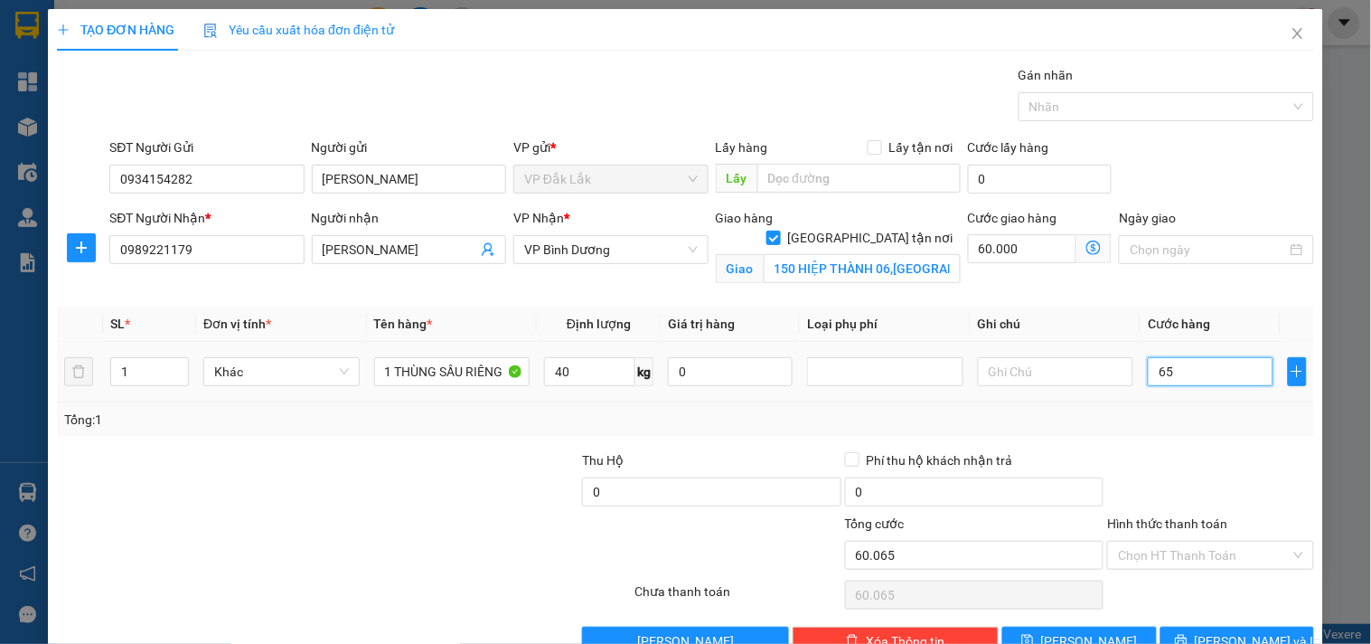
type input "650"
type input "60.650"
click at [1238, 631] on span "[PERSON_NAME] và In" at bounding box center [1258, 641] width 127 height 20
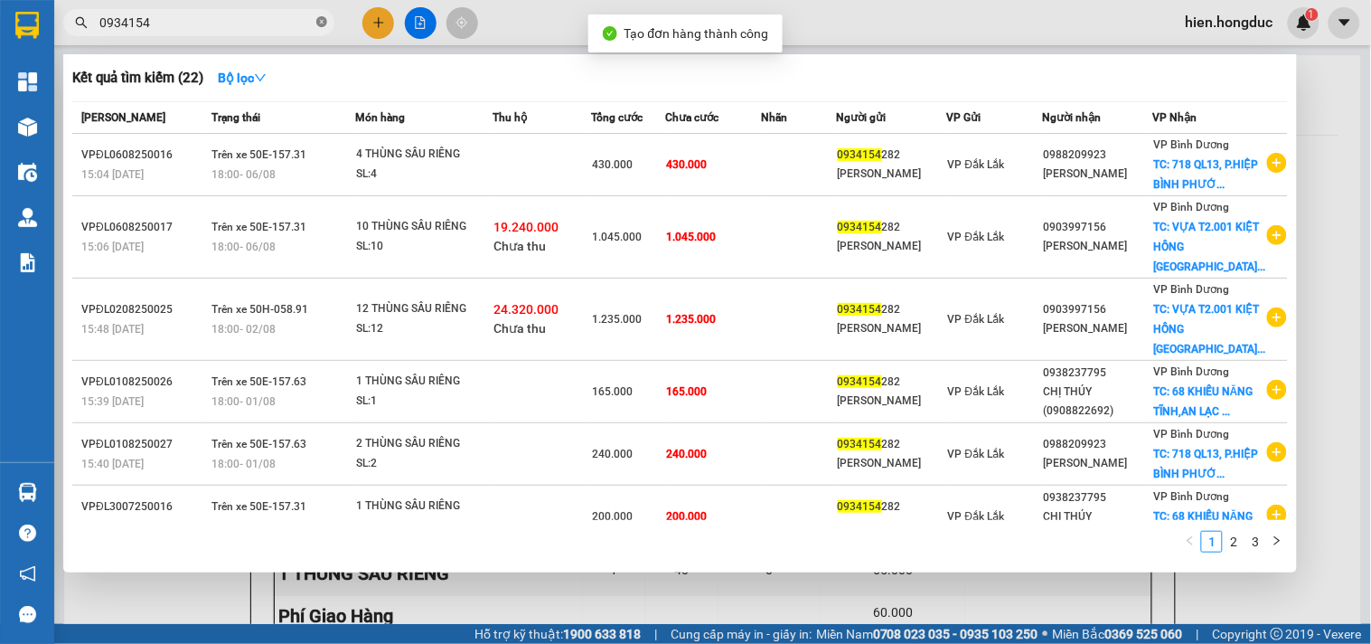
click at [323, 16] on icon "close-circle" at bounding box center [321, 21] width 11 height 11
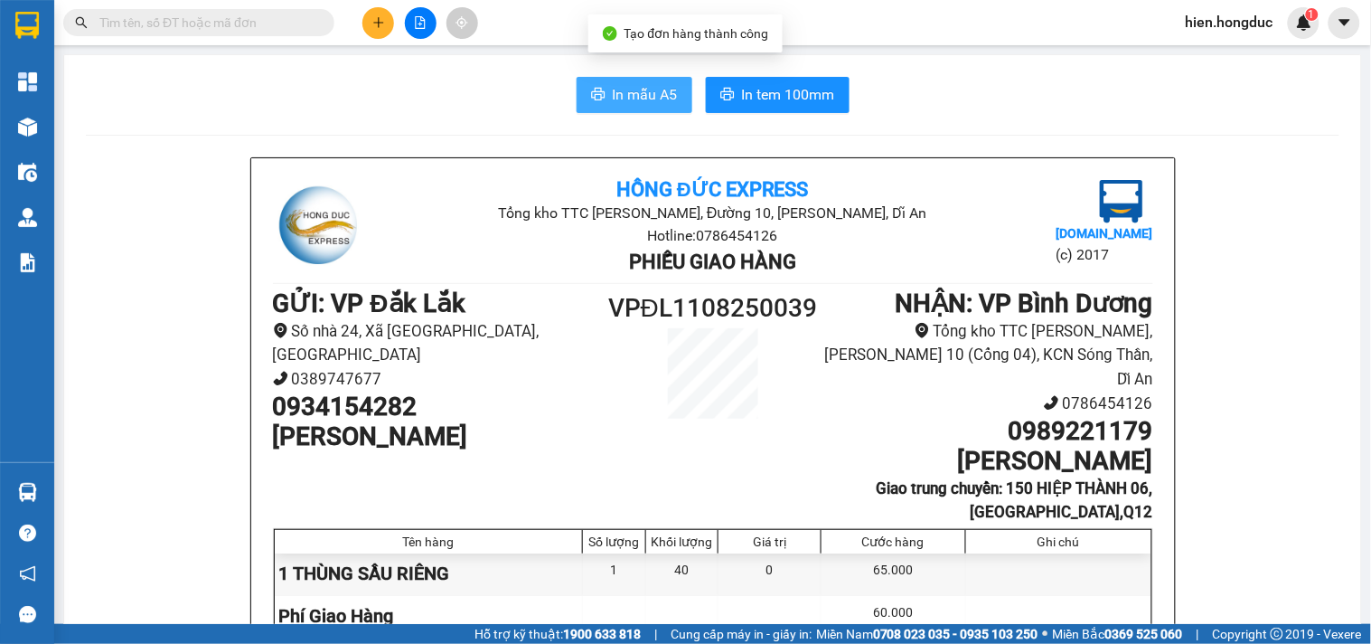
click at [649, 99] on span "In mẫu A5" at bounding box center [645, 94] width 65 height 23
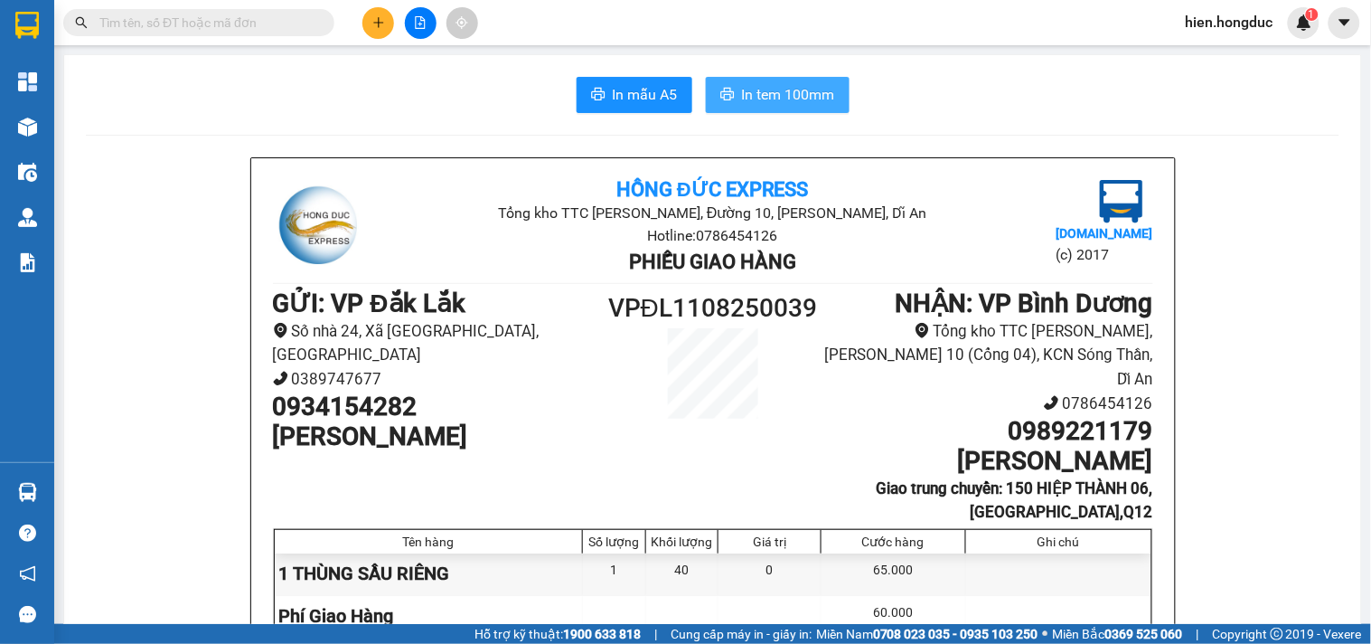
click at [786, 95] on span "In tem 100mm" at bounding box center [788, 94] width 93 height 23
